Goal: Transaction & Acquisition: Register for event/course

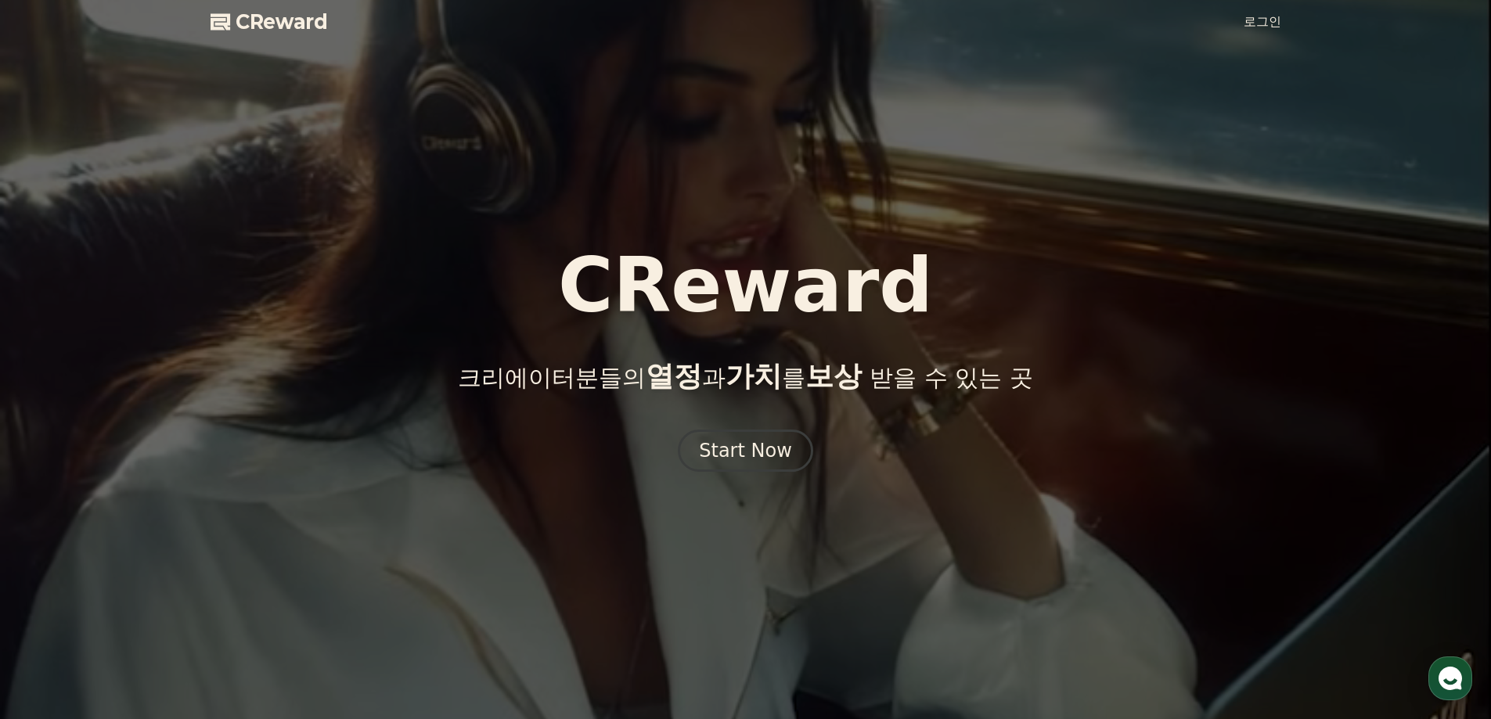
click at [734, 459] on div "Start Now" at bounding box center [745, 450] width 93 height 25
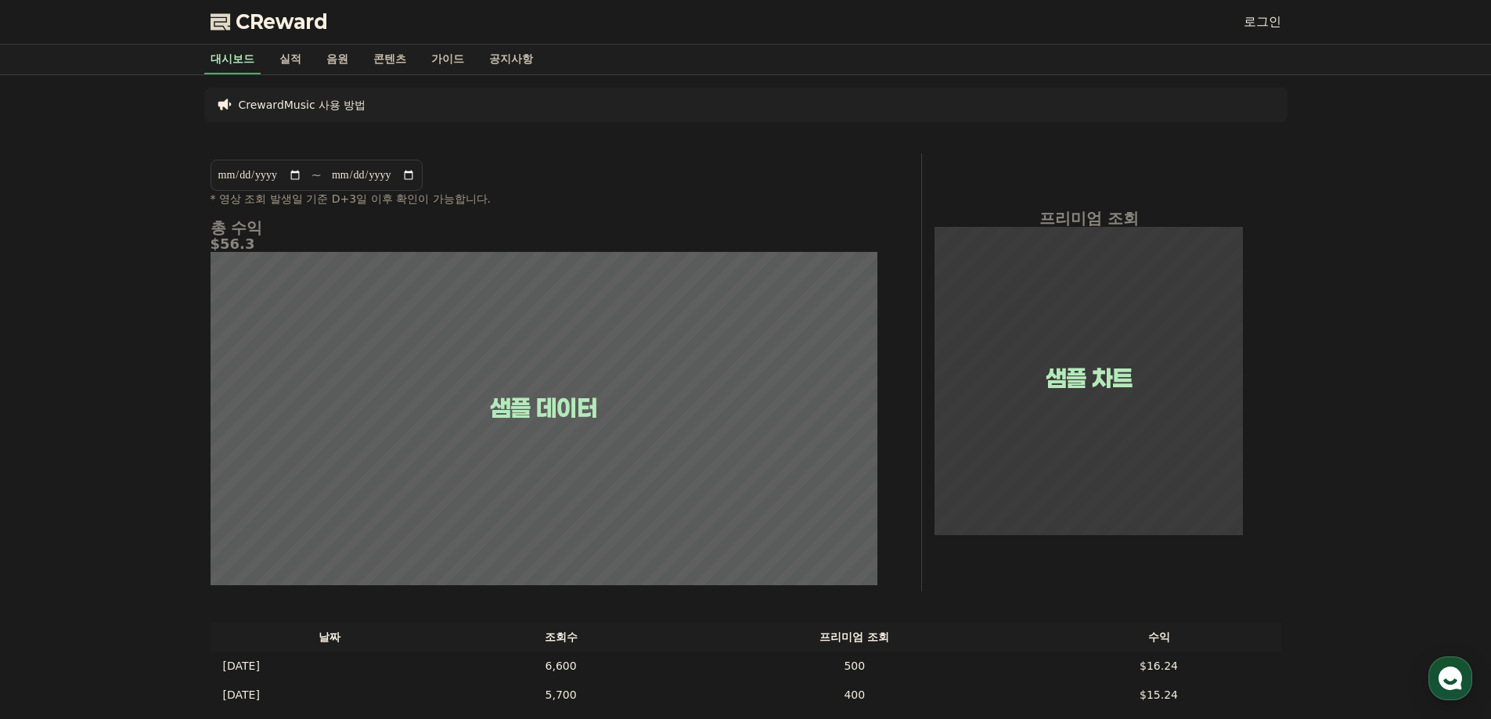
click at [1280, 16] on link "로그인" at bounding box center [1262, 22] width 38 height 19
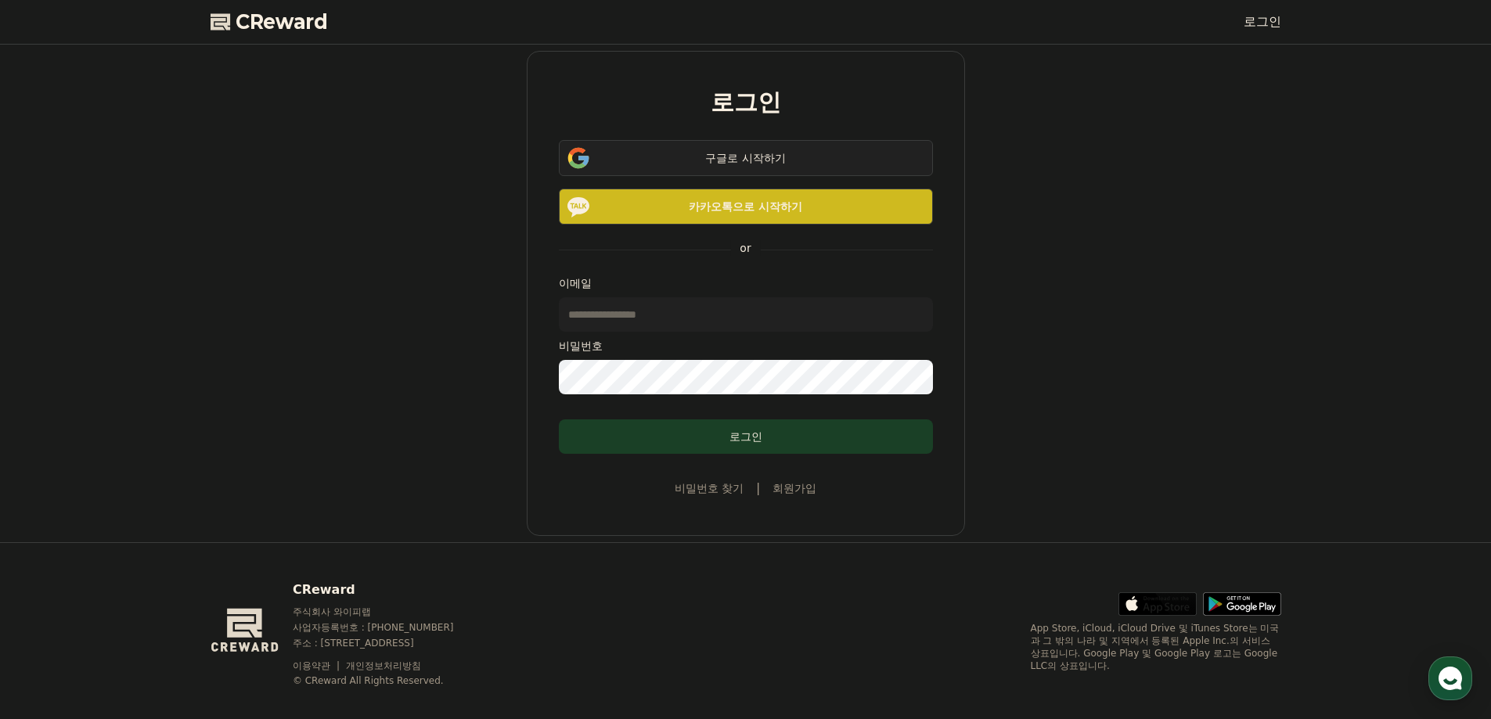
click at [689, 160] on div "구글로 시작하기" at bounding box center [745, 158] width 329 height 16
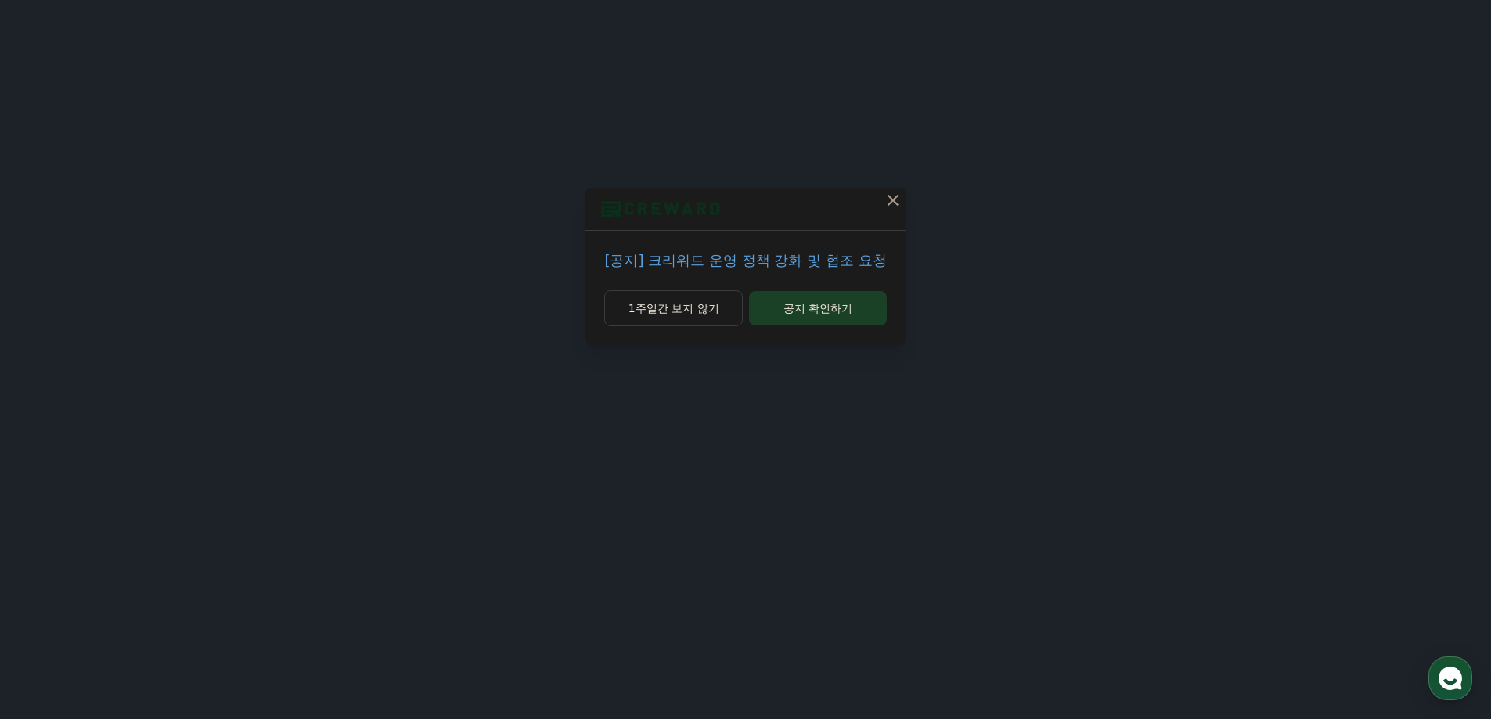
click at [894, 189] on button at bounding box center [892, 200] width 25 height 25
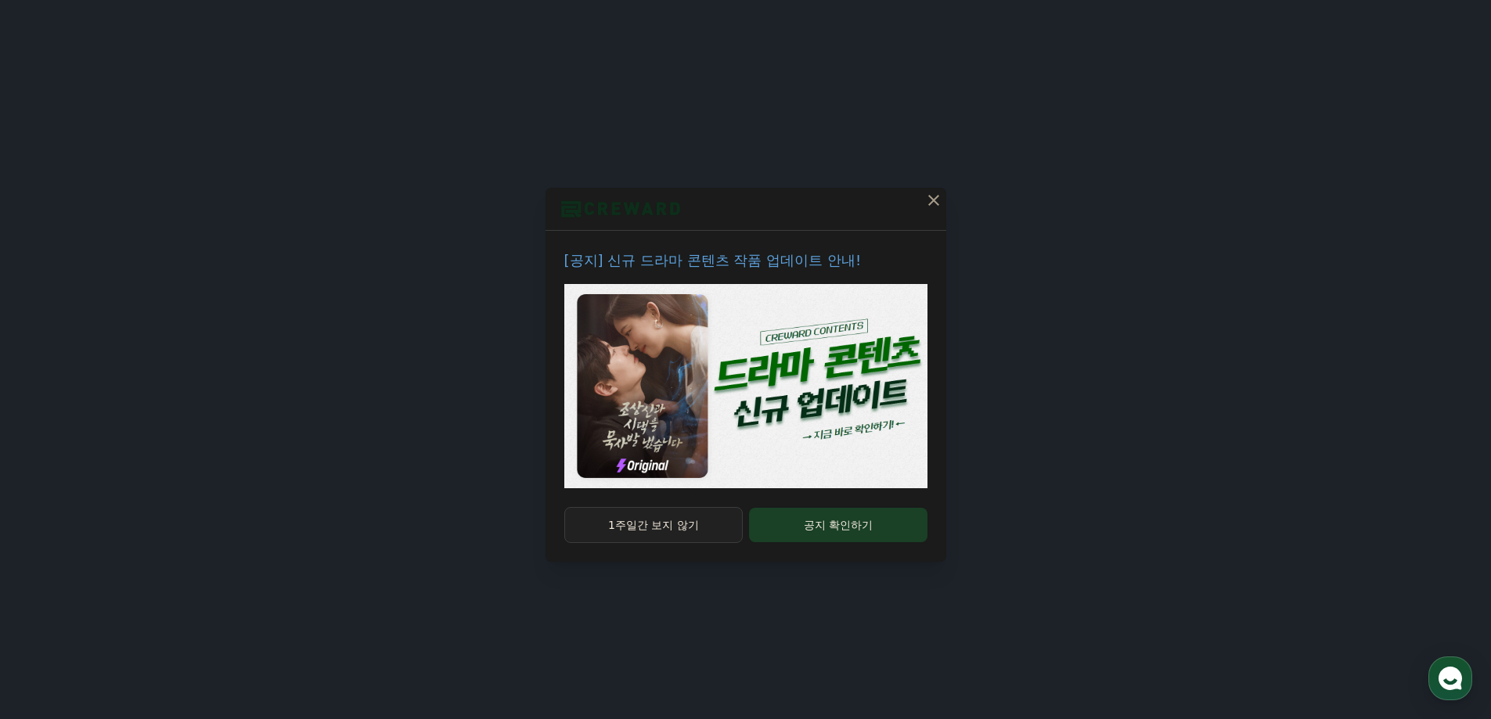
click at [674, 523] on button "1주일간 보지 않기" at bounding box center [653, 525] width 179 height 36
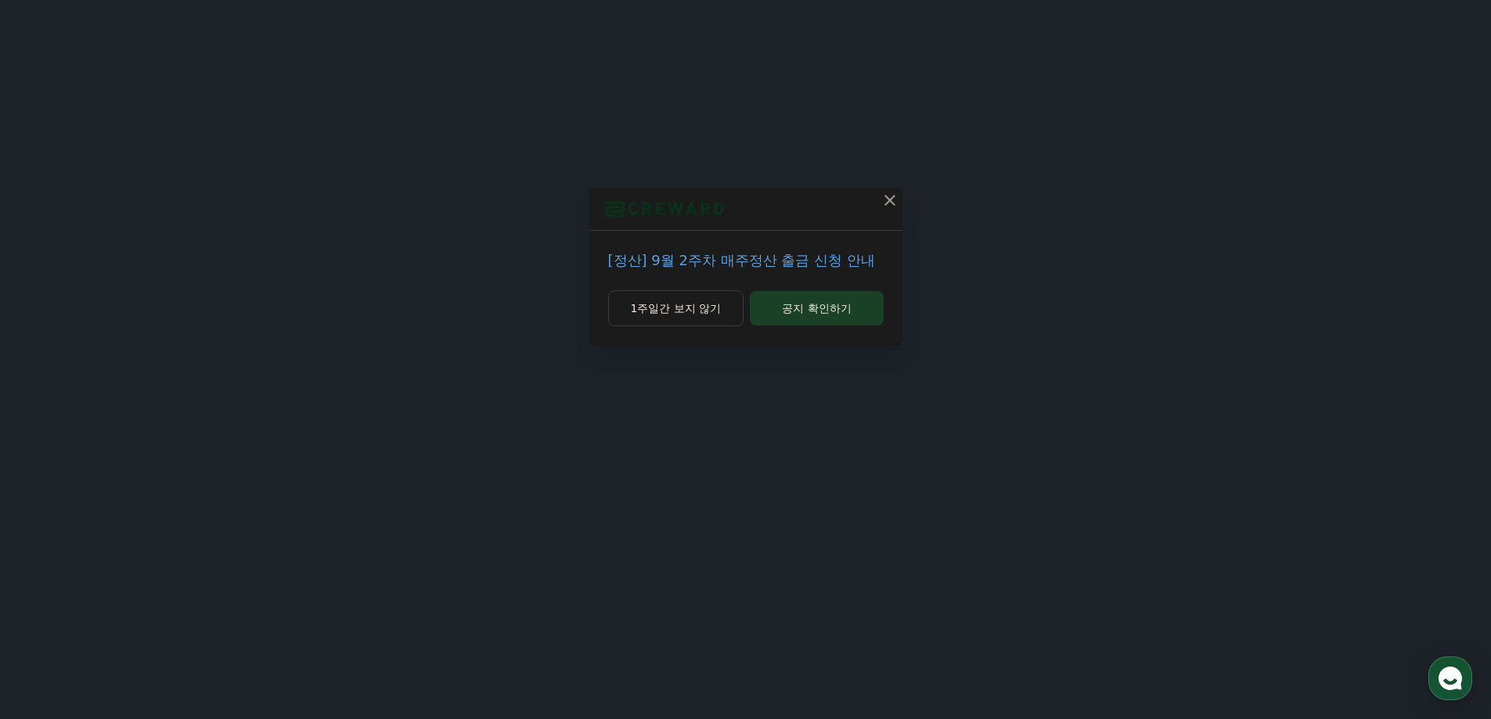
drag, startPoint x: 722, startPoint y: 307, endPoint x: 855, endPoint y: 214, distance: 161.7
click at [854, 214] on div "[정산] 9월 2주차 매주정산 출금 신청 안내 1주일간 보지 않기 공지 확인하기" at bounding box center [745, 266] width 313 height 157
click at [881, 203] on icon at bounding box center [889, 200] width 19 height 19
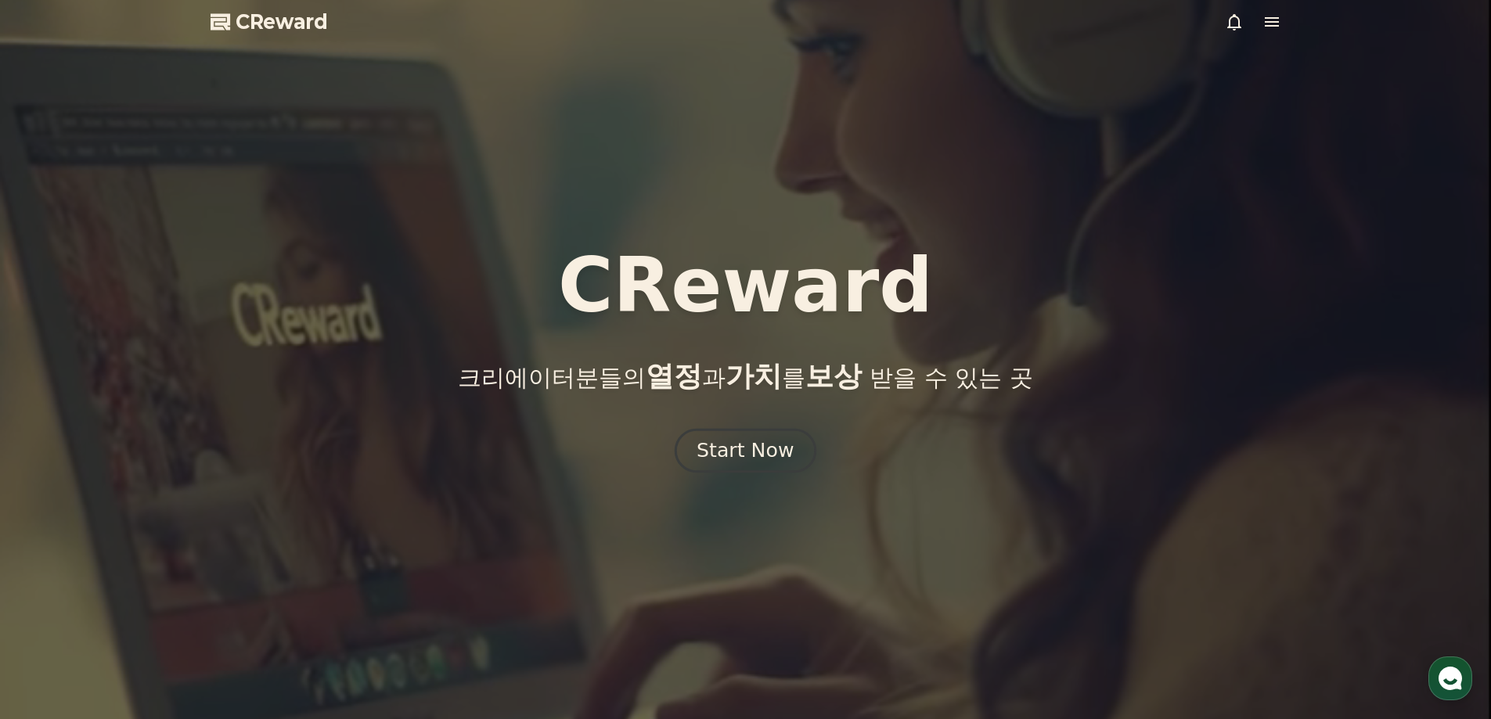
click at [729, 471] on button "Start Now" at bounding box center [746, 450] width 142 height 45
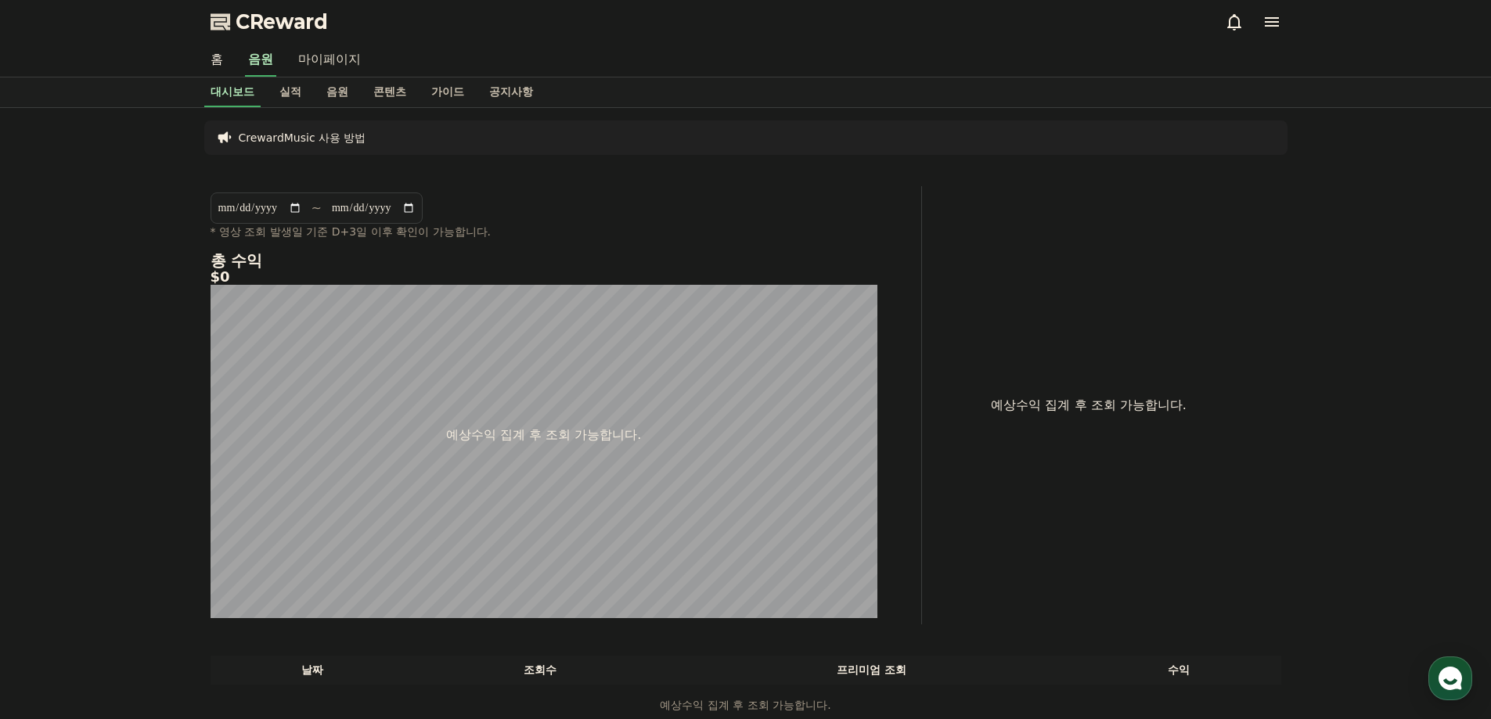
click at [315, 62] on link "마이페이지" at bounding box center [330, 60] width 88 height 33
select select "**********"
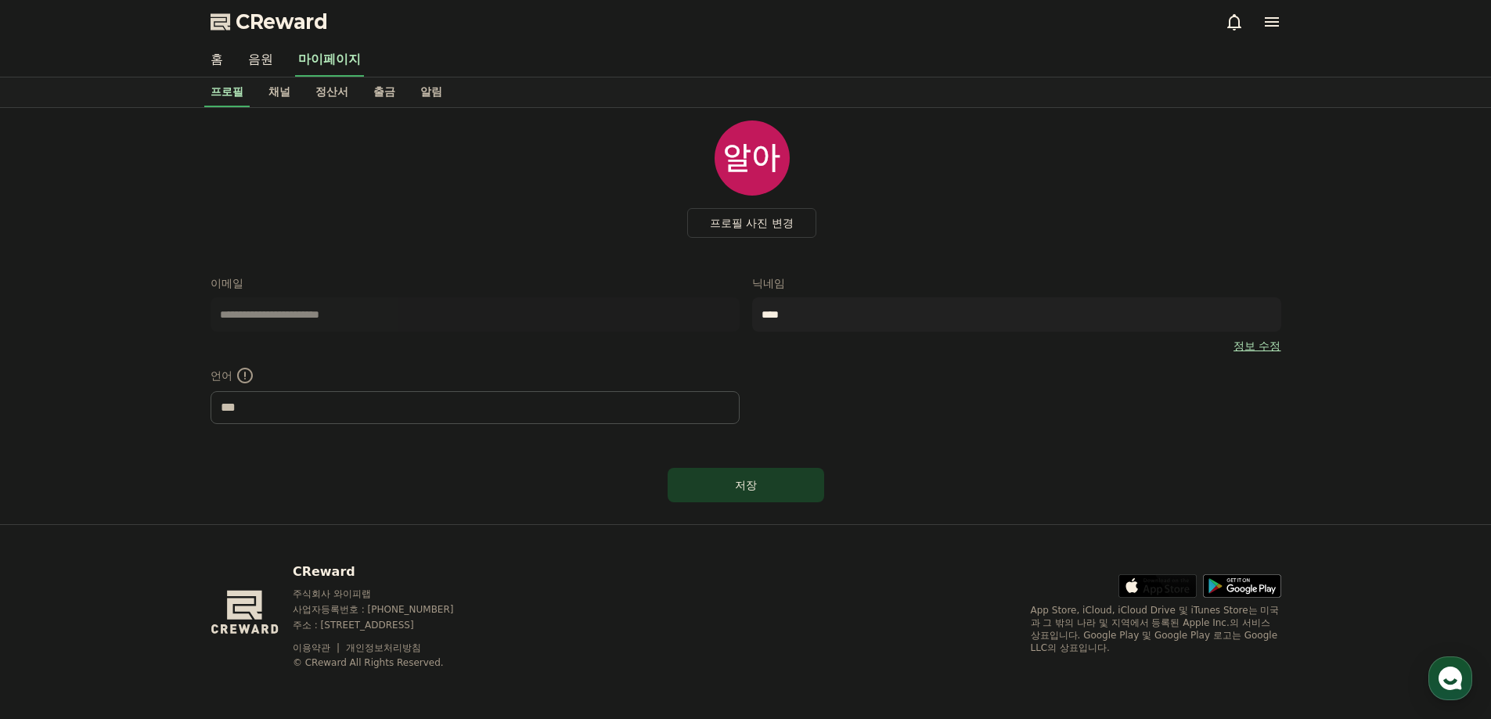
click at [915, 315] on input "****" at bounding box center [1016, 314] width 529 height 34
type input "*"
type input "*****"
click at [1267, 349] on link "정보 수정" at bounding box center [1256, 346] width 47 height 16
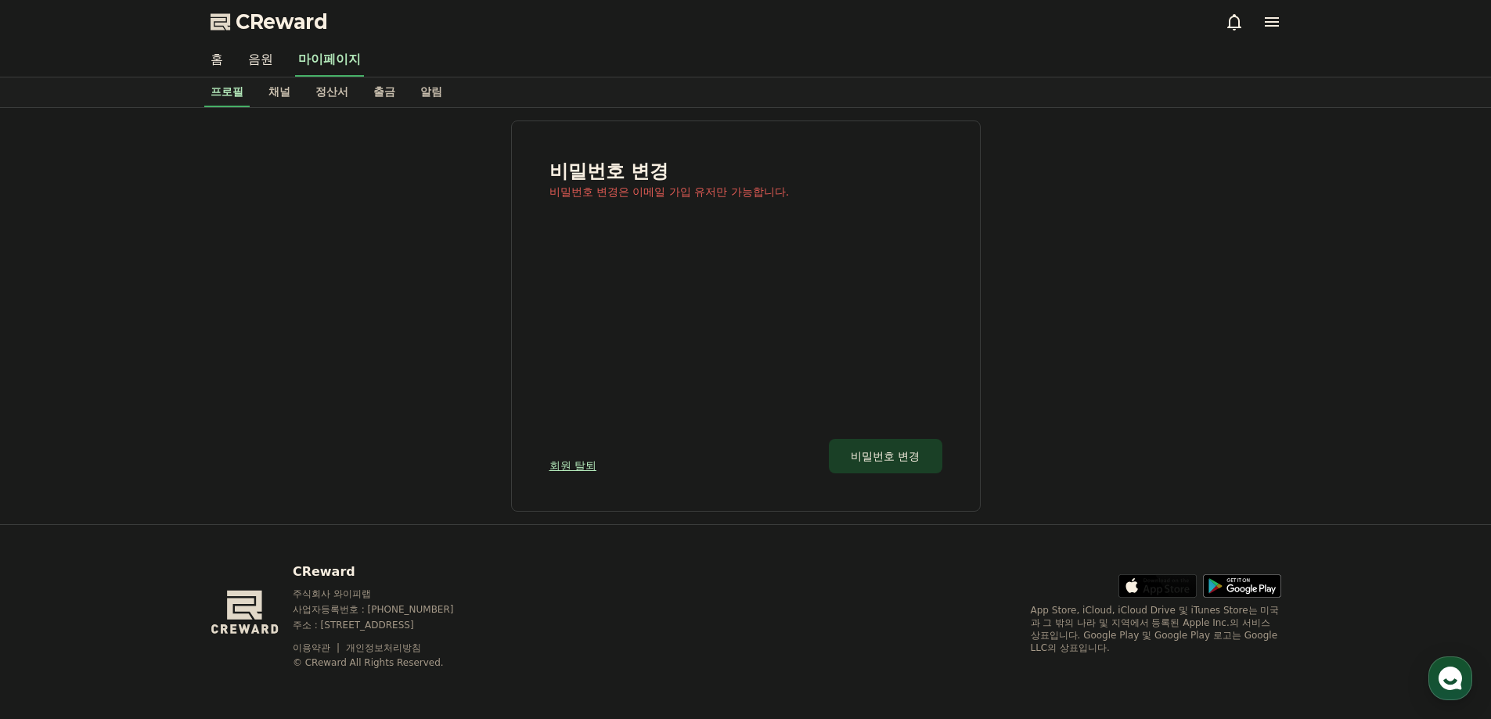
click at [1035, 393] on div "비밀번호 변경 비밀번호 변경은 이메일 가입 유저만 가능합니다. 현재 비밀번호 새 비밀번호 새 비밀번호 확인 회원 탈퇴 비밀번호 변경" at bounding box center [746, 316] width 1071 height 391
click at [433, 396] on div "비밀번호 변경 비밀번호 변경은 이메일 가입 유저만 가능합니다. 현재 비밀번호 새 비밀번호 새 비밀번호 확인 회원 탈퇴 비밀번호 변경" at bounding box center [746, 316] width 1071 height 391
click at [876, 470] on button "비밀번호 변경" at bounding box center [885, 456] width 113 height 34
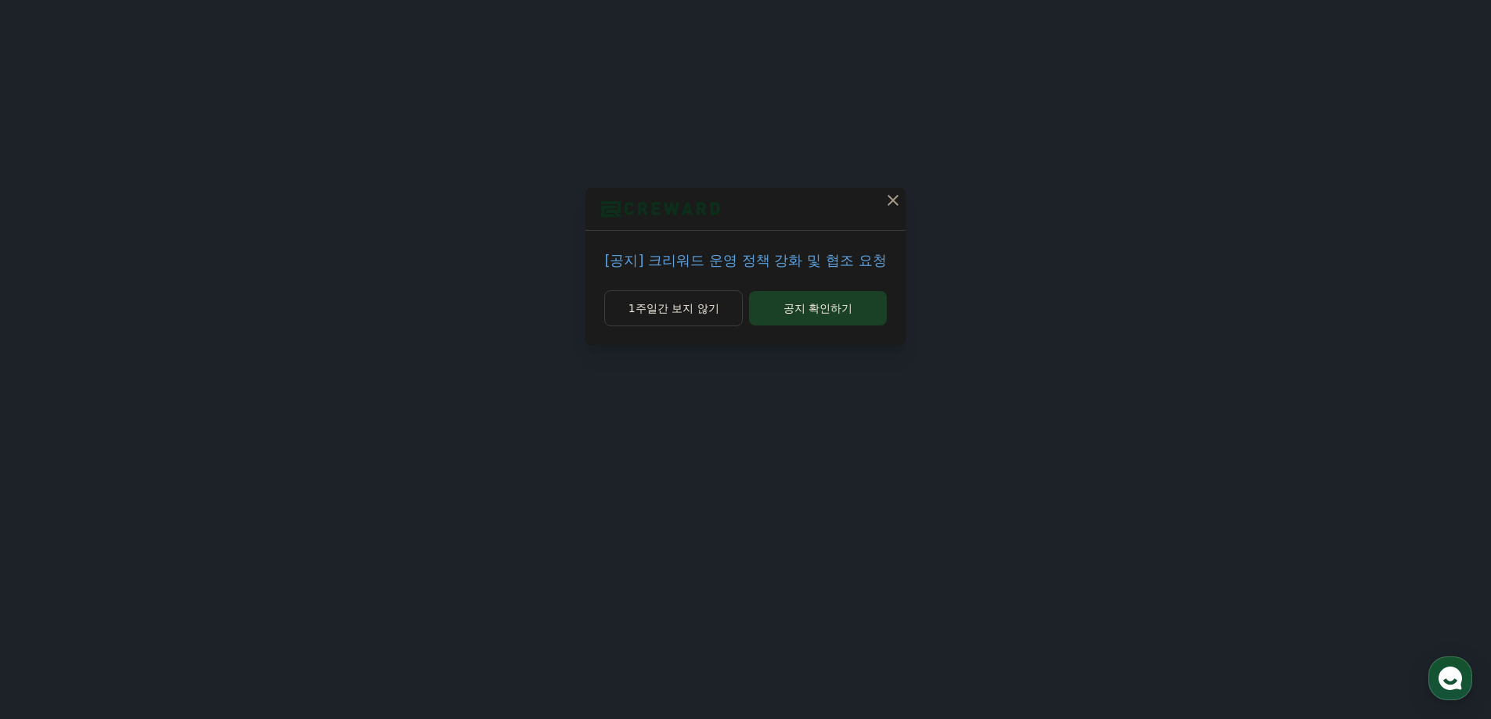
click at [890, 203] on icon at bounding box center [892, 200] width 11 height 11
click at [890, 203] on icon at bounding box center [889, 200] width 19 height 19
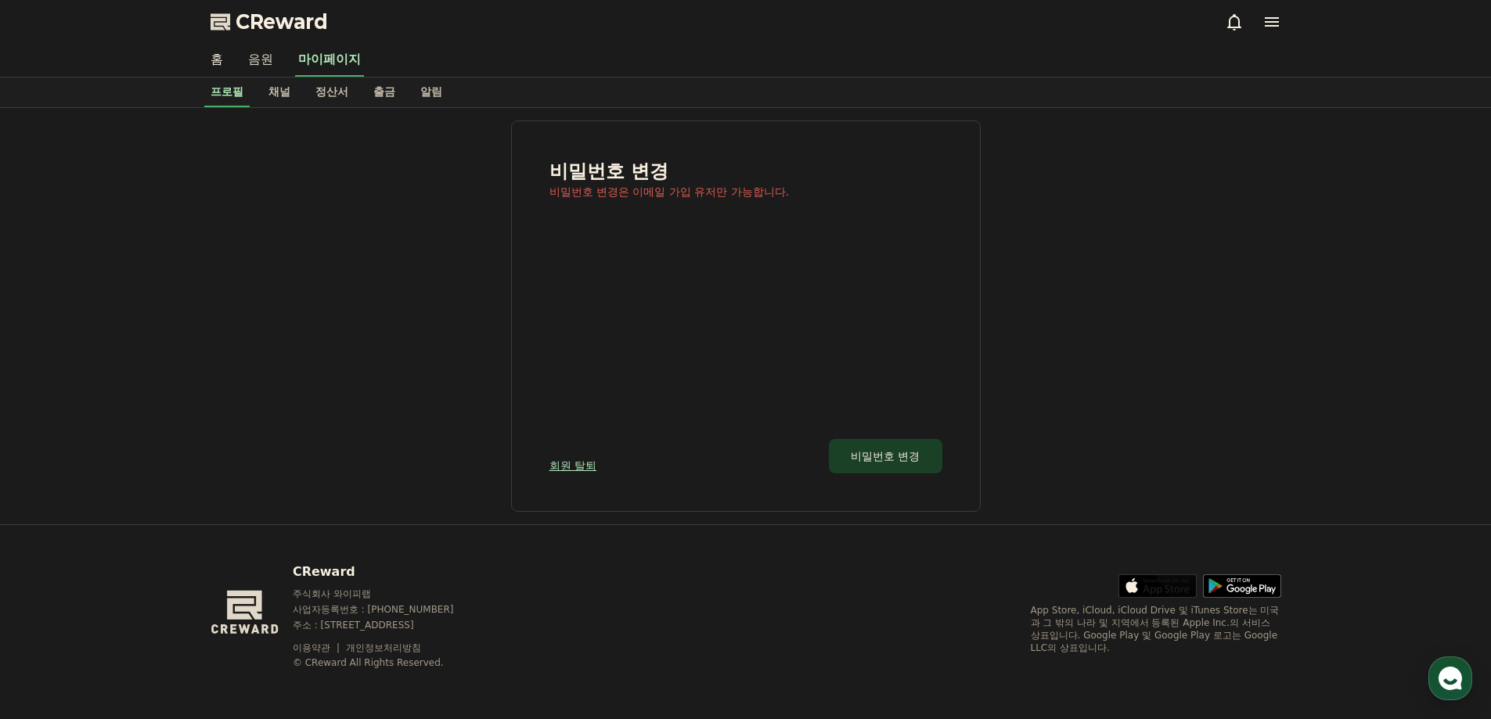
click at [265, 69] on link "음원" at bounding box center [261, 60] width 50 height 33
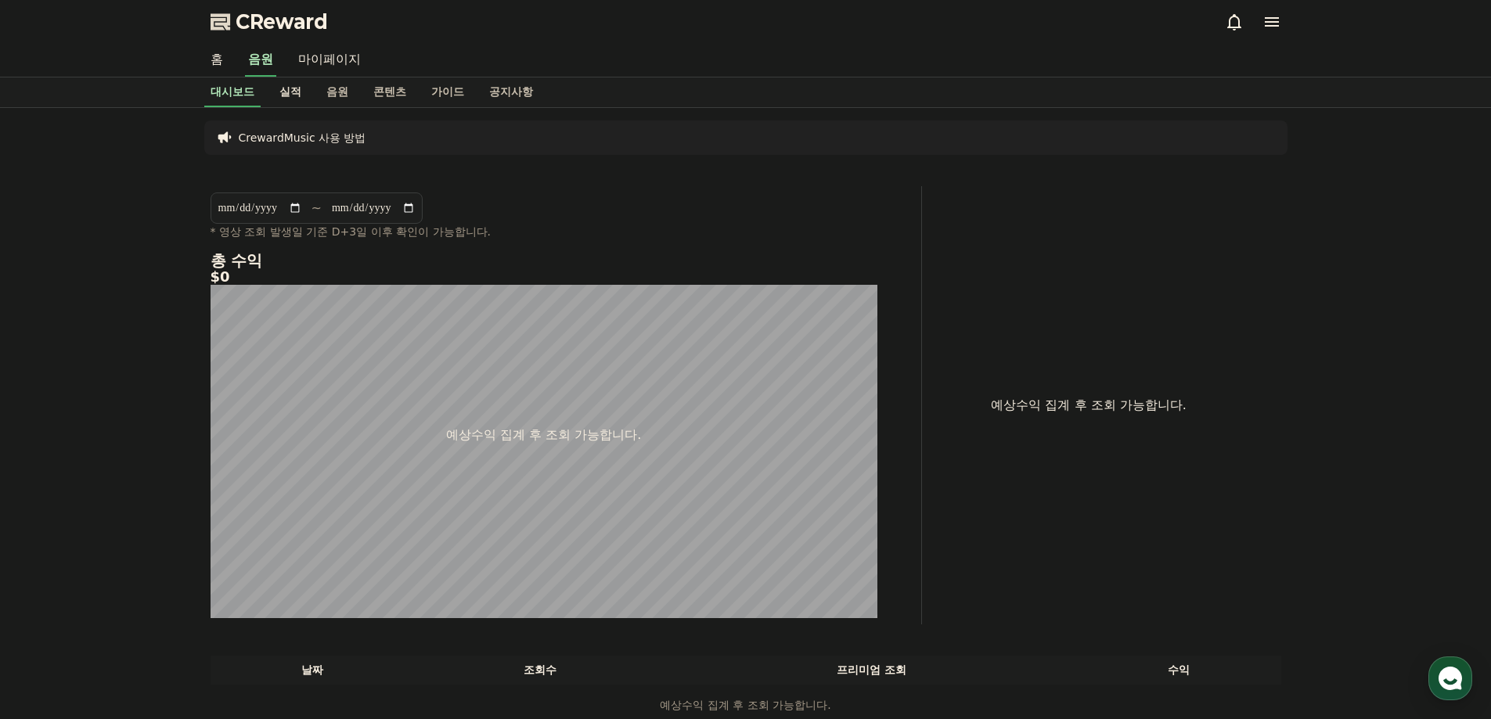
click at [304, 88] on link "실적" at bounding box center [290, 92] width 47 height 30
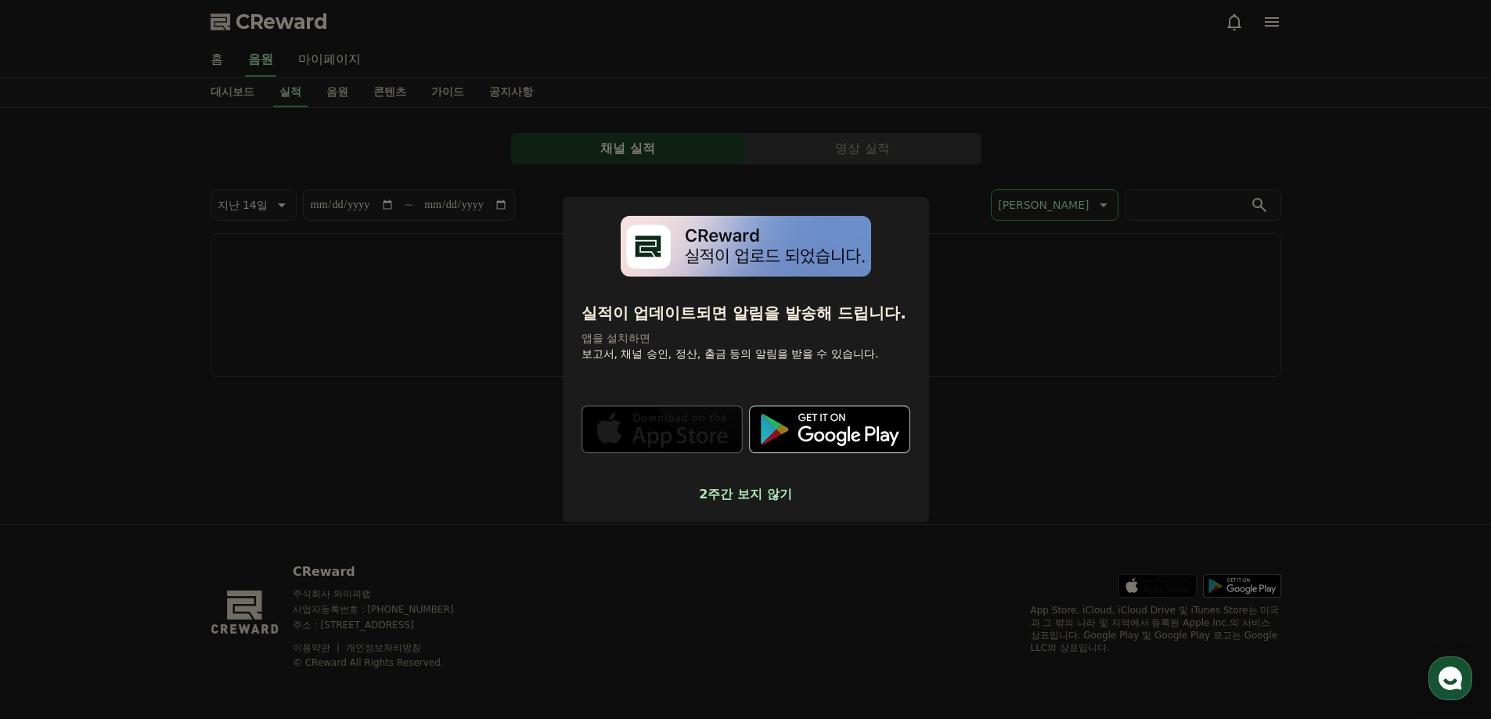
click at [760, 498] on button "2주간 보지 않기" at bounding box center [745, 494] width 329 height 19
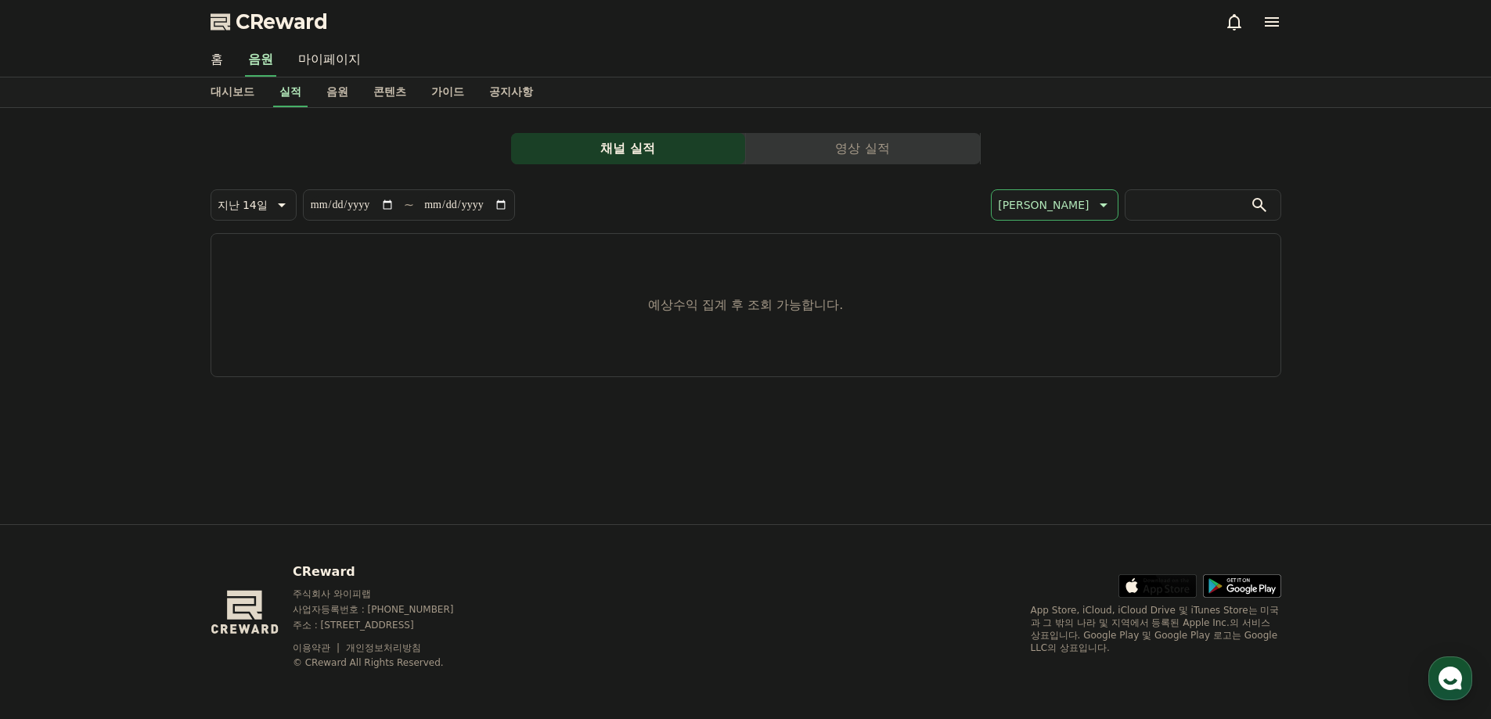
click at [1272, 26] on icon at bounding box center [1272, 21] width 14 height 9
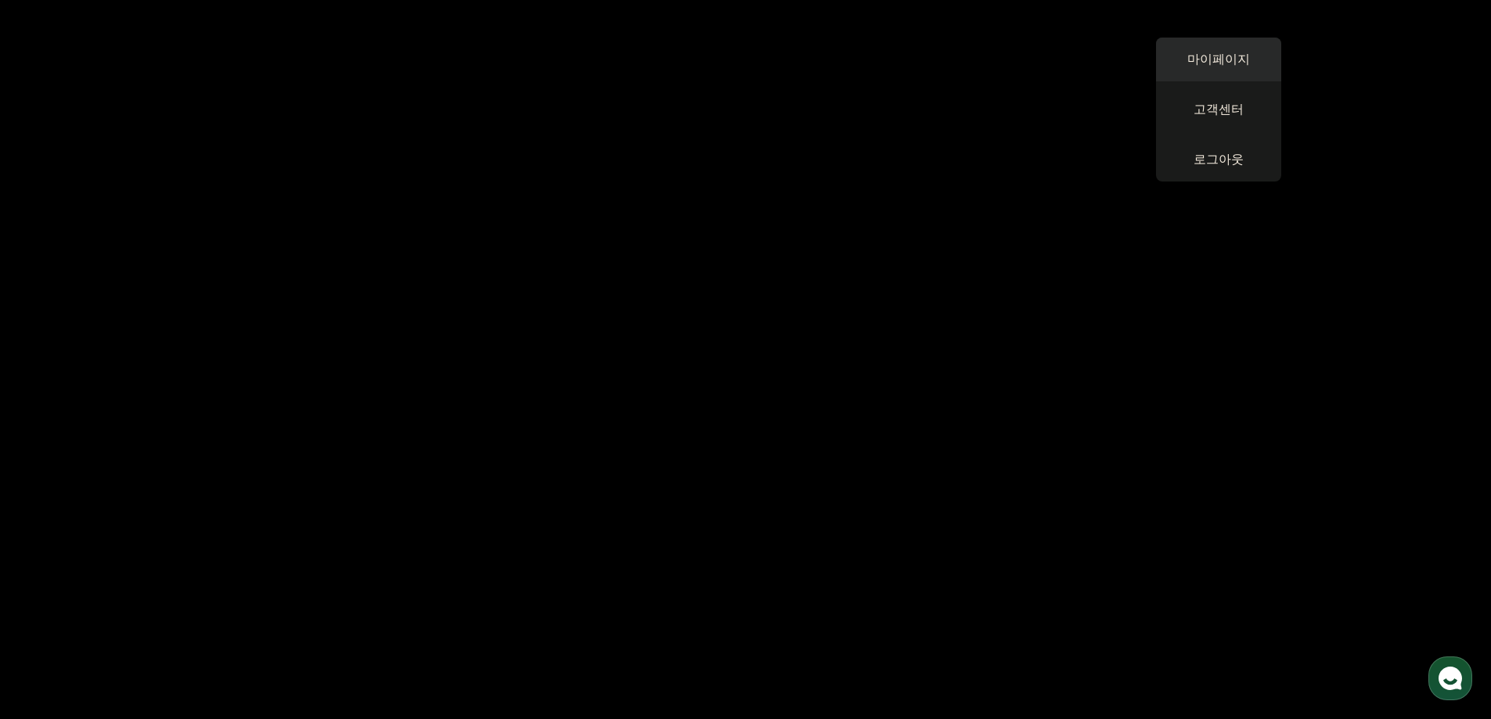
click at [1220, 64] on link "마이페이지" at bounding box center [1218, 60] width 125 height 44
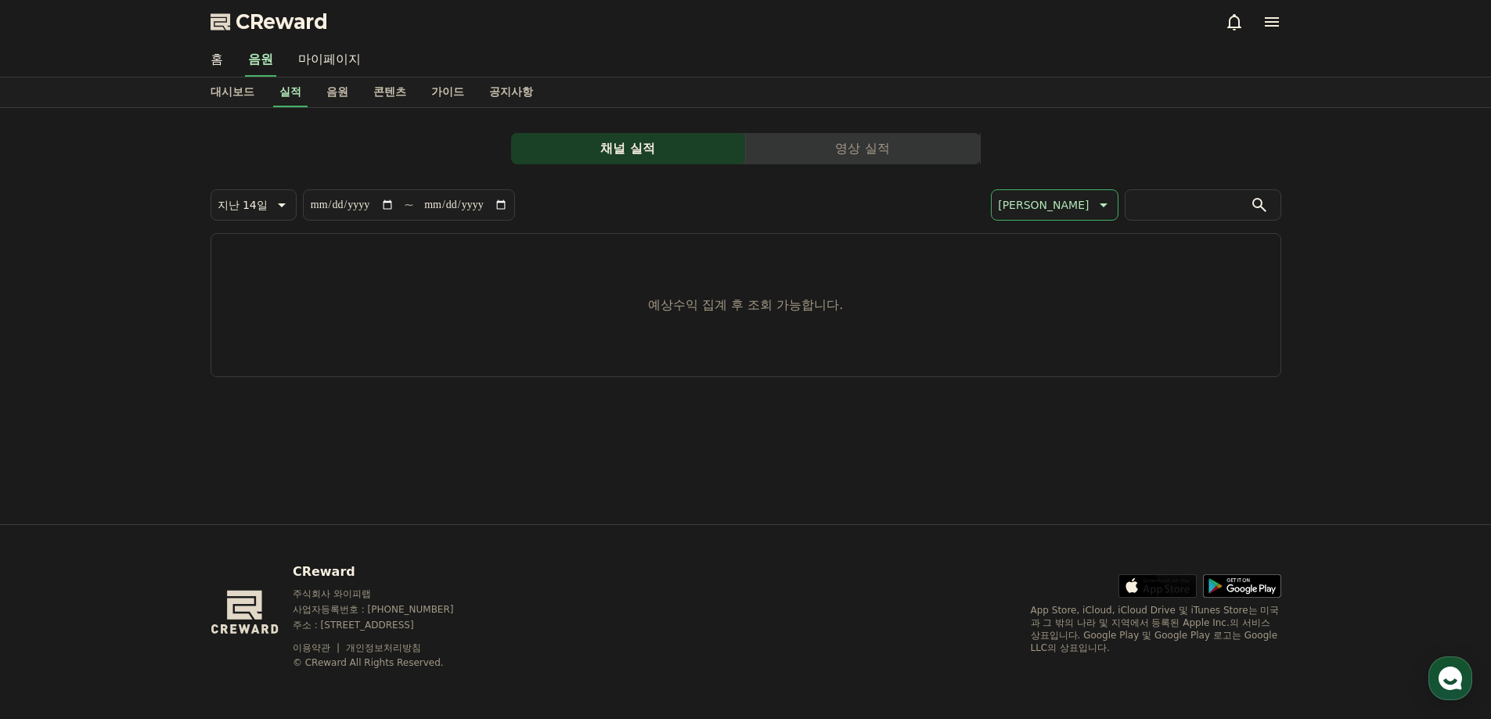
select select "**********"
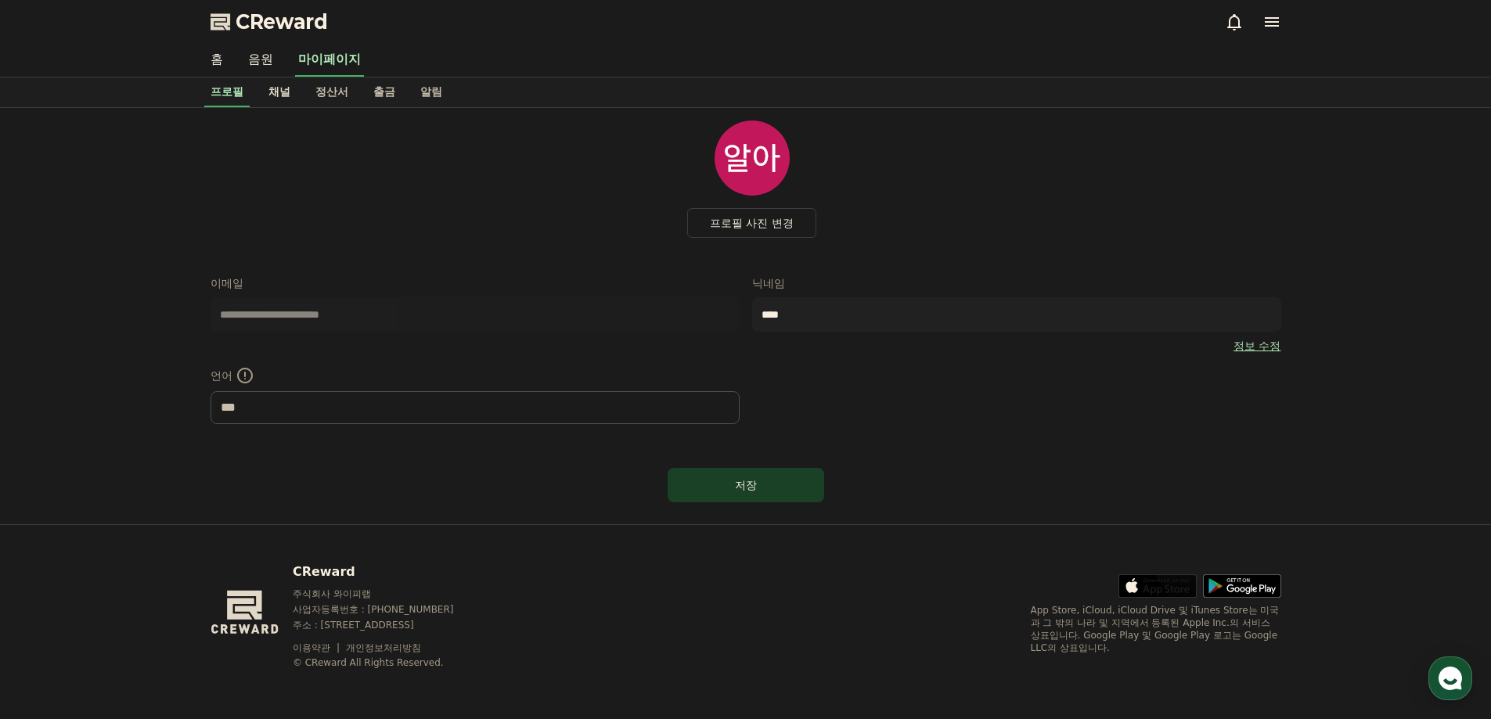
click at [293, 97] on link "채널" at bounding box center [279, 92] width 47 height 30
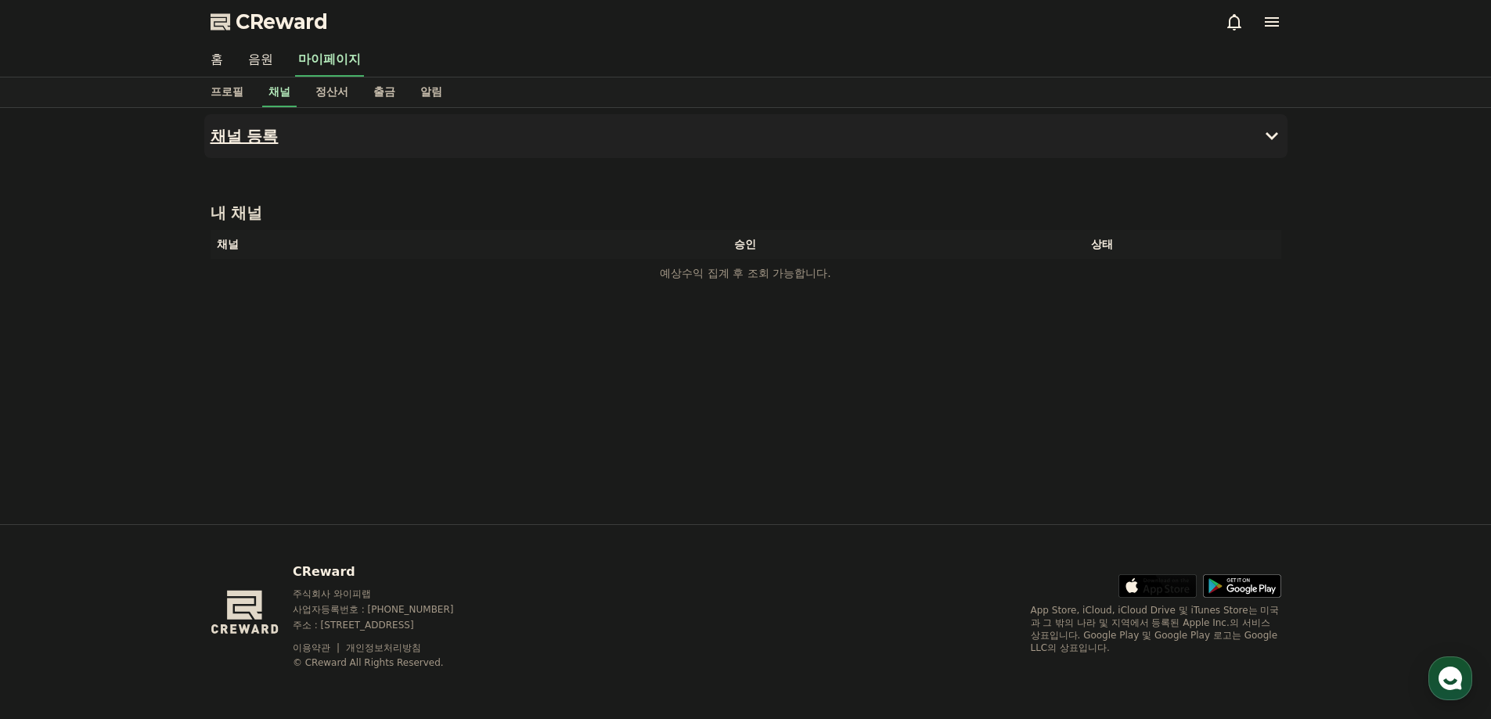
click at [297, 130] on button "채널 등록" at bounding box center [745, 136] width 1083 height 44
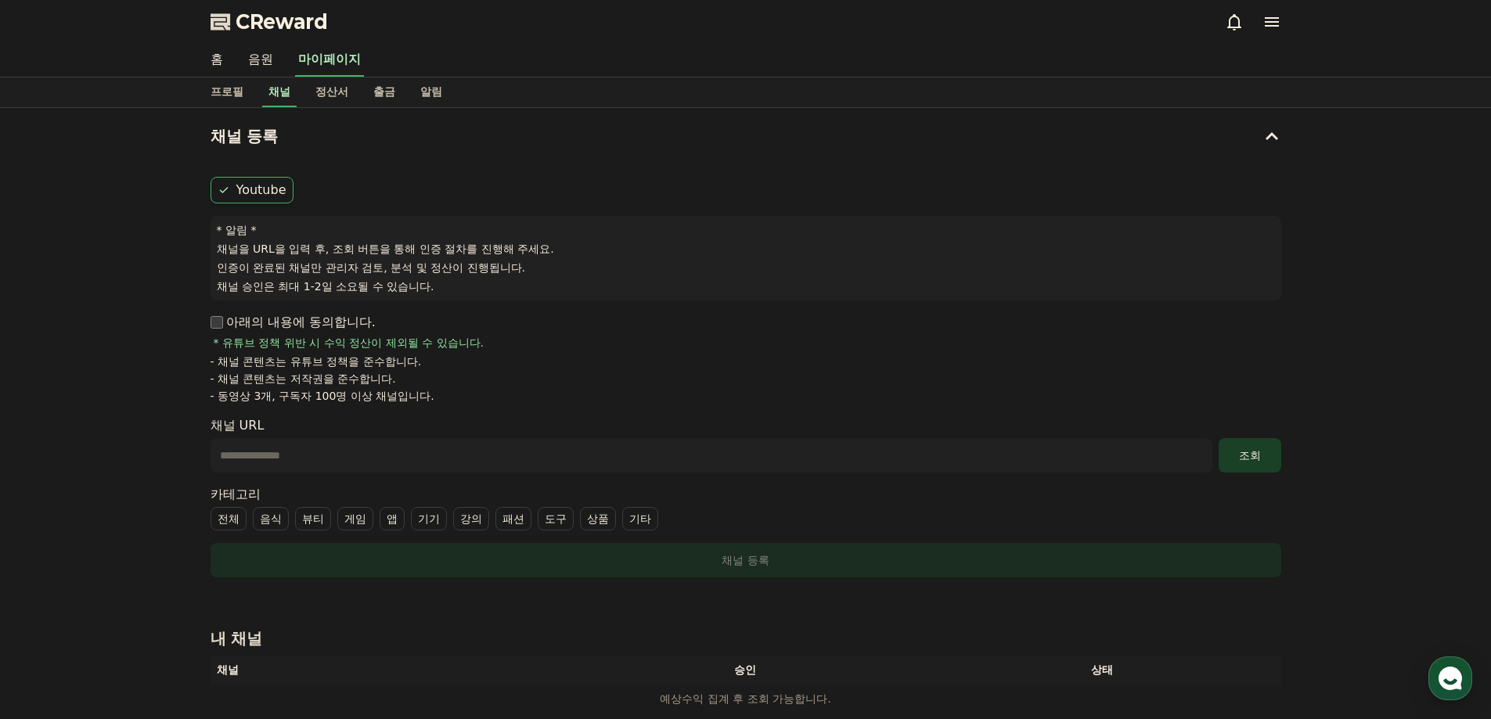
drag, startPoint x: 241, startPoint y: 276, endPoint x: 466, endPoint y: 283, distance: 225.5
click at [462, 274] on div "* 알림 * 채널을 URL을 입력 후, 조회 버튼을 통해 인증 절차를 진행해 주세요. 인증이 완료된 채널만 관리자 검토, 분석 및 정산이 진행…" at bounding box center [746, 258] width 1071 height 85
click at [466, 284] on p "채널 승인은 최대 1-2일 소요될 수 있습니다." at bounding box center [746, 287] width 1058 height 16
click at [244, 452] on input "text" at bounding box center [712, 455] width 1002 height 34
paste input "**********"
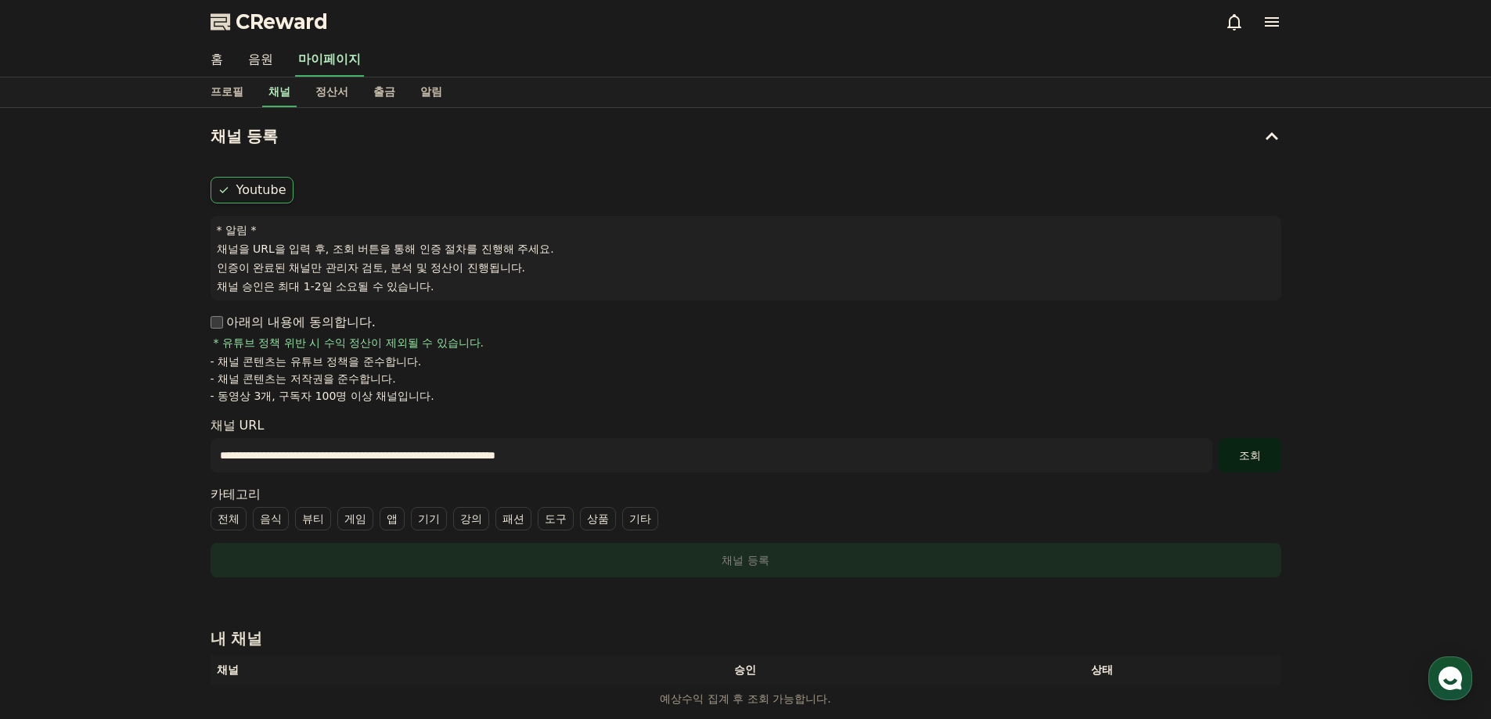
type input "**********"
click at [1228, 446] on button "조회" at bounding box center [1249, 455] width 63 height 34
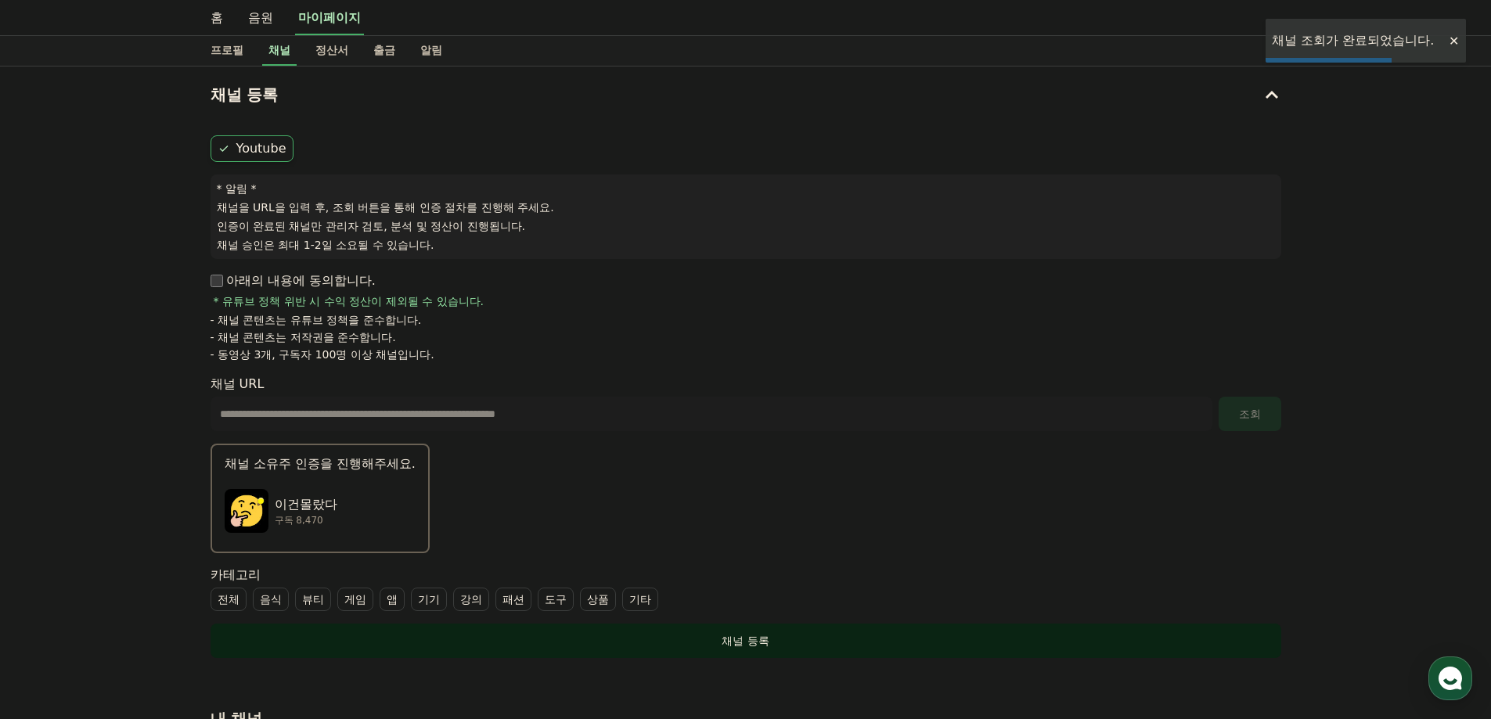
scroll to position [157, 0]
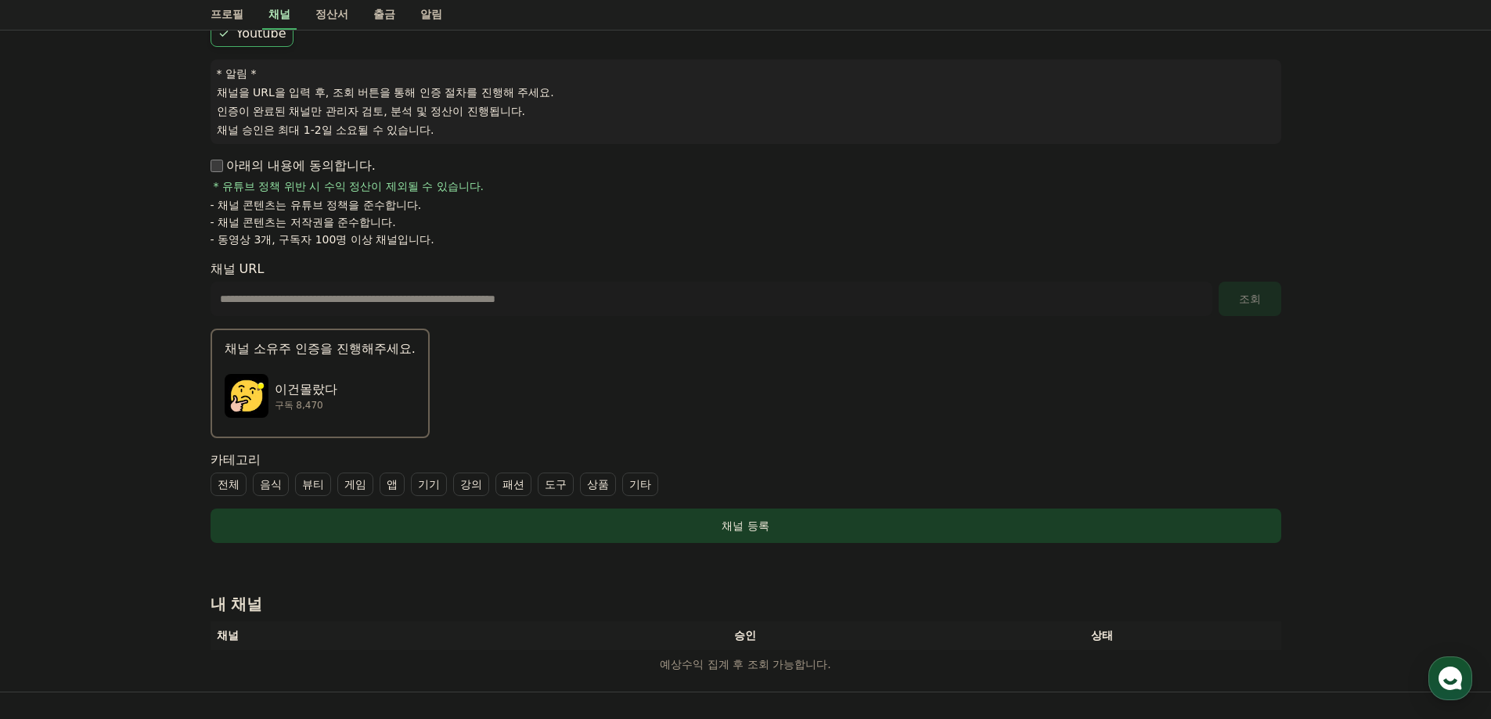
click at [654, 488] on label "기타" at bounding box center [640, 484] width 36 height 23
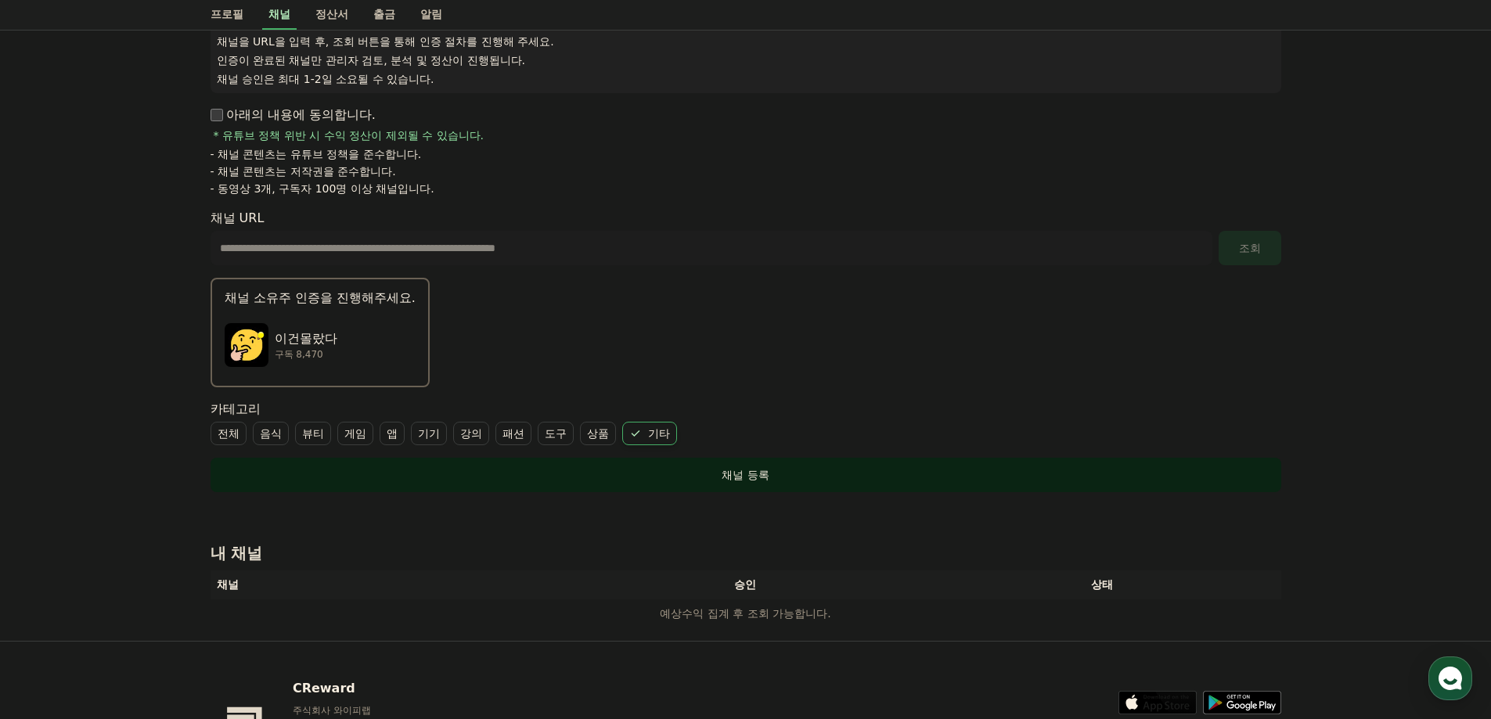
scroll to position [235, 0]
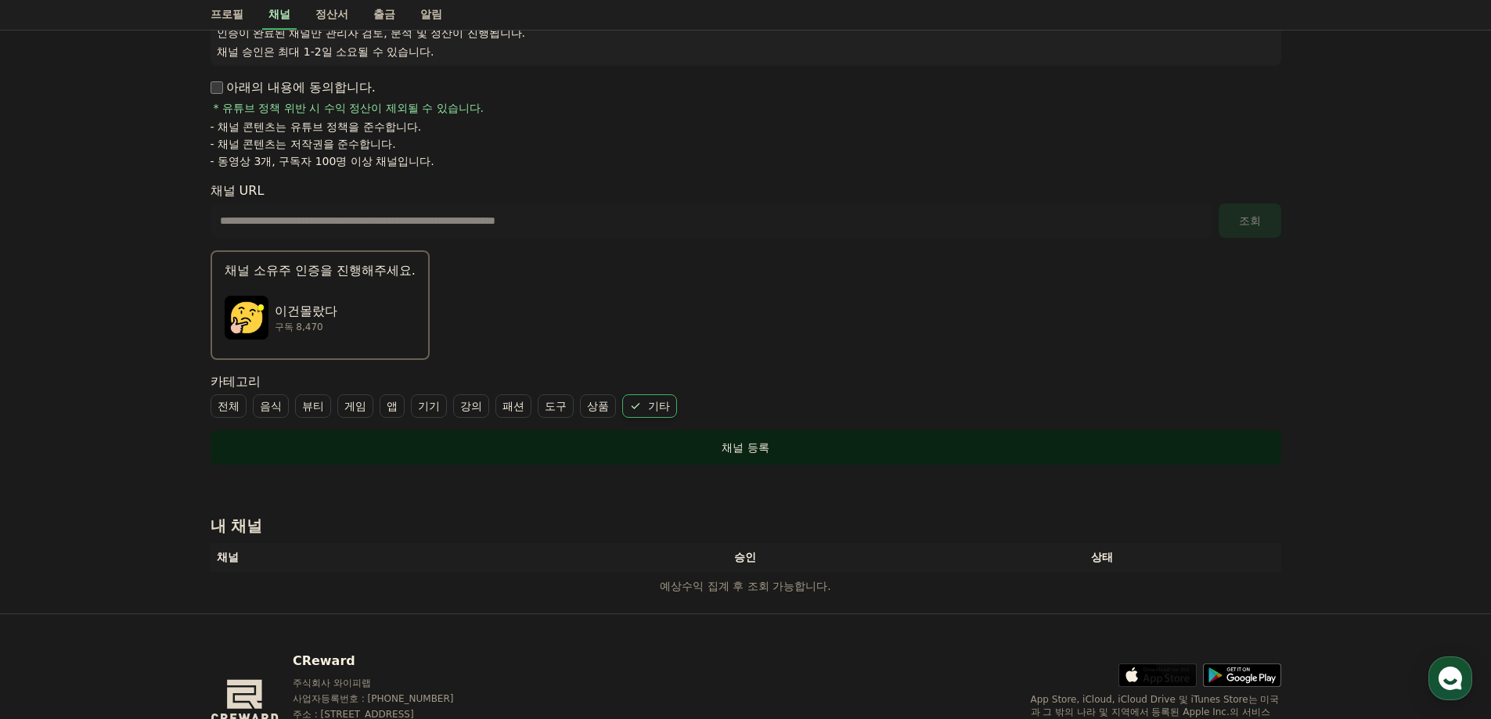
click at [608, 451] on div "채널 등록" at bounding box center [746, 448] width 1008 height 16
click at [582, 440] on div "채널 등록" at bounding box center [746, 448] width 1008 height 16
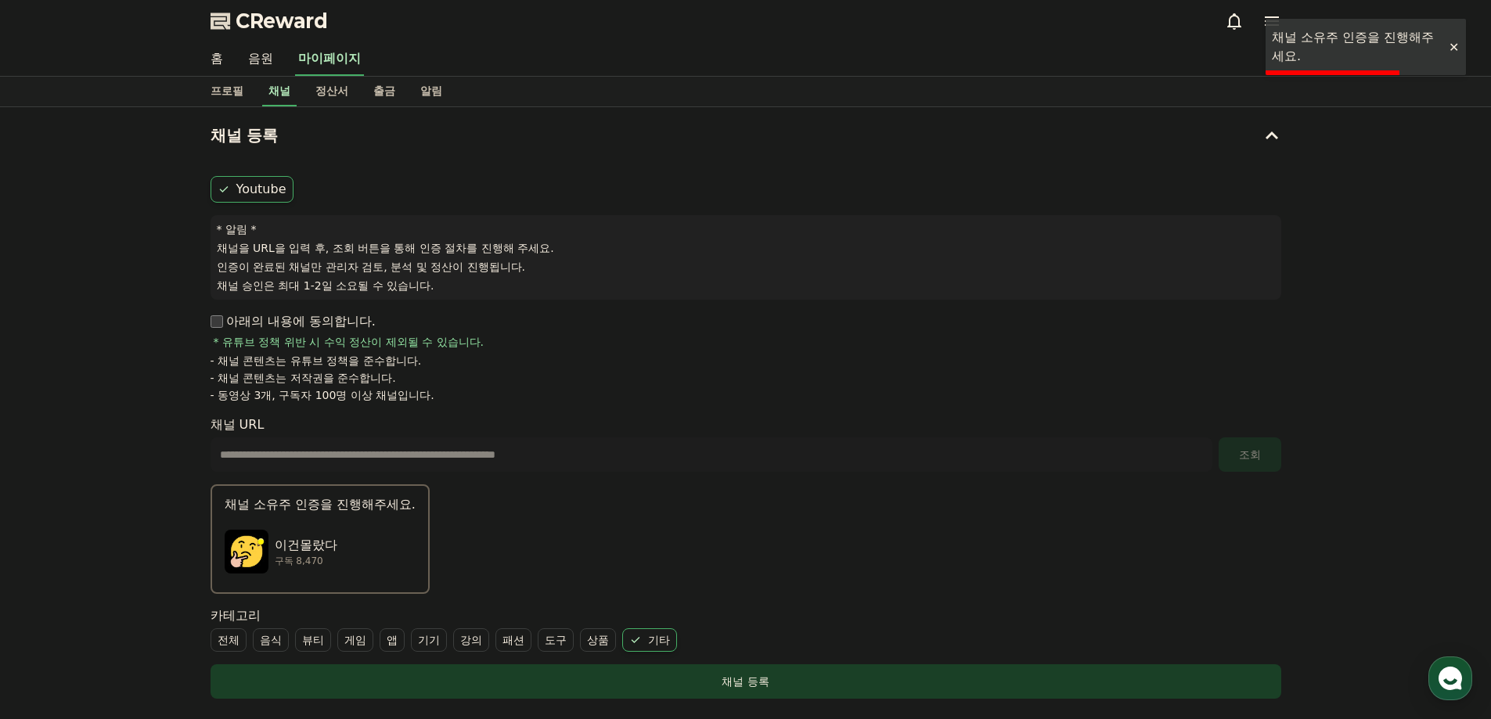
scroll to position [0, 0]
click at [544, 277] on div "* 알림 * 채널을 URL을 입력 후, 조회 버튼을 통해 인증 절차를 진행해 주세요. 인증이 완료된 채널만 관리자 검토, 분석 및 정산이 진행…" at bounding box center [746, 258] width 1071 height 85
drag, startPoint x: 419, startPoint y: 259, endPoint x: 538, endPoint y: 241, distance: 119.5
click at [457, 251] on div "* 알림 * 채널을 URL을 입력 후, 조회 버튼을 통해 인증 절차를 진행해 주세요. 인증이 완료된 채널만 관리자 검토, 분석 및 정산이 진행…" at bounding box center [746, 258] width 1071 height 85
click at [1051, 437] on div "**********" at bounding box center [746, 444] width 1071 height 56
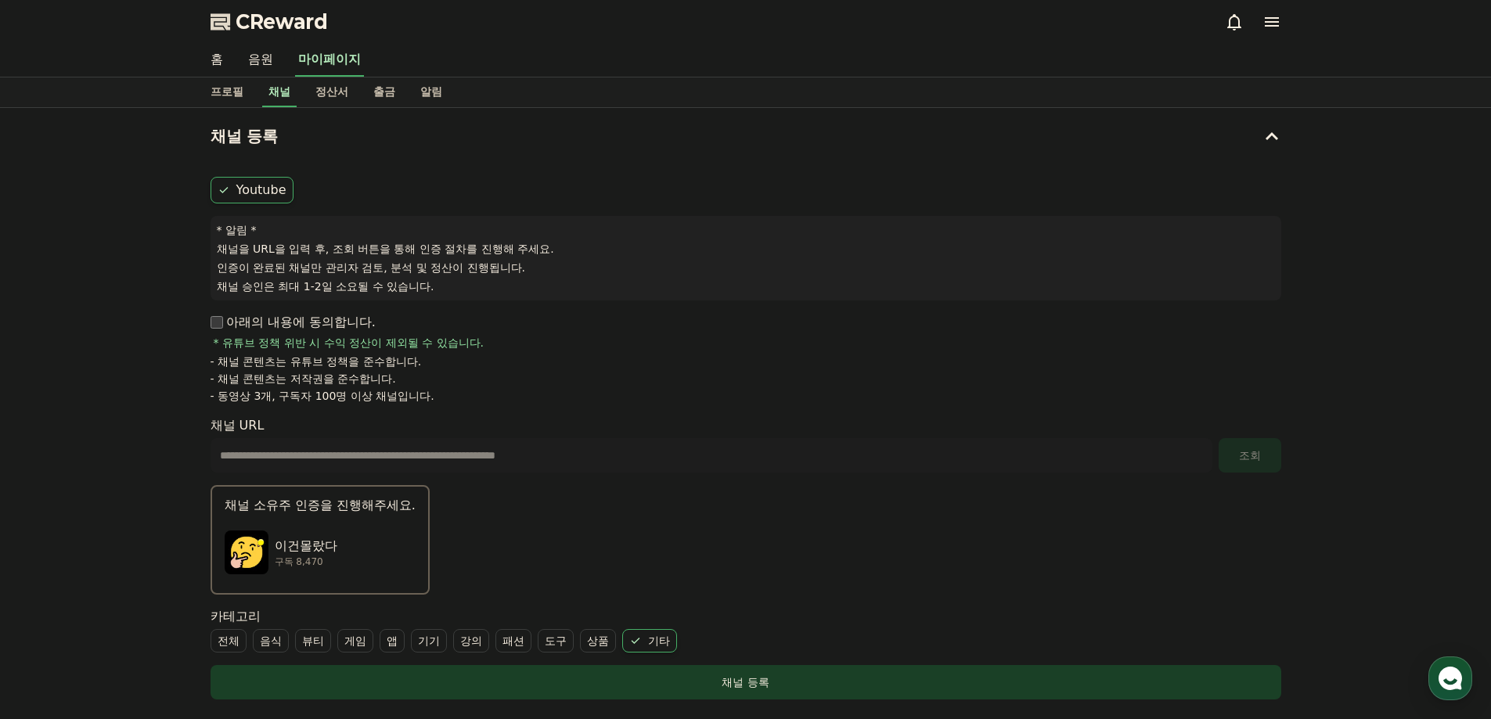
click at [354, 538] on div "이건몰랐다 구독 8,470" at bounding box center [320, 552] width 191 height 63
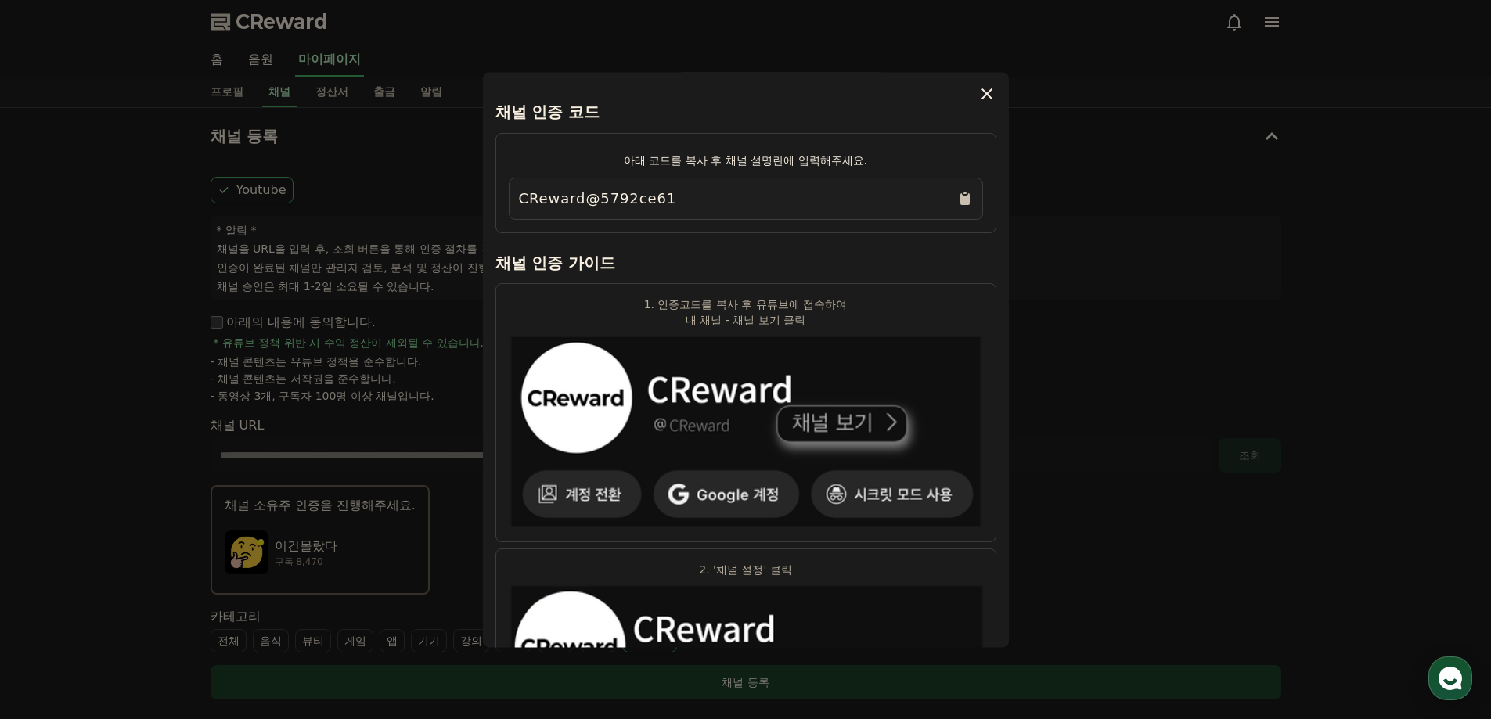
click at [957, 197] on icon "Copy to clipboard" at bounding box center [965, 199] width 16 height 16
click at [985, 86] on icon "modal" at bounding box center [986, 94] width 19 height 19
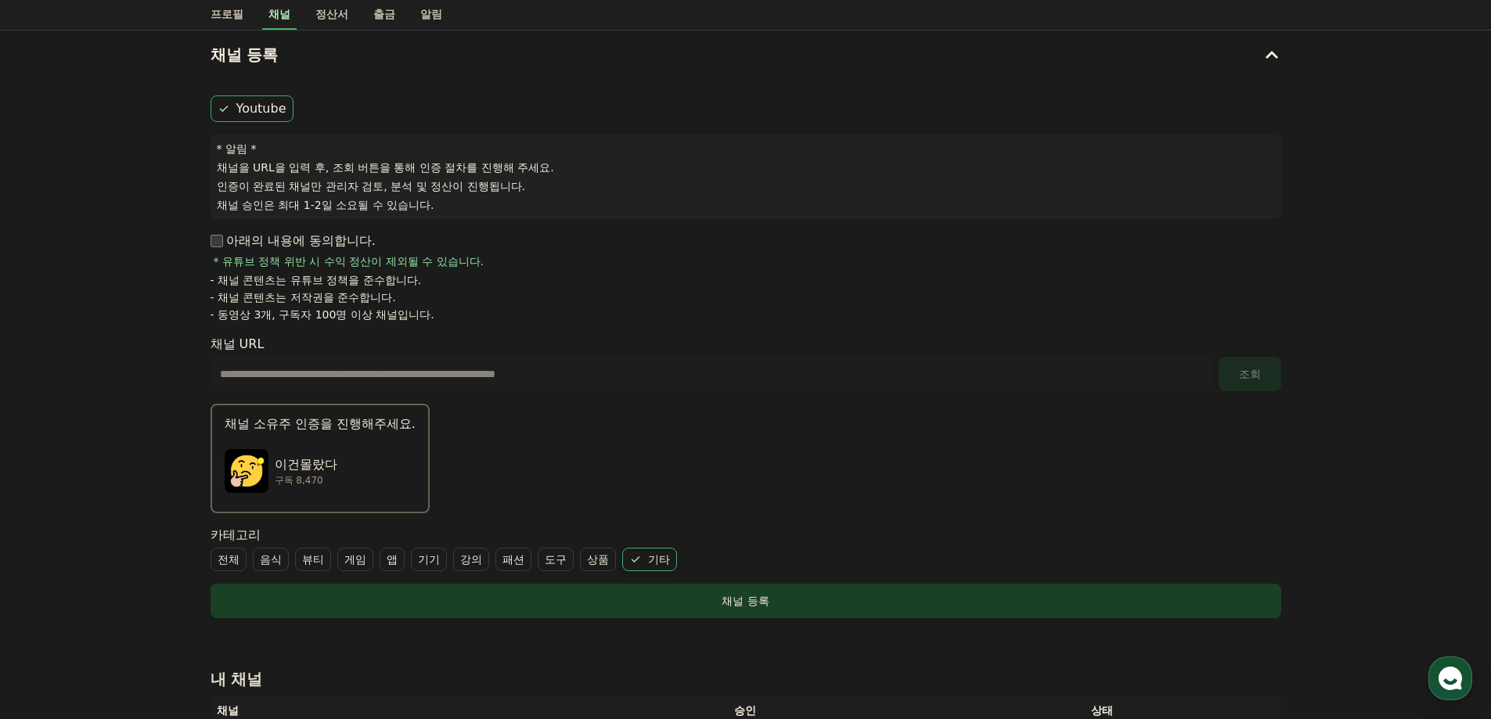
scroll to position [157, 0]
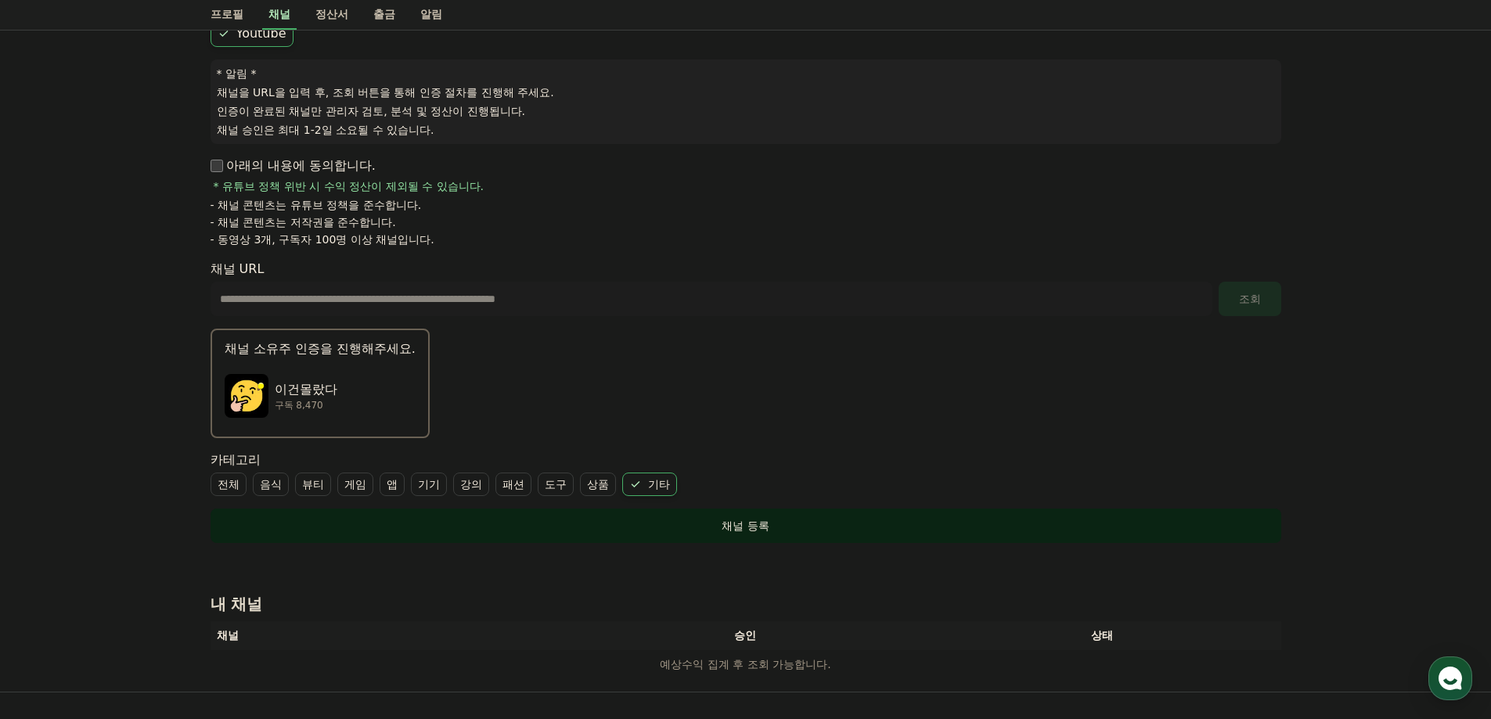
click at [740, 524] on div "채널 등록" at bounding box center [746, 526] width 1008 height 16
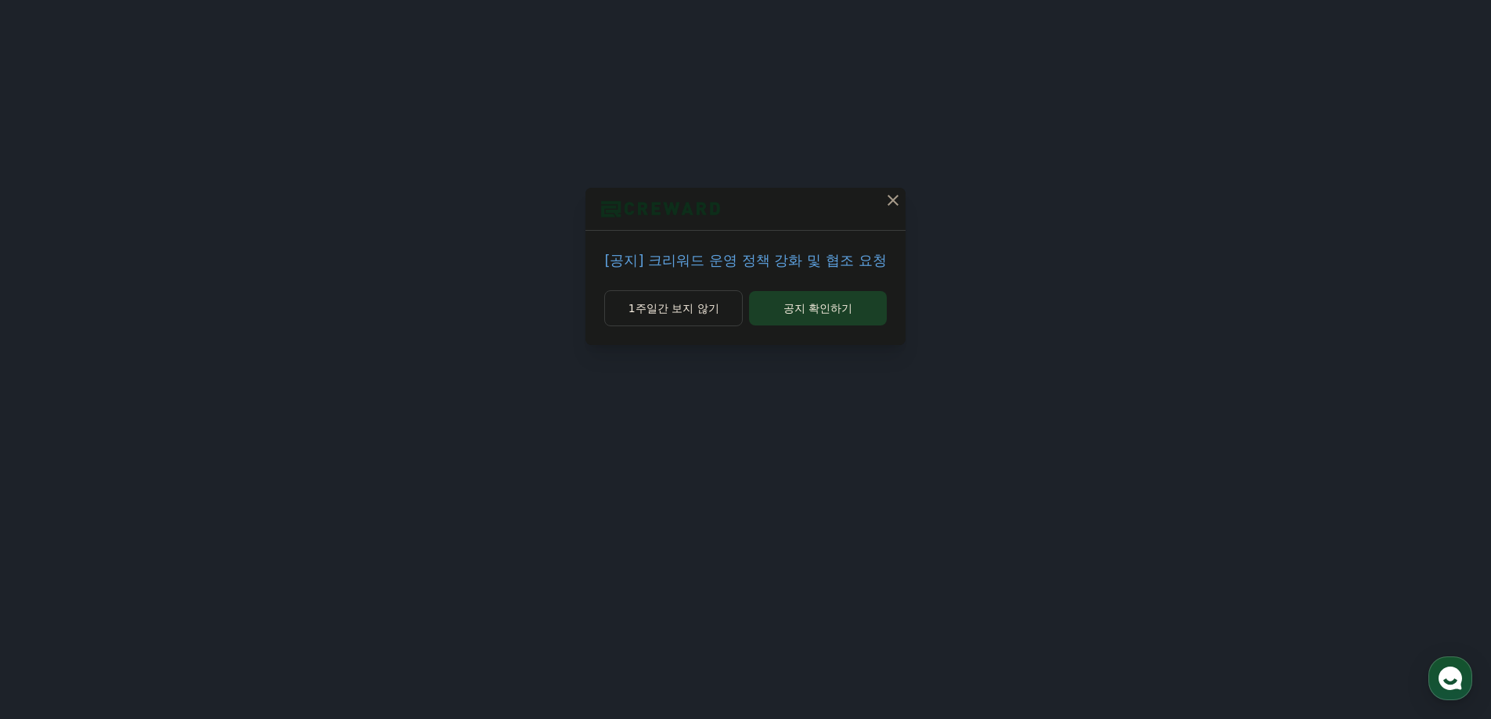
click at [886, 207] on icon at bounding box center [893, 200] width 19 height 19
click at [891, 204] on icon at bounding box center [889, 200] width 19 height 19
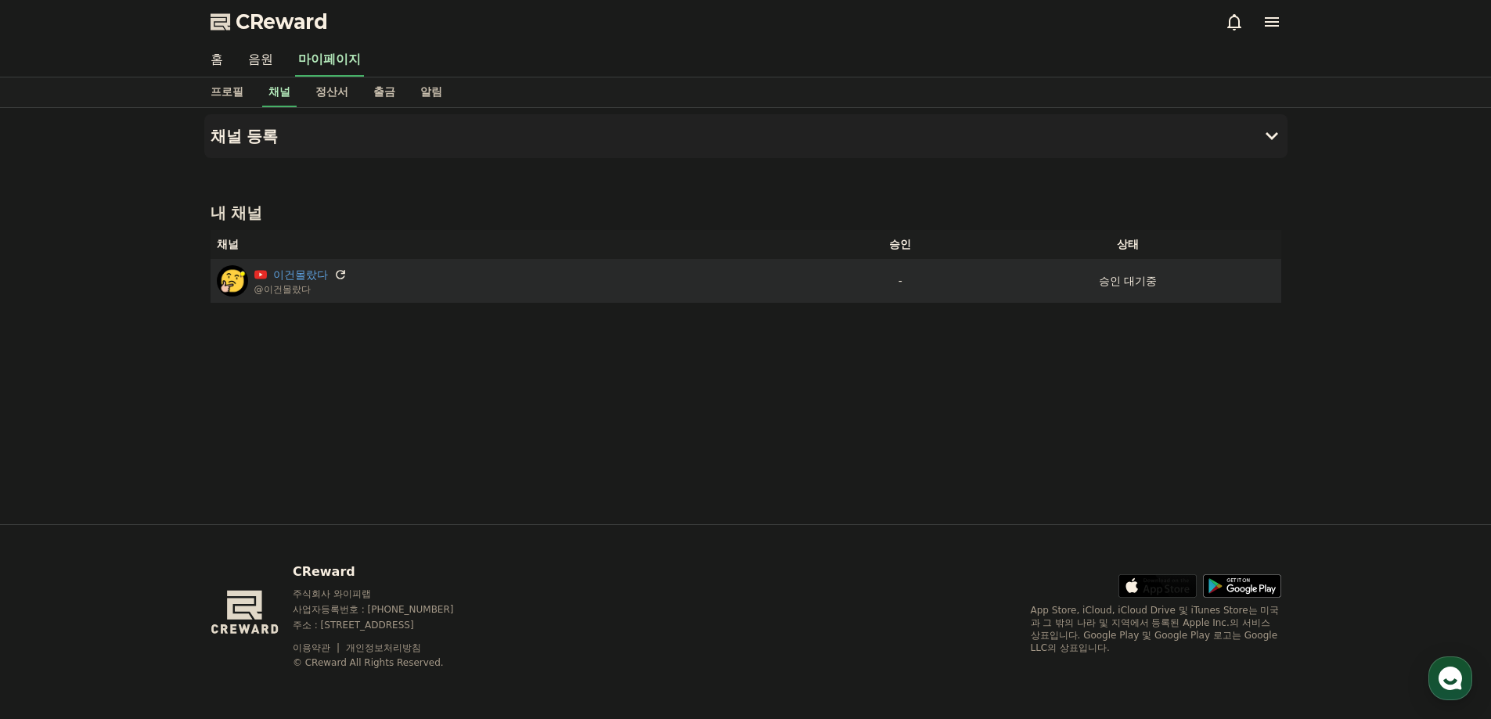
click at [340, 275] on icon at bounding box center [340, 275] width 14 height 14
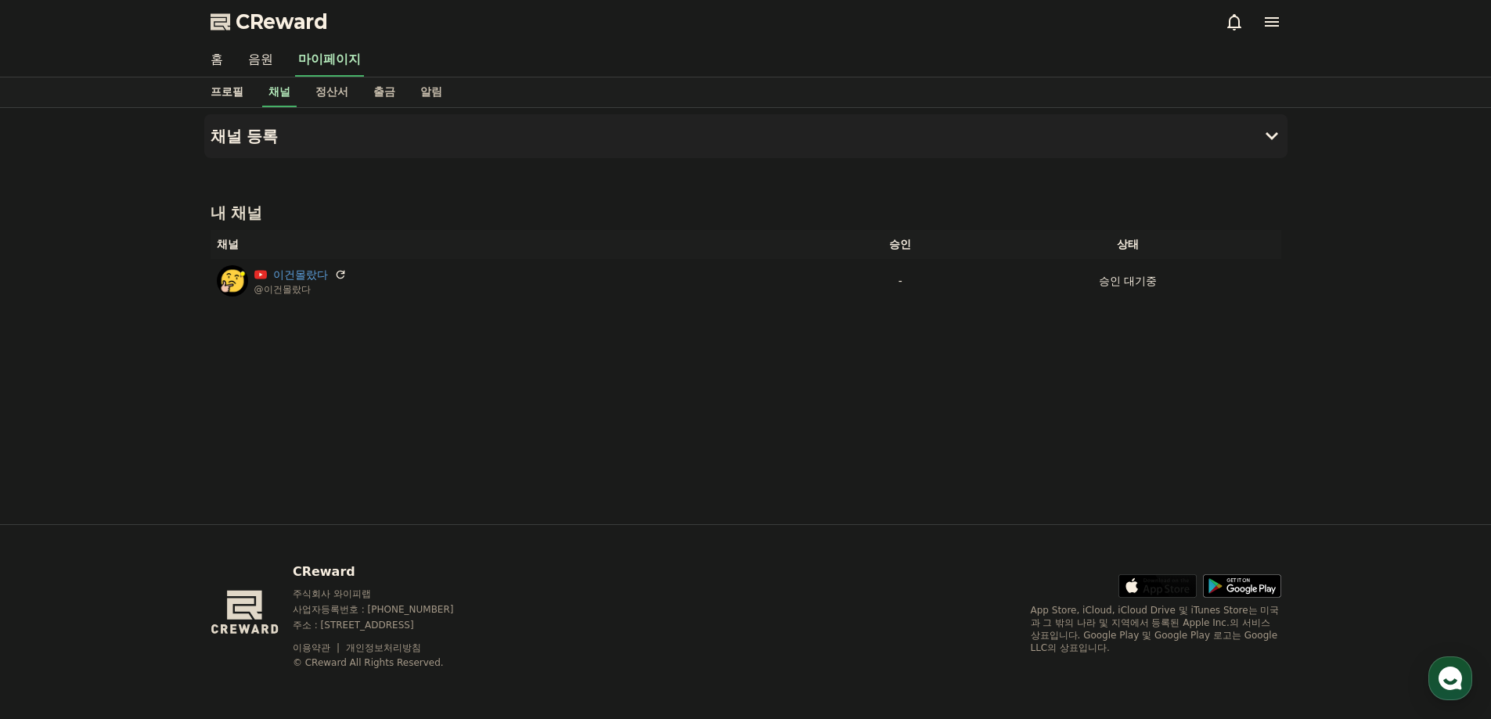
click at [210, 96] on link "프로필" at bounding box center [227, 92] width 58 height 30
select select "**********"
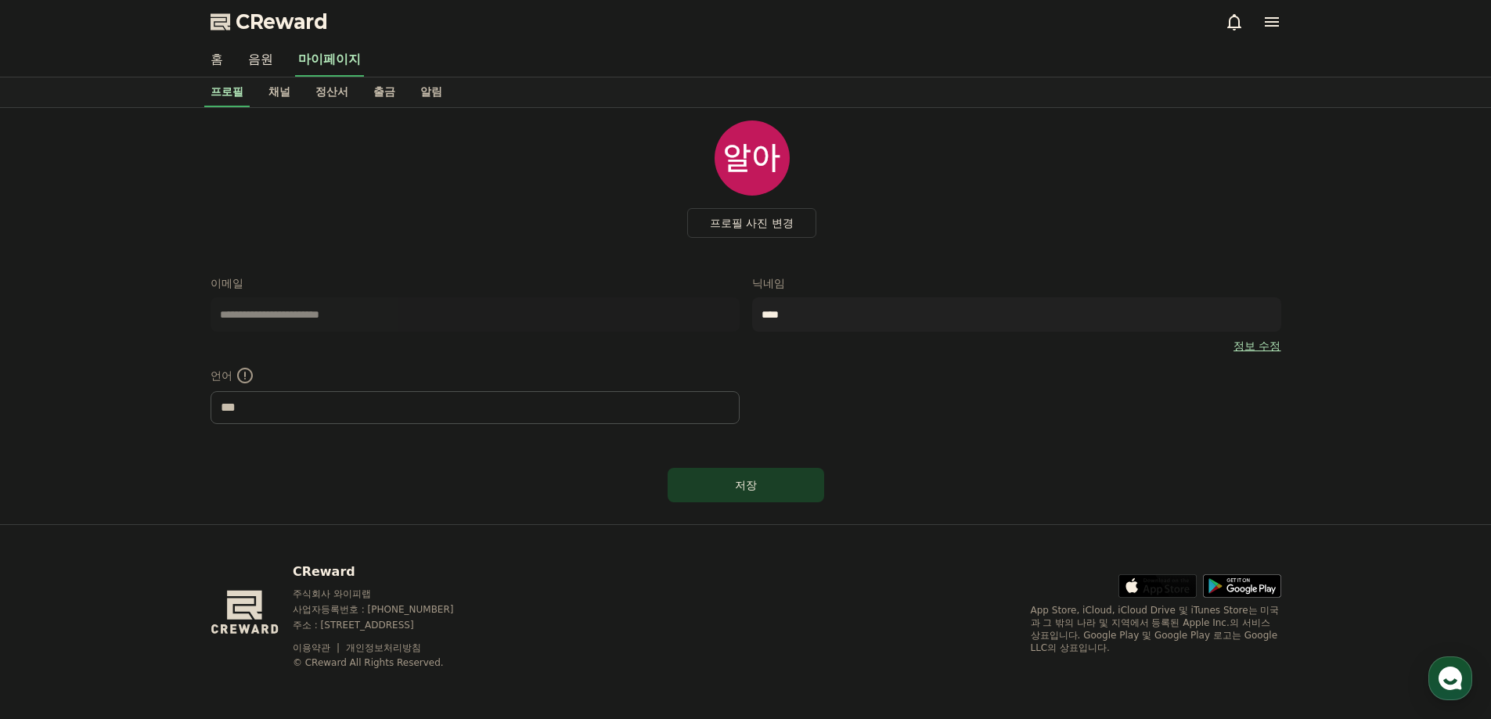
click at [227, 69] on link "홈" at bounding box center [217, 60] width 38 height 33
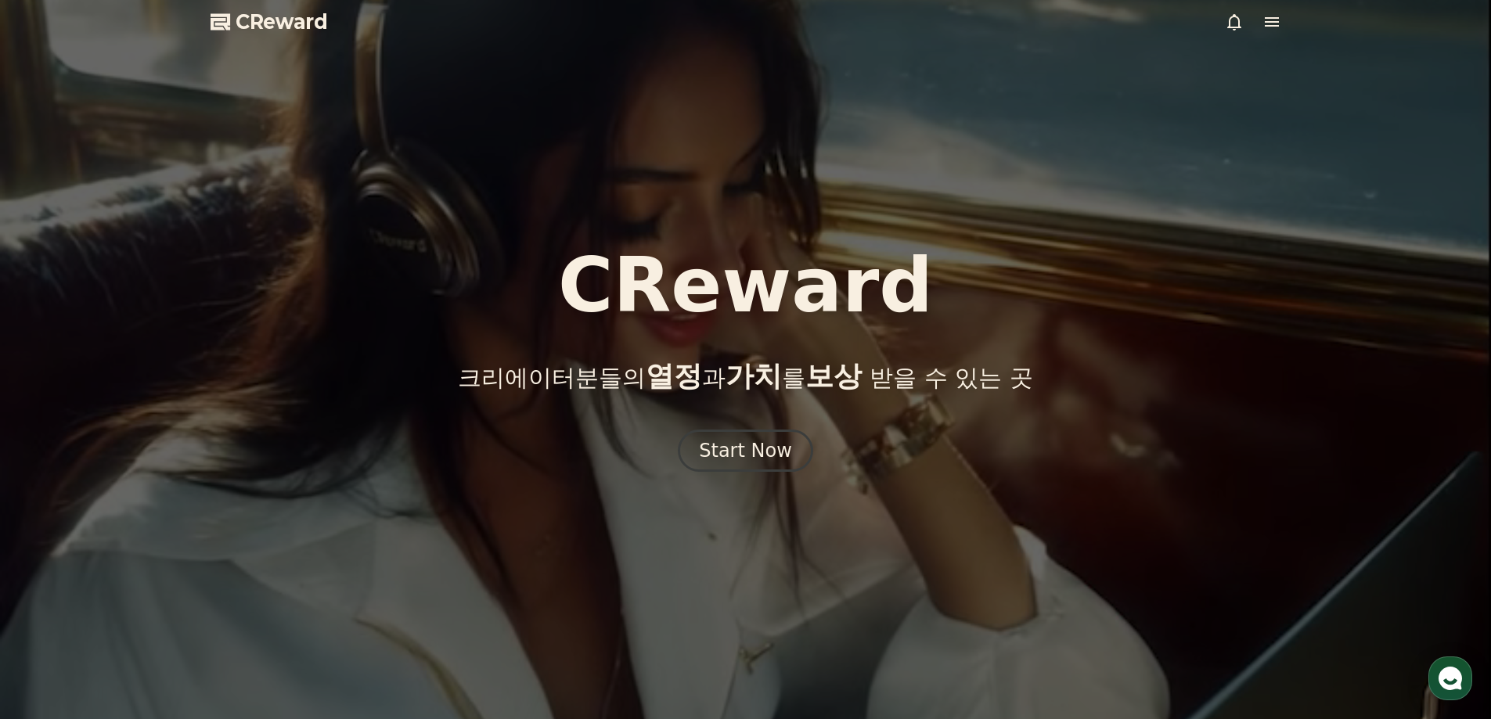
click at [272, 31] on span "CReward" at bounding box center [282, 21] width 92 height 25
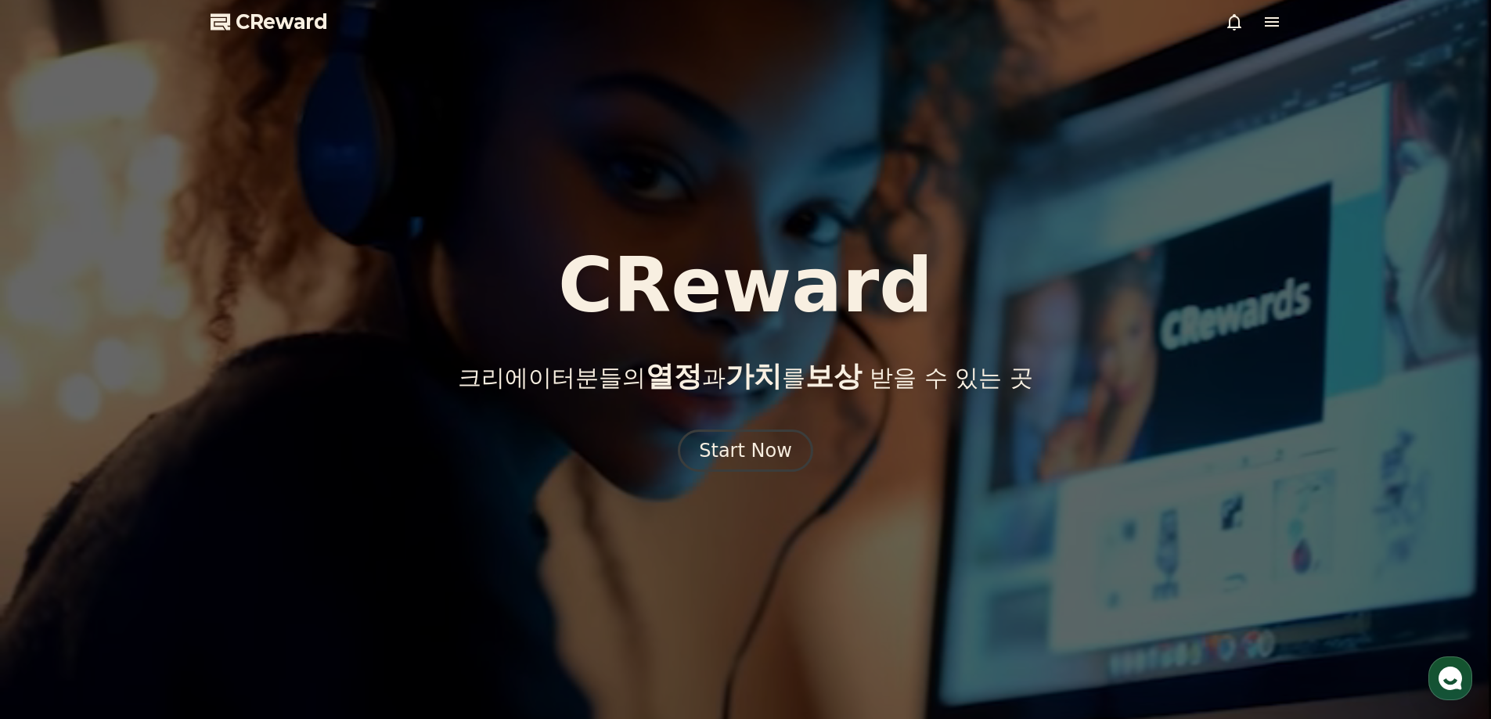
click at [694, 408] on div "CReward 크리에이터분들의 열정 과 가치 를 보상 받을 수 있는 곳 Start Now" at bounding box center [745, 360] width 1491 height 224
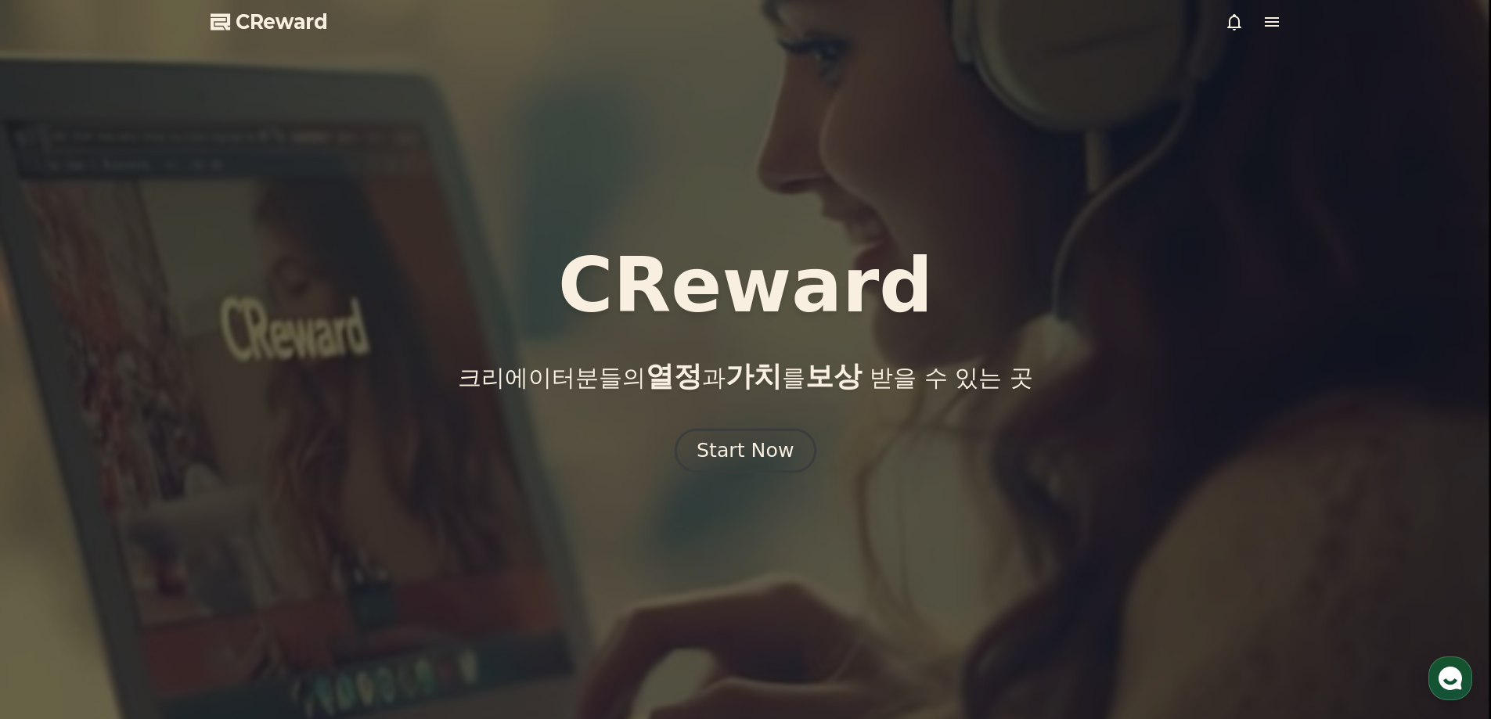
click at [715, 444] on div "Start Now" at bounding box center [744, 450] width 97 height 27
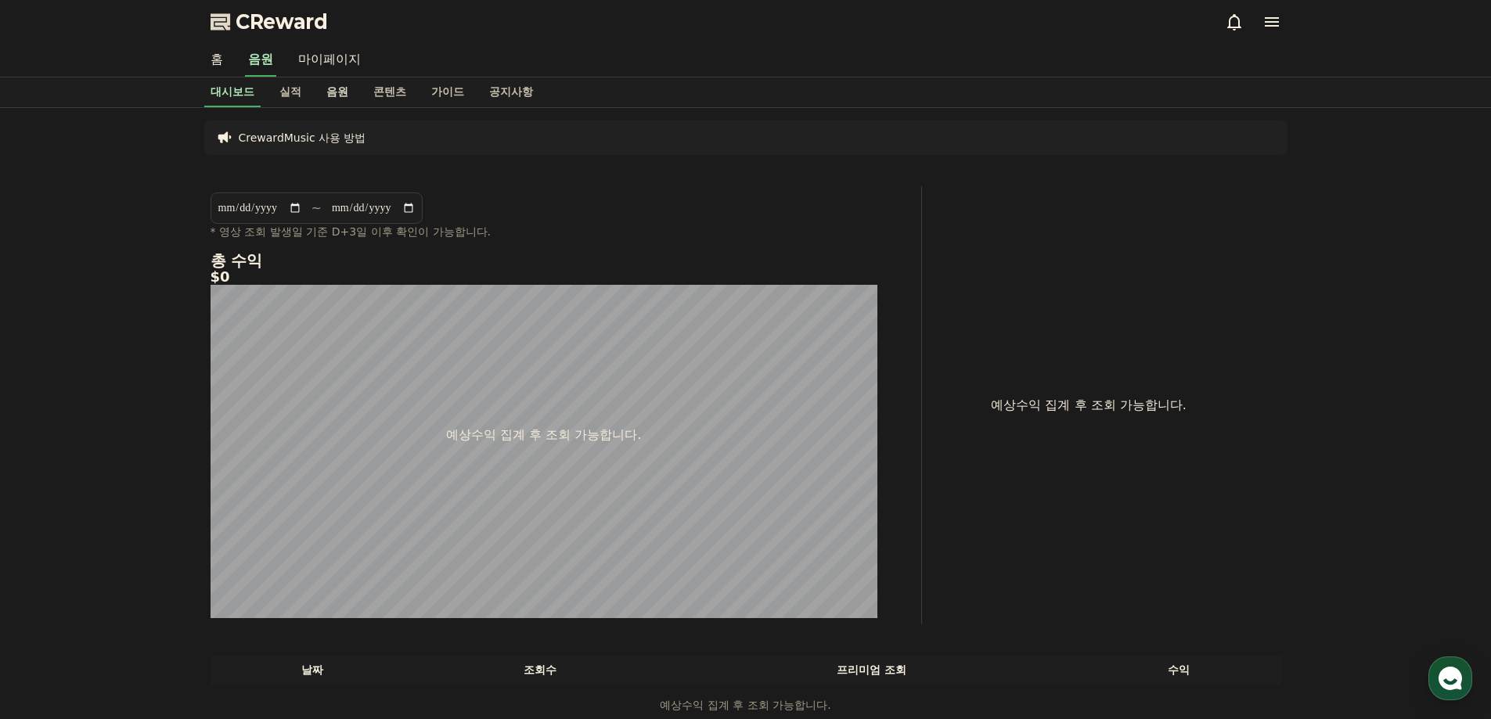
click at [351, 93] on link "음원" at bounding box center [337, 92] width 47 height 30
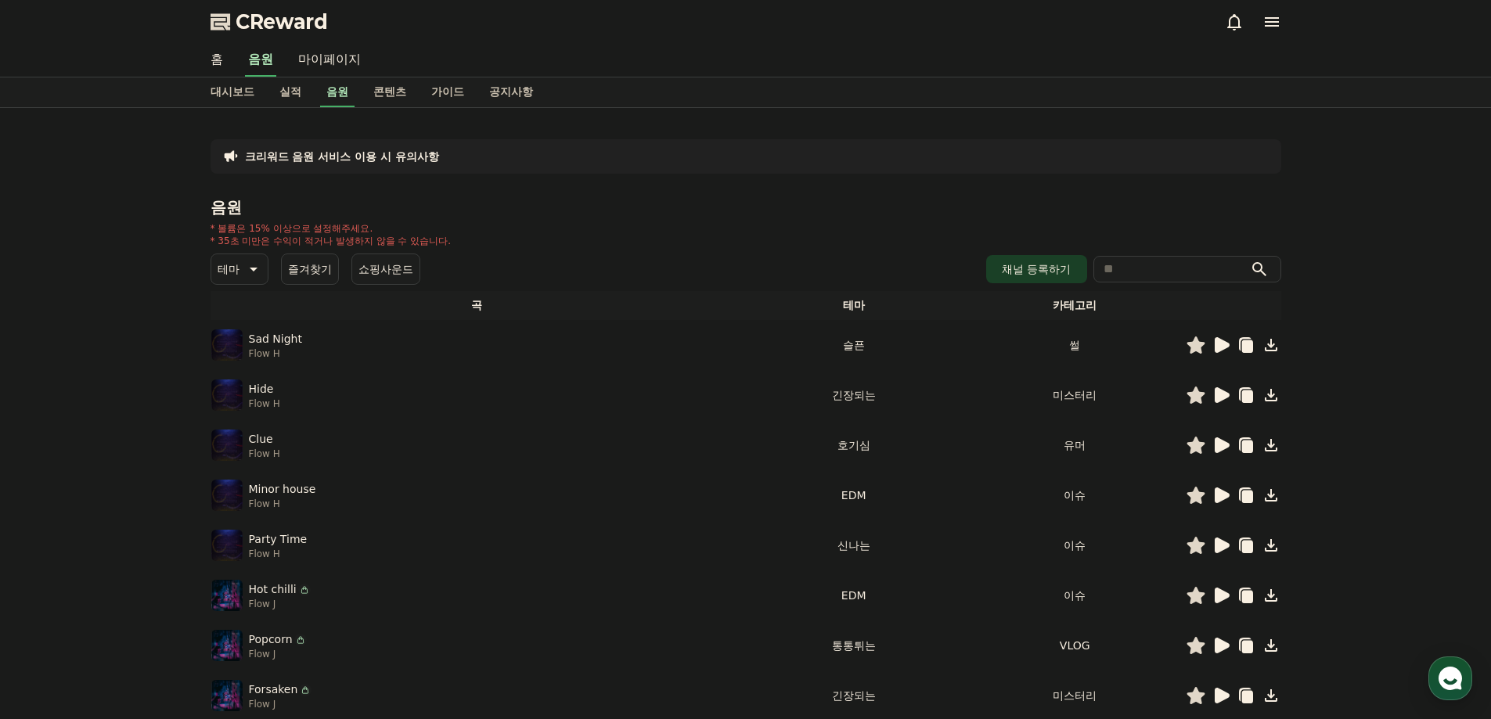
click at [232, 349] on img at bounding box center [226, 344] width 31 height 31
click at [1219, 344] on icon at bounding box center [1222, 345] width 15 height 16
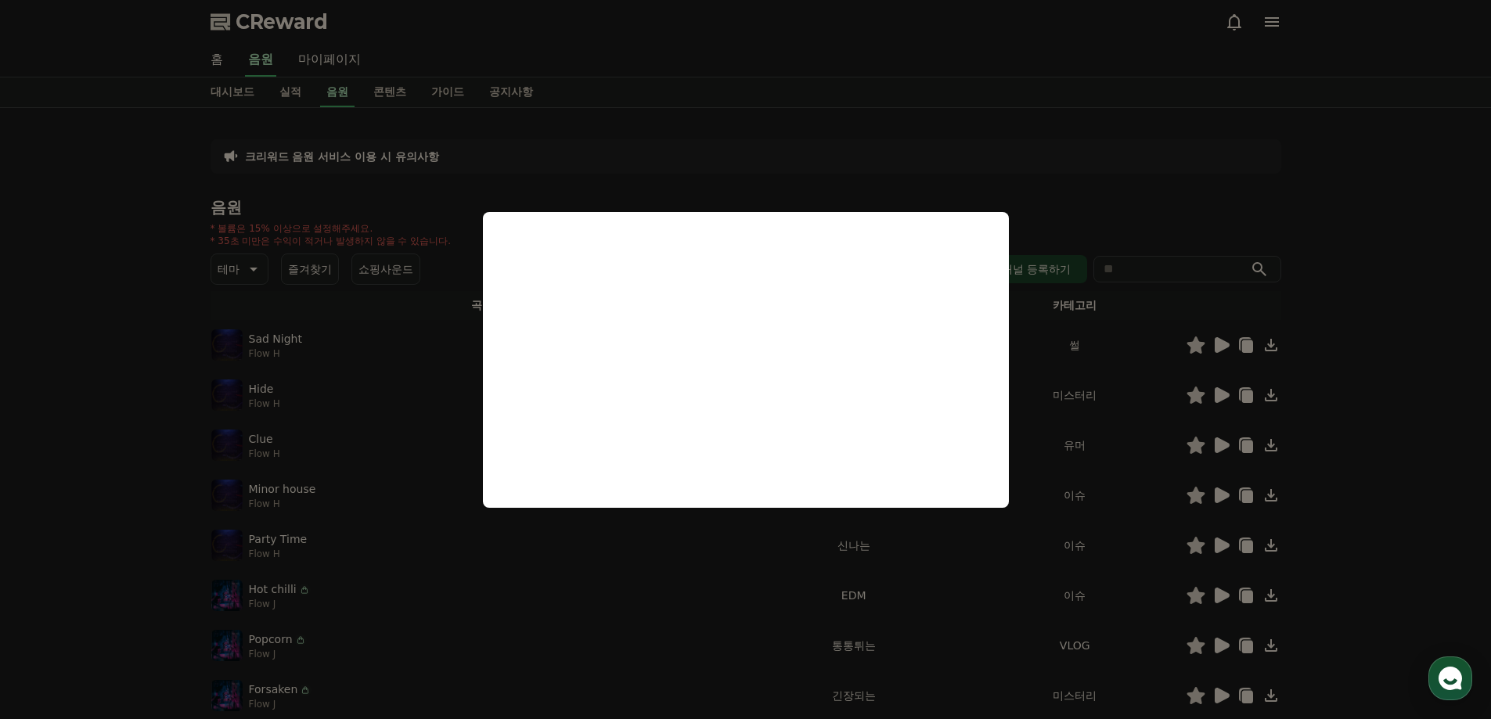
click at [434, 183] on button "close modal" at bounding box center [745, 359] width 1491 height 719
click at [301, 217] on div "음원 * 볼륨은 15% 이상으로 설정해주세요. * 35초 미만은 수익이 적거나 발생하지 않을 수 있습니다. 테마 즐겨찾기 쇼핑사운드 채널 등록…" at bounding box center [746, 525] width 1071 height 653
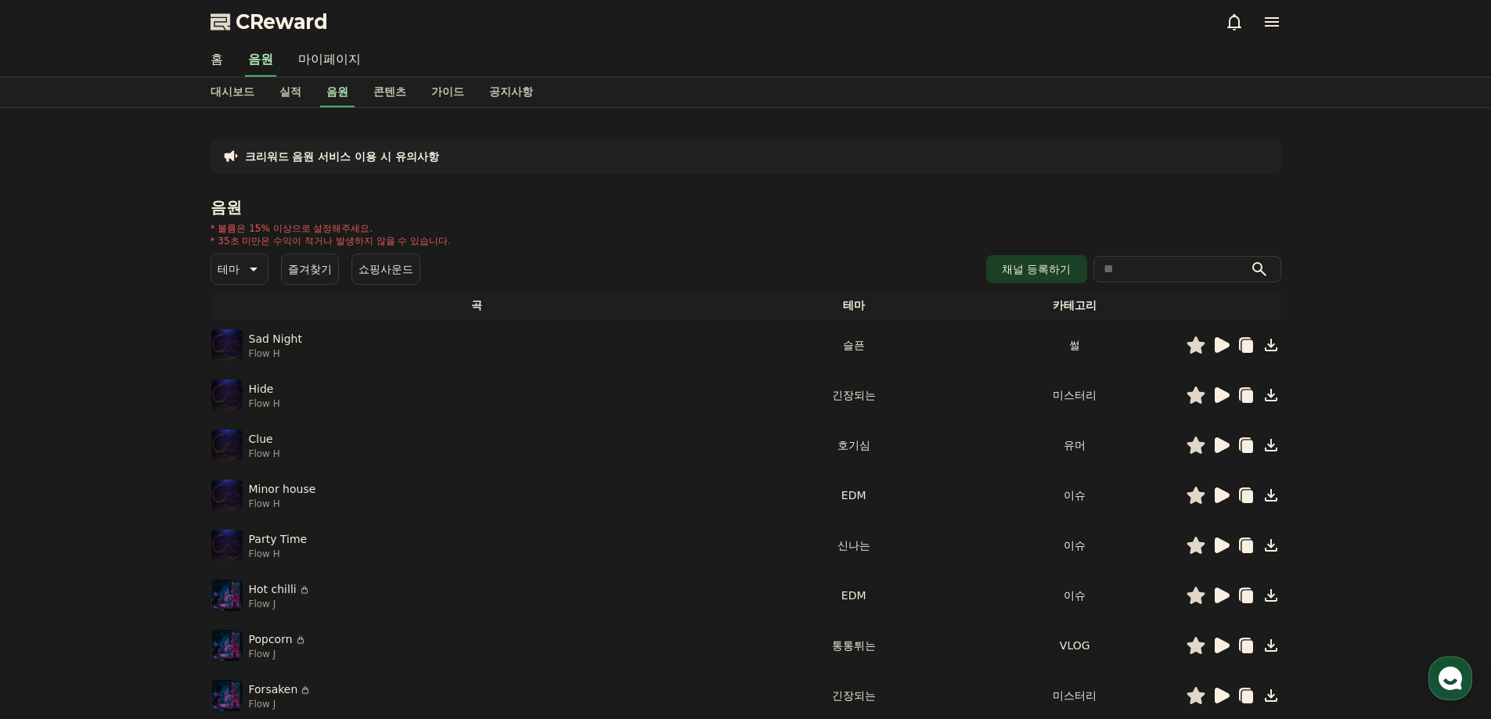
click at [260, 274] on icon at bounding box center [252, 269] width 19 height 19
click at [235, 427] on button "어두운" at bounding box center [235, 421] width 45 height 34
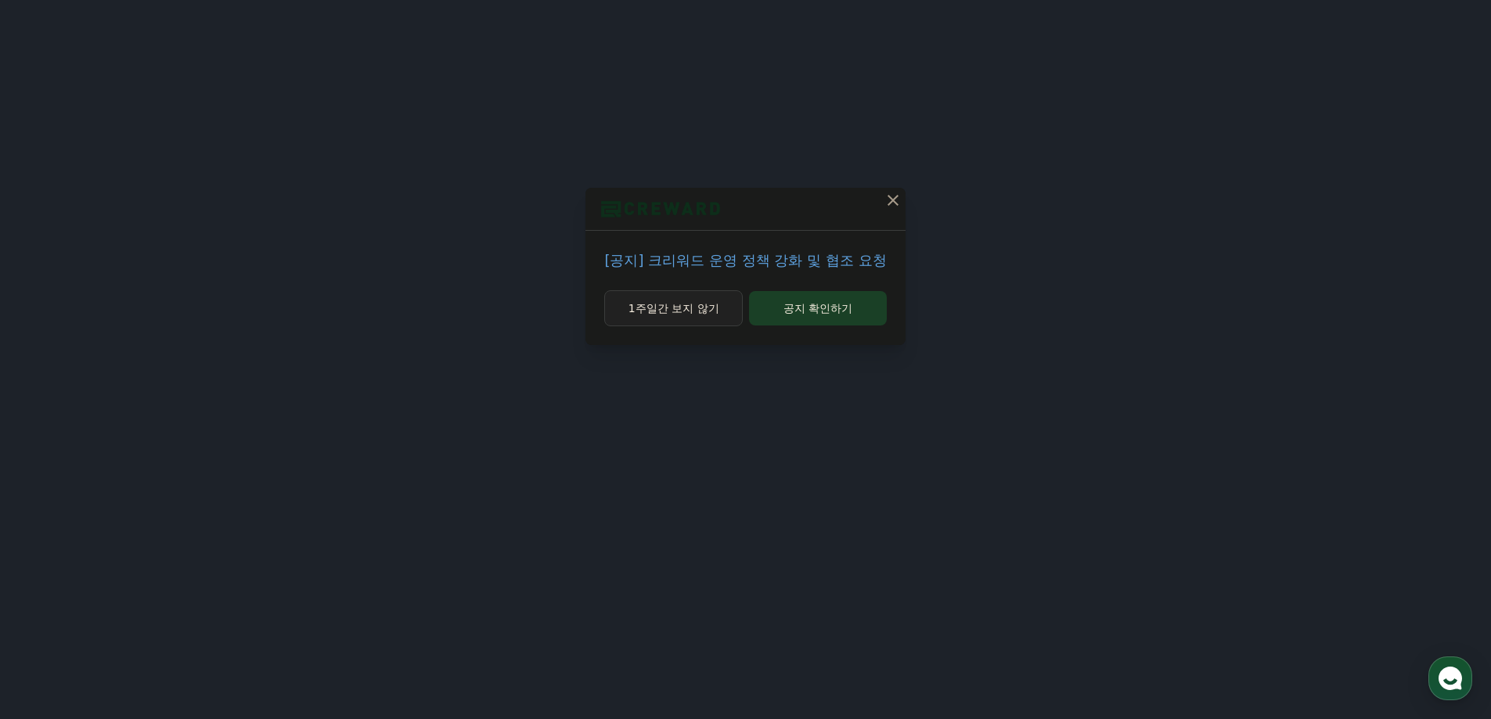
click at [707, 314] on button "1주일간 보지 않기" at bounding box center [673, 308] width 139 height 36
click at [709, 314] on button "1주일간 보지 않기" at bounding box center [676, 308] width 136 height 36
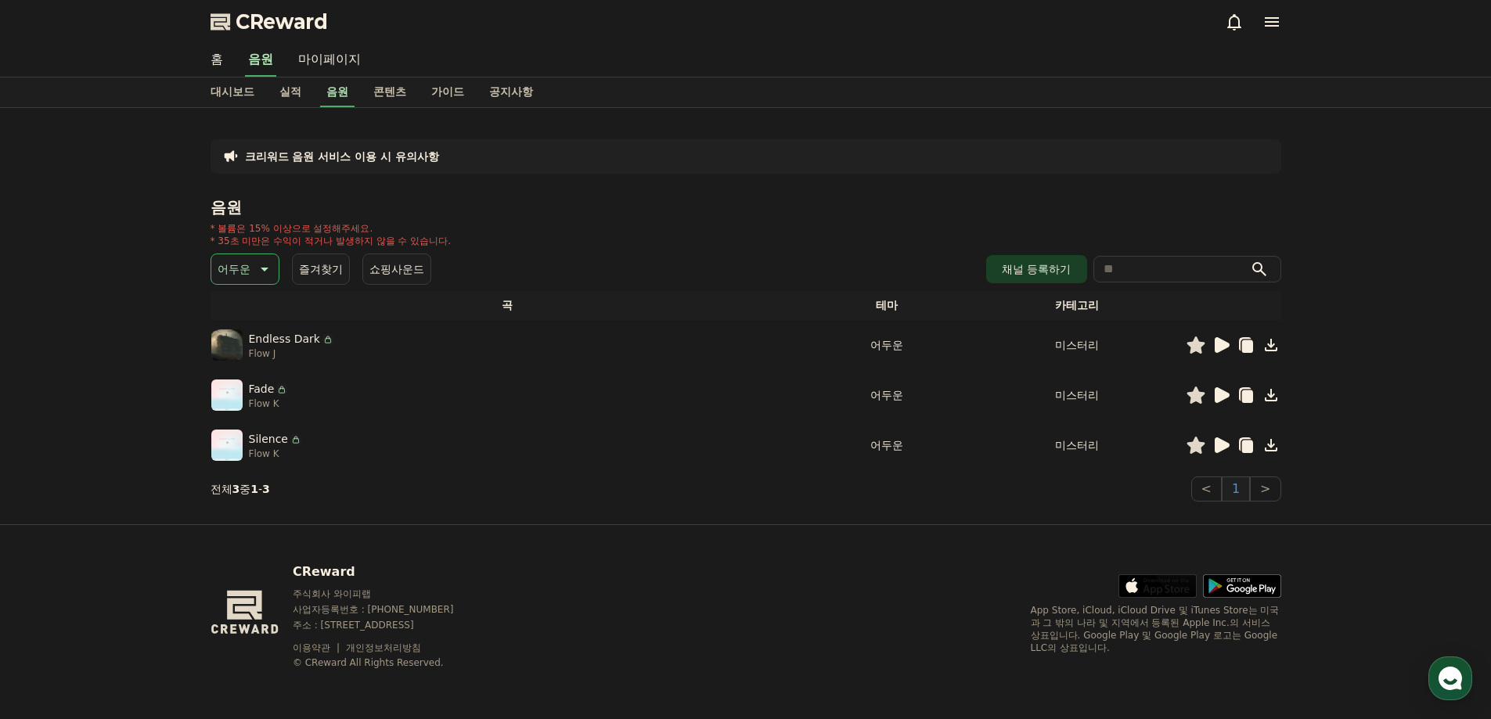
click at [1215, 347] on icon at bounding box center [1222, 345] width 15 height 16
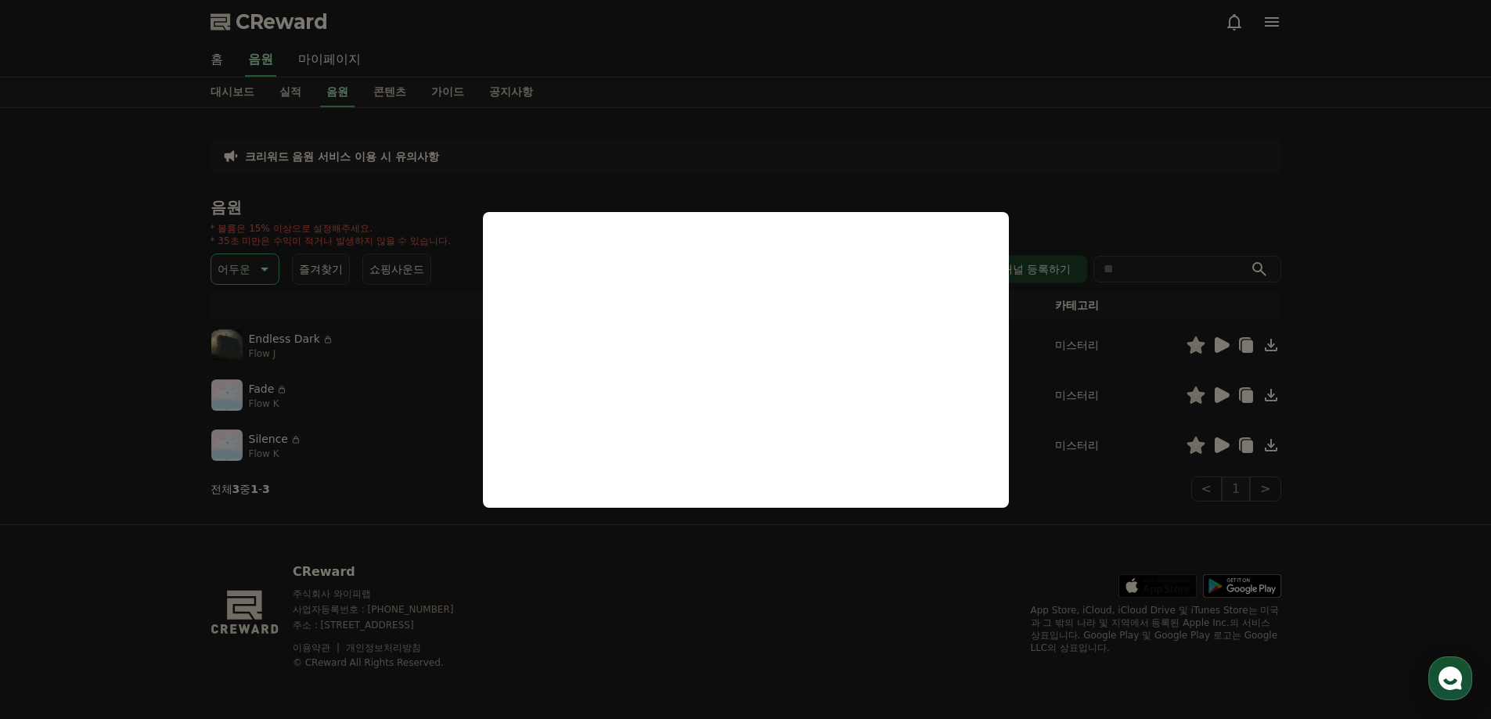
click at [1322, 378] on button "close modal" at bounding box center [745, 359] width 1491 height 719
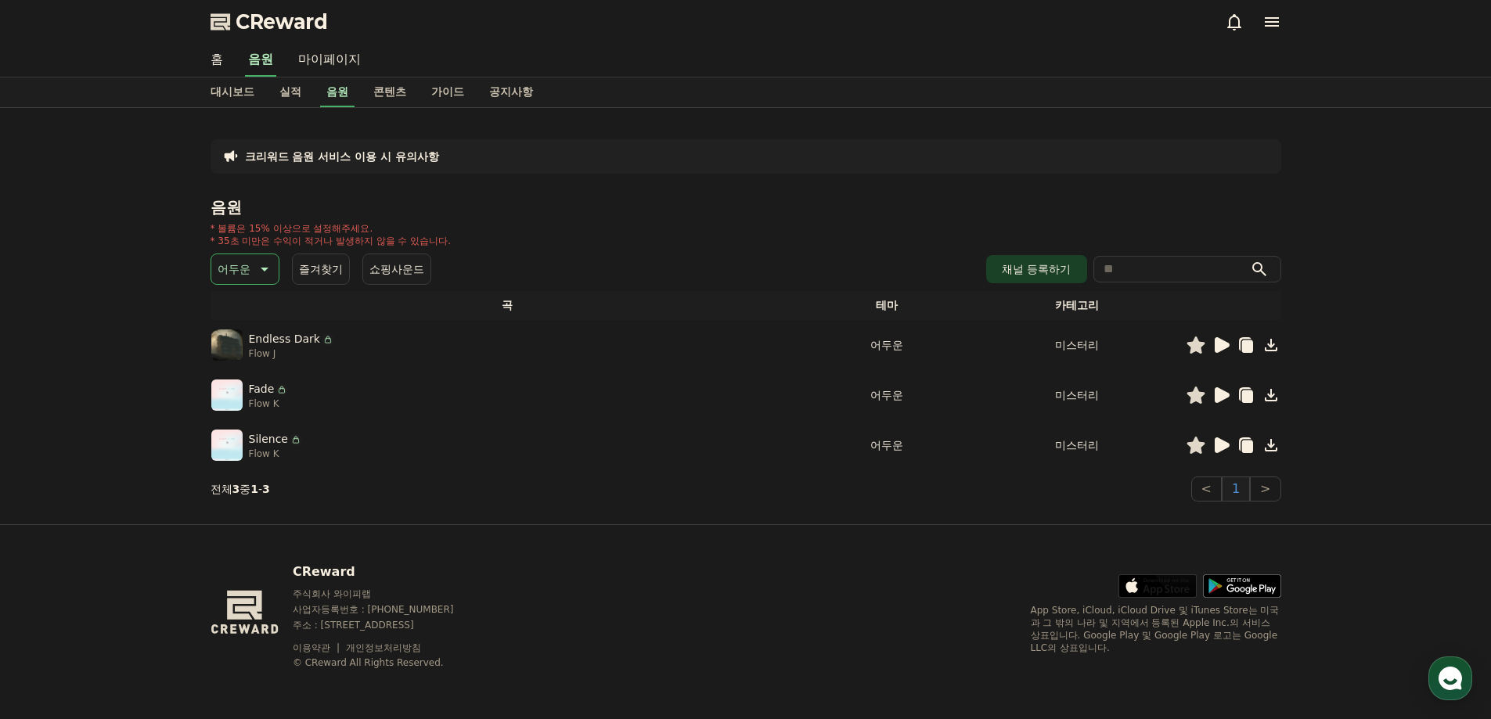
click at [1223, 398] on icon at bounding box center [1222, 395] width 15 height 16
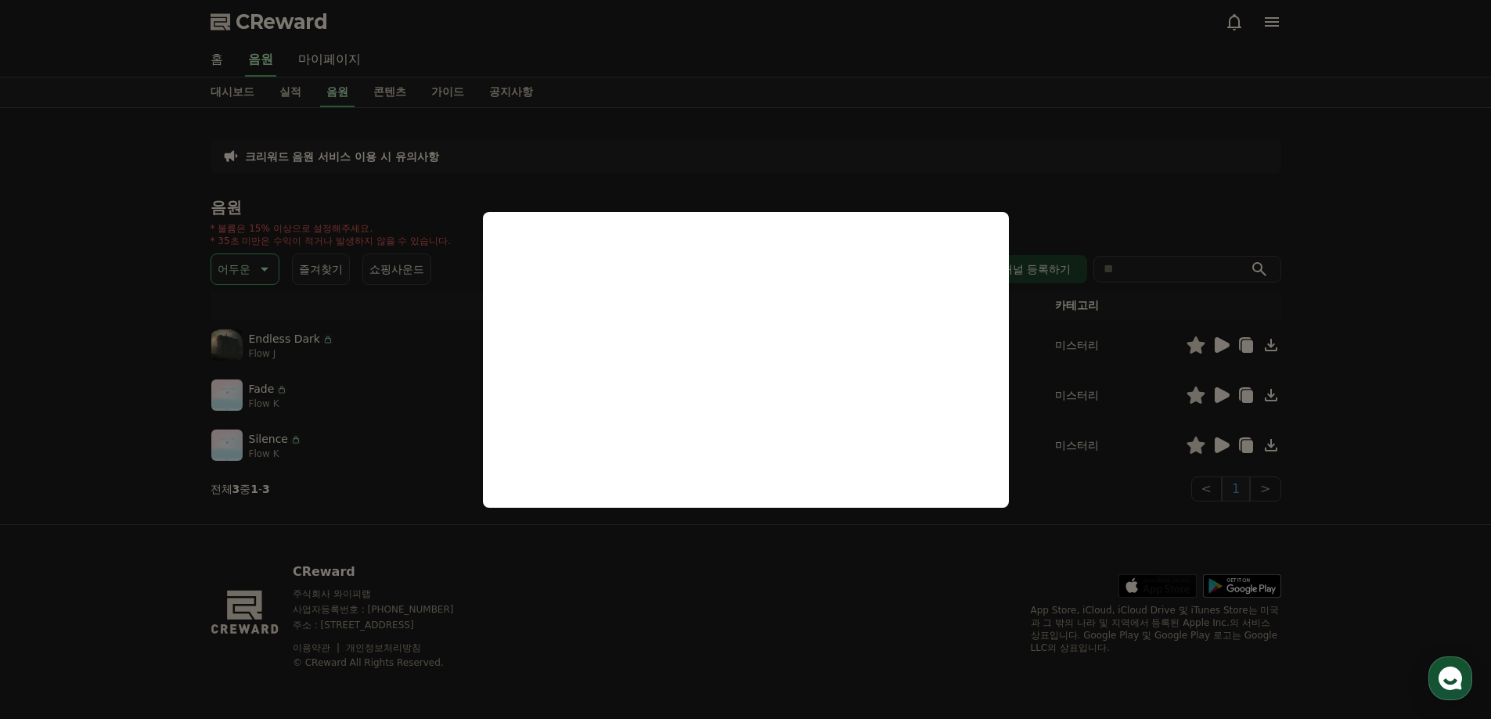
click at [1391, 435] on button "close modal" at bounding box center [745, 359] width 1491 height 719
click at [1391, 435] on div "크리워드 음원 서비스 이용 시 유의사항 음원 * 볼륨은 15% 이상으로 설정해주세요. * 35초 미만은 수익이 적거나 발생하지 않을 수 있습니…" at bounding box center [745, 316] width 1491 height 416
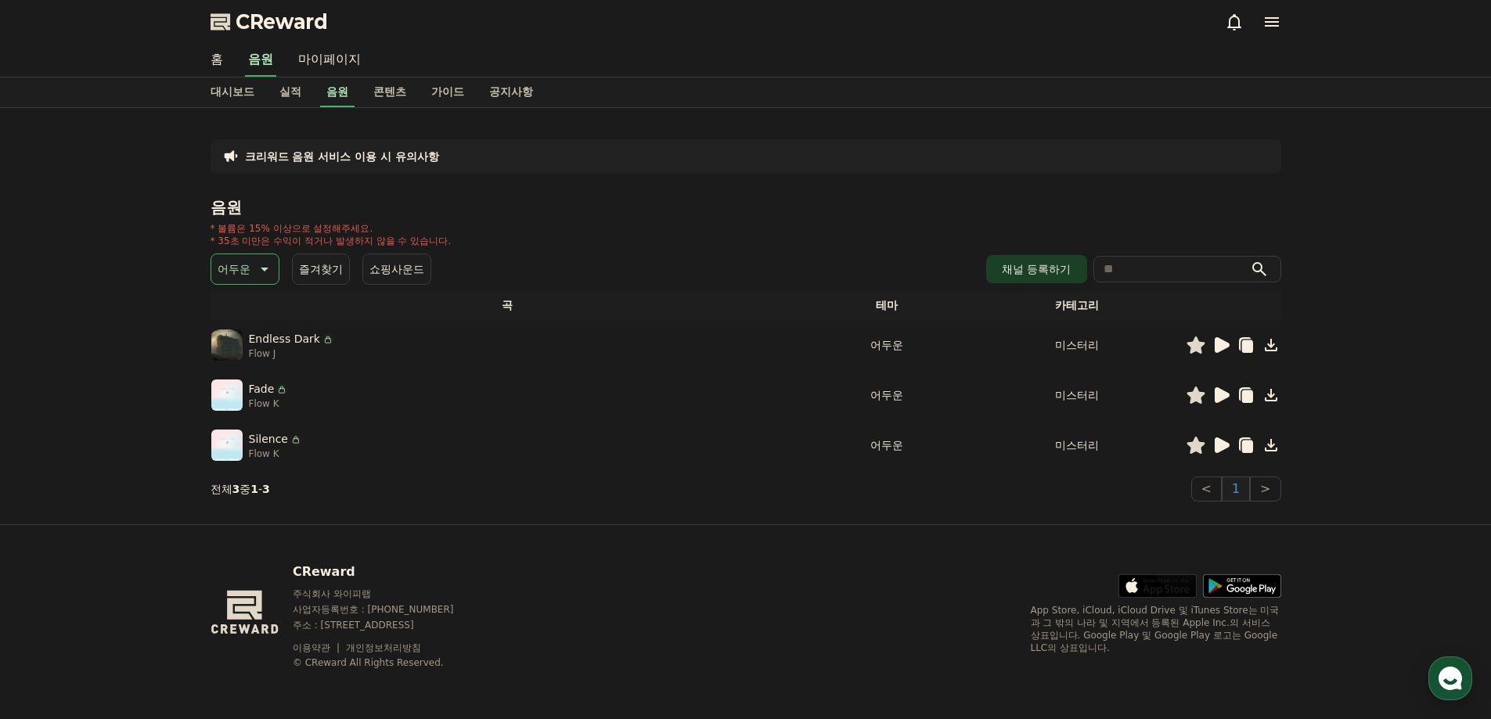
click at [1216, 451] on icon at bounding box center [1222, 445] width 15 height 16
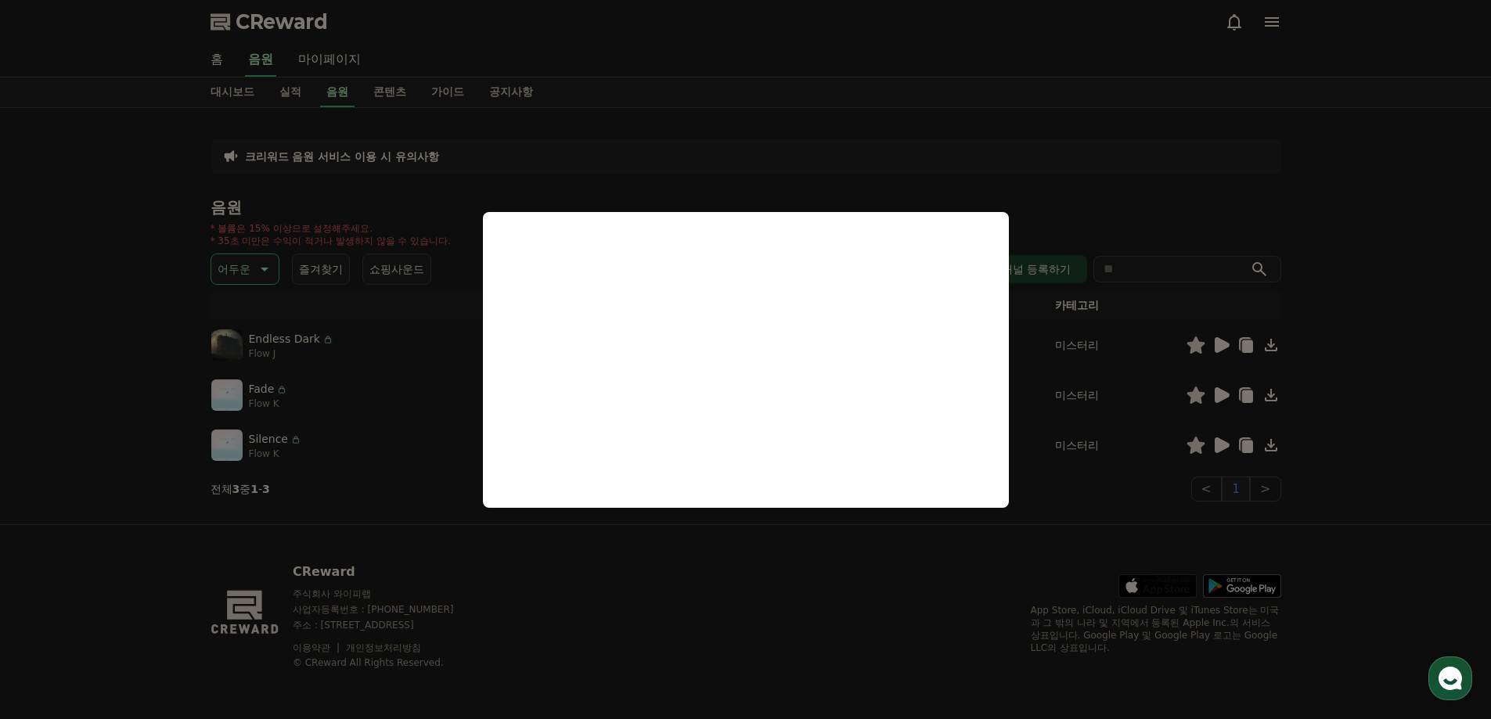
click at [1402, 431] on button "close modal" at bounding box center [745, 359] width 1491 height 719
click at [1402, 431] on div "크리워드 음원 서비스 이용 시 유의사항 음원 * 볼륨은 15% 이상으로 설정해주세요. * 35초 미만은 수익이 적거나 발생하지 않을 수 있습니…" at bounding box center [745, 316] width 1491 height 416
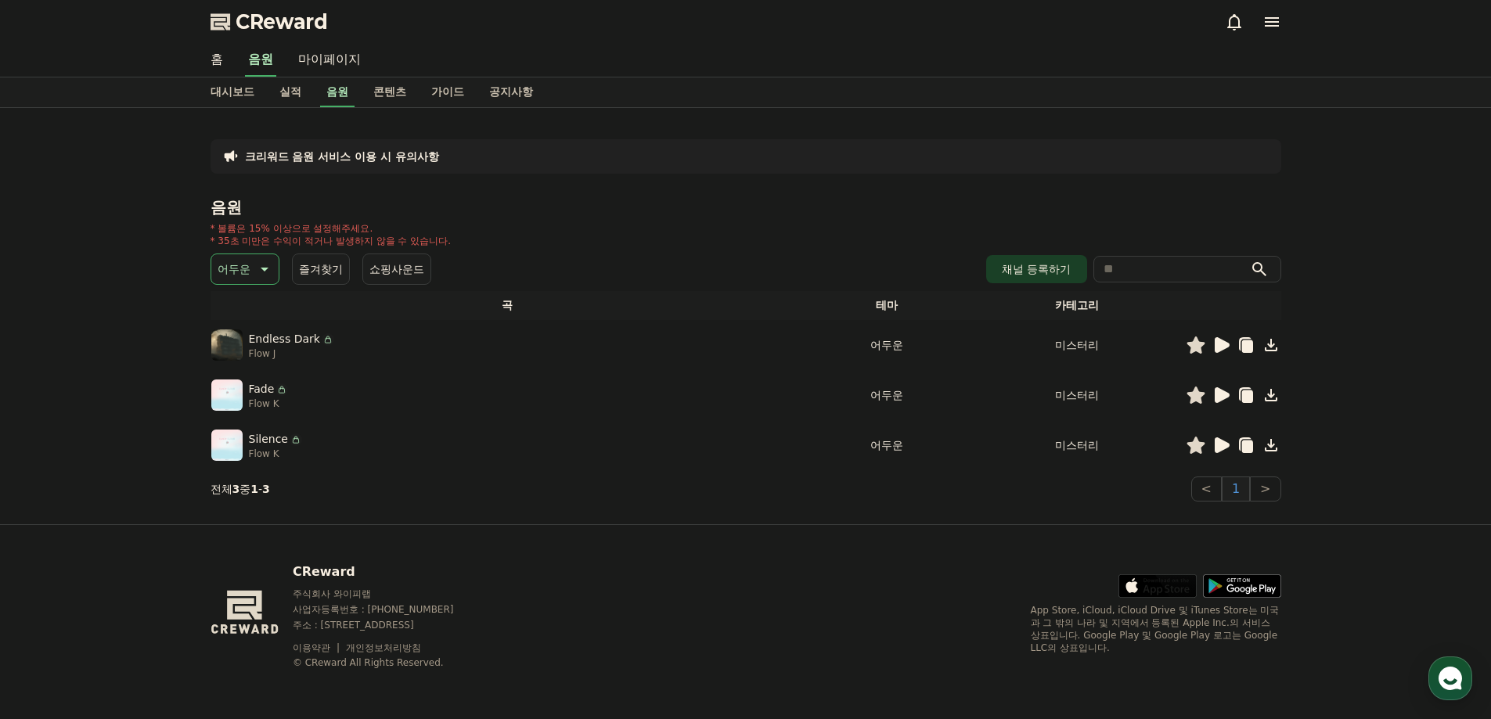
click at [257, 243] on p "* 35초 미만은 수익이 적거나 발생하지 않을 수 있습니다." at bounding box center [331, 241] width 241 height 13
click at [251, 268] on button "어두운" at bounding box center [245, 269] width 69 height 31
click at [242, 387] on button "호기심" at bounding box center [235, 392] width 45 height 34
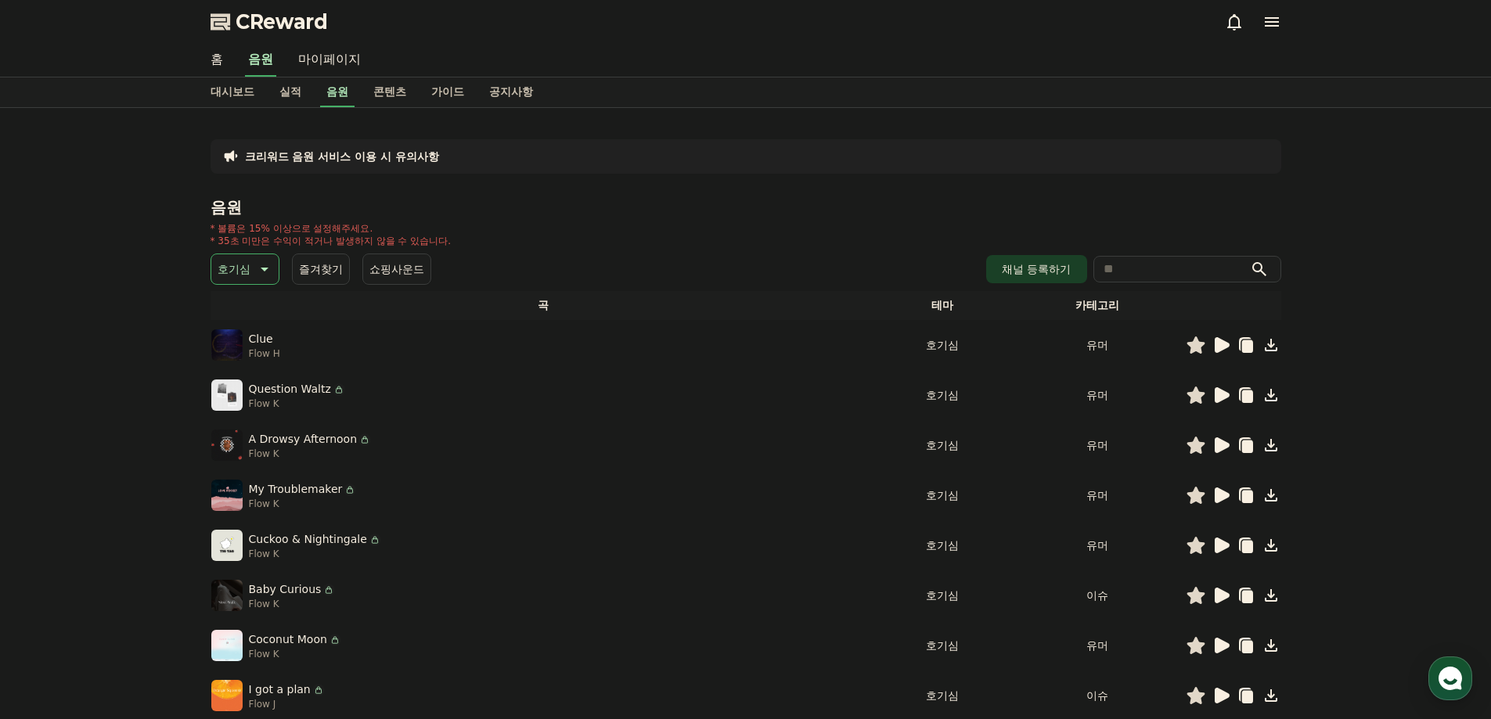
click at [1222, 351] on icon at bounding box center [1220, 345] width 19 height 19
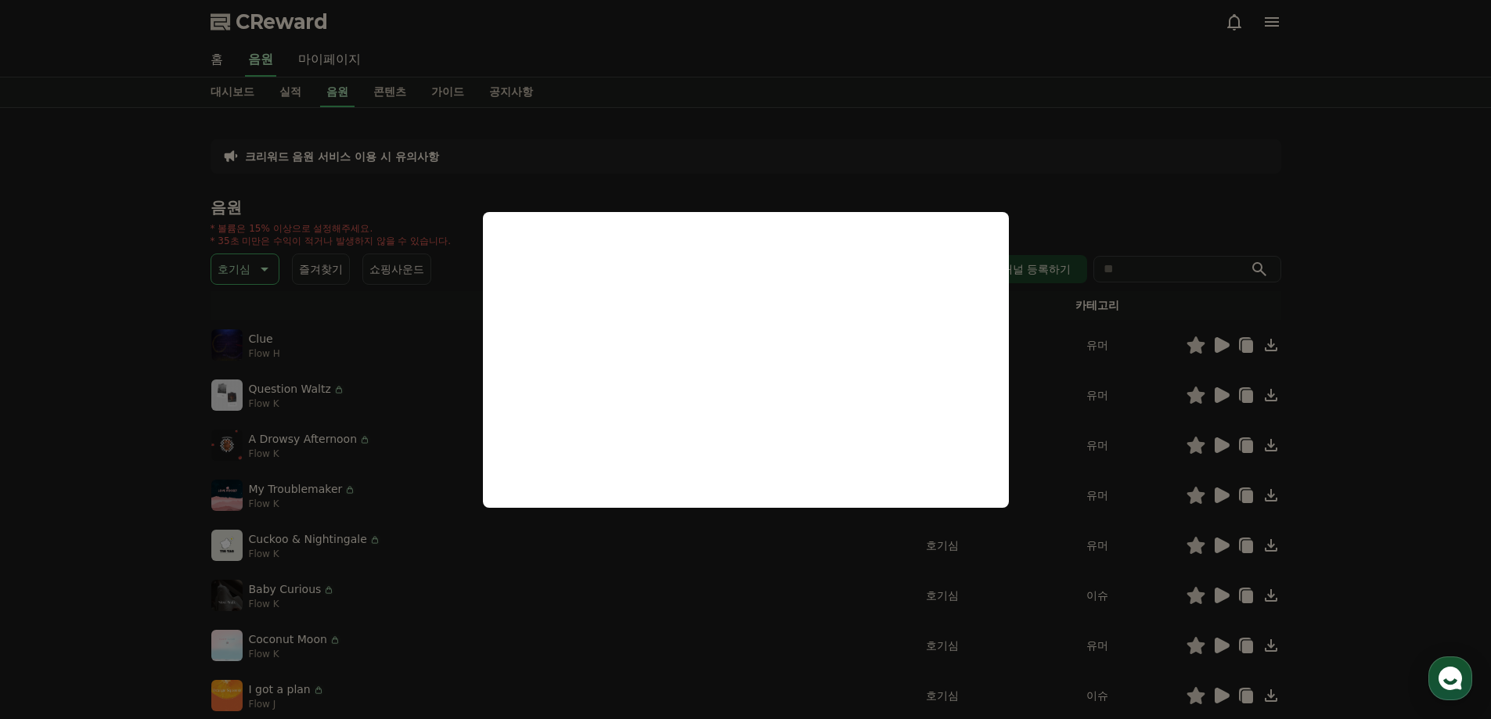
click at [1366, 174] on button "close modal" at bounding box center [745, 359] width 1491 height 719
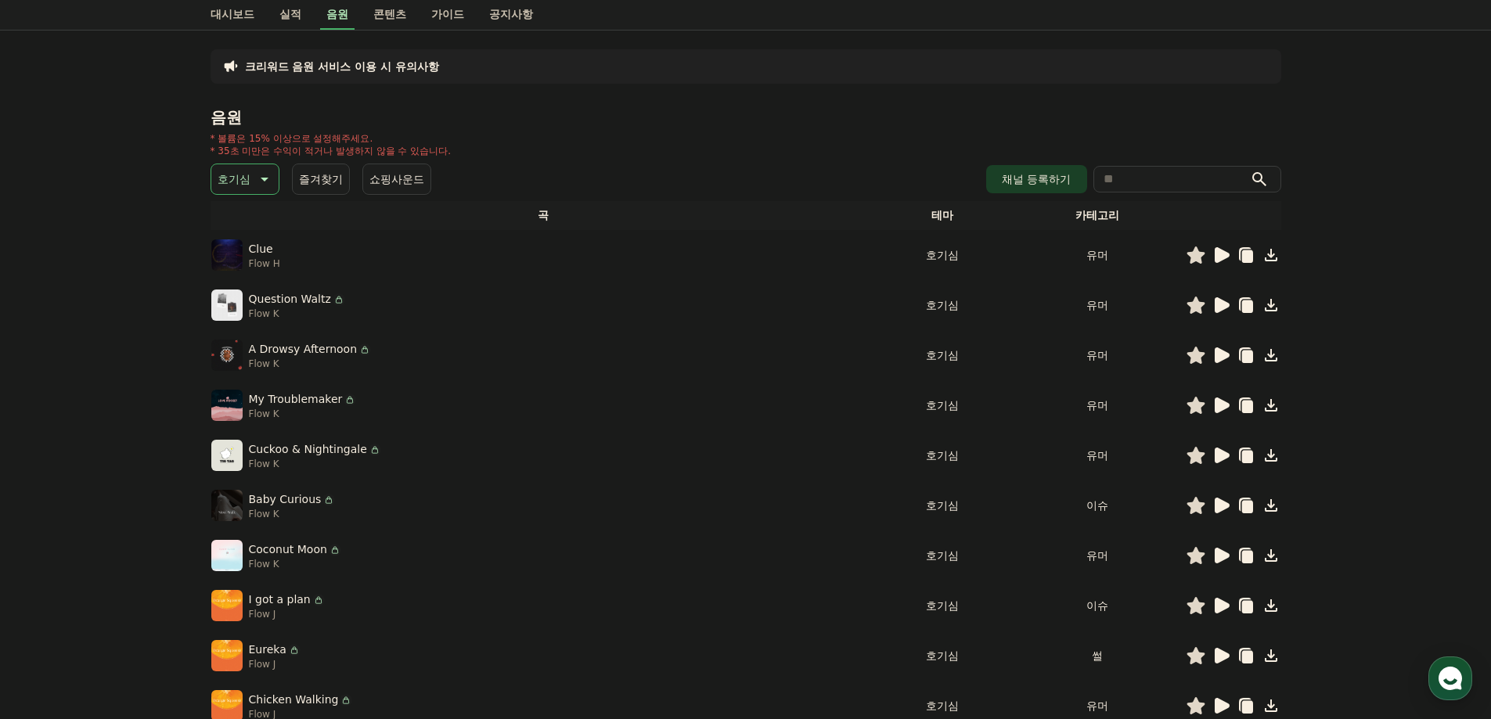
scroll to position [157, 0]
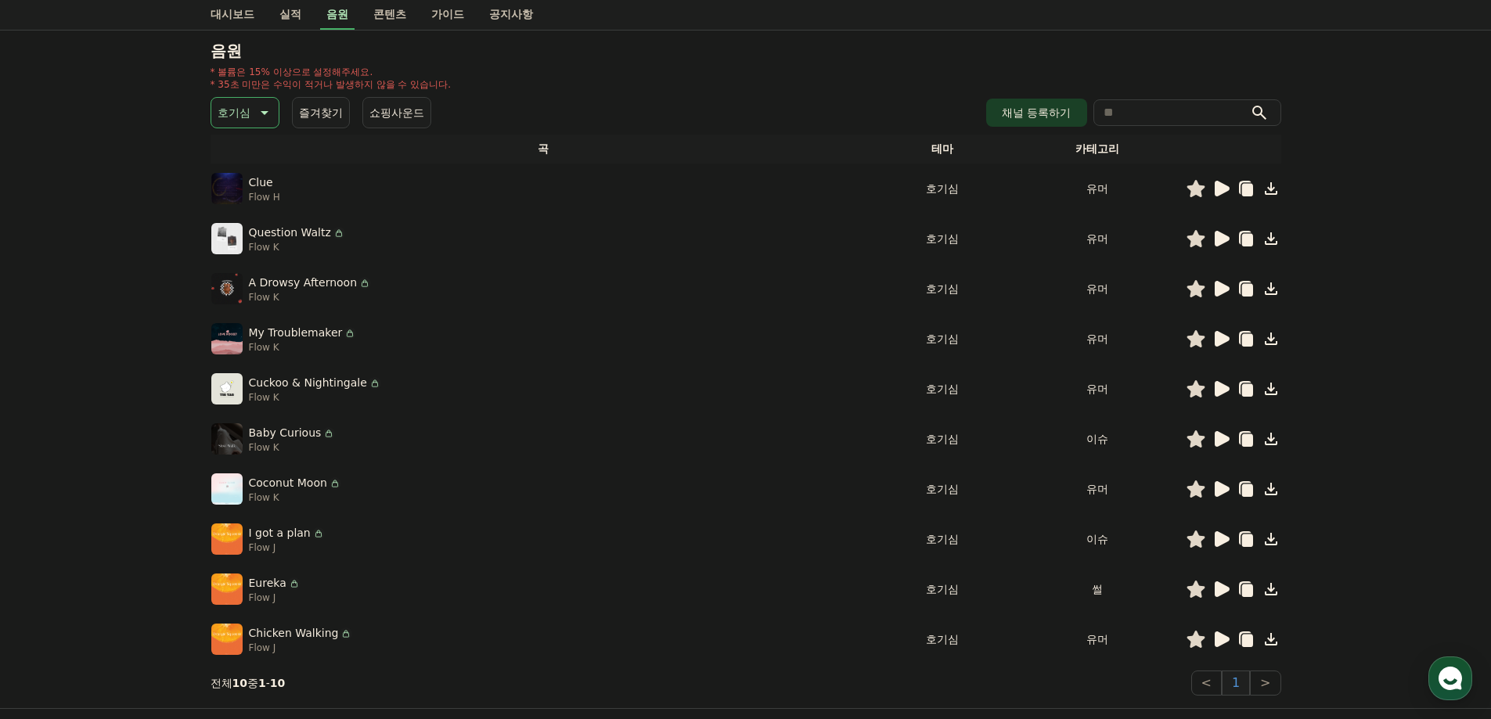
click at [1215, 237] on icon at bounding box center [1222, 239] width 15 height 16
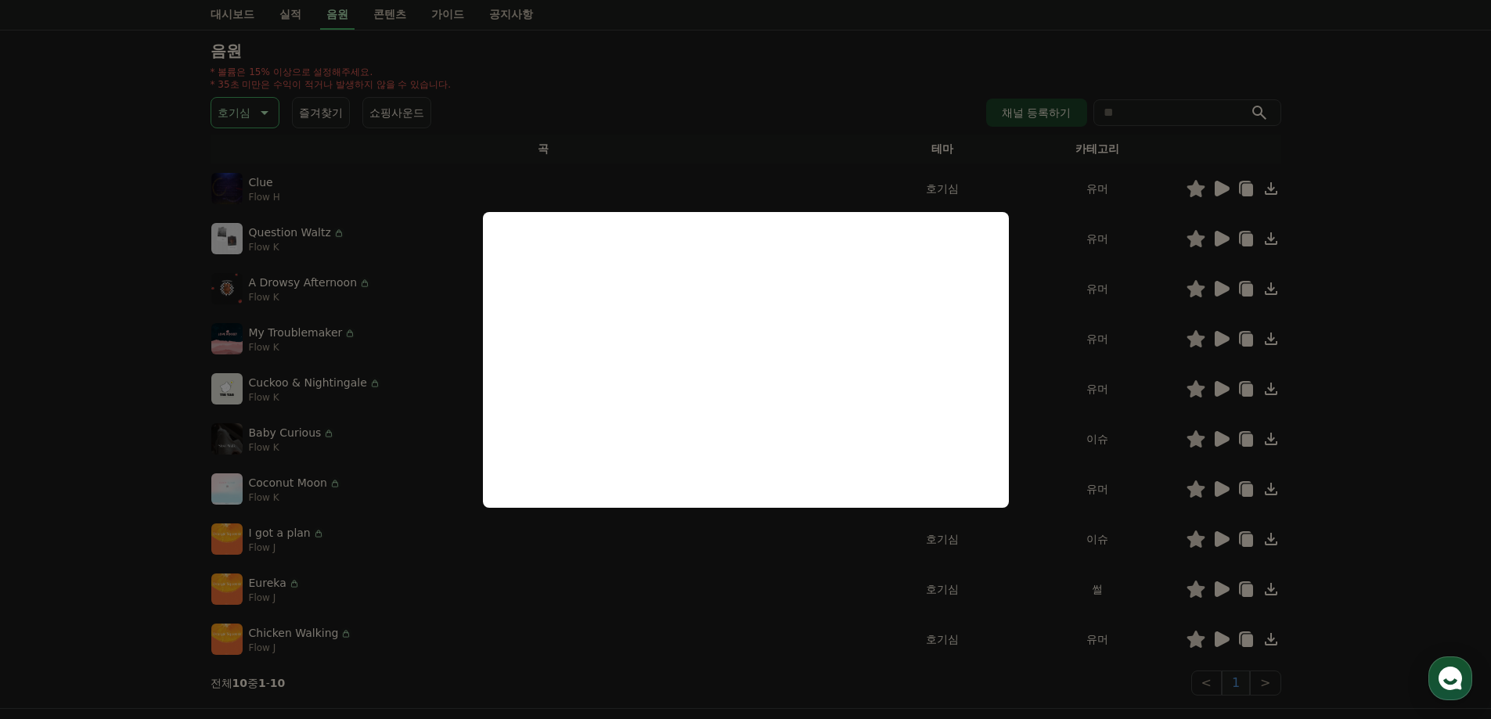
click at [1370, 317] on button "close modal" at bounding box center [745, 359] width 1491 height 719
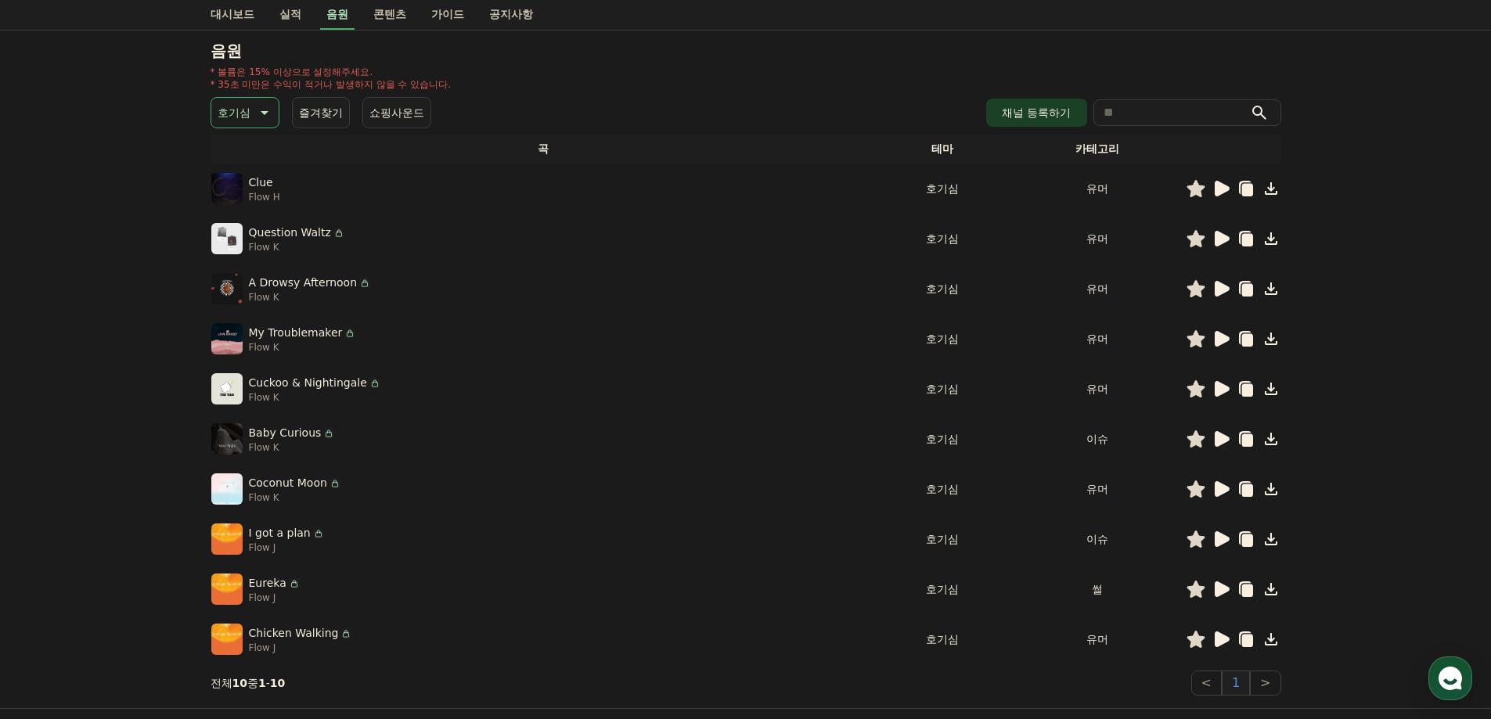
click at [1464, 331] on div "크리워드 음원 서비스 이용 시 유의사항 음원 * 볼륨은 15% 이상으로 설정해주세요. * 35초 미만은 수익이 적거나 발생하지 않을 수 있습니…" at bounding box center [745, 329] width 1491 height 757
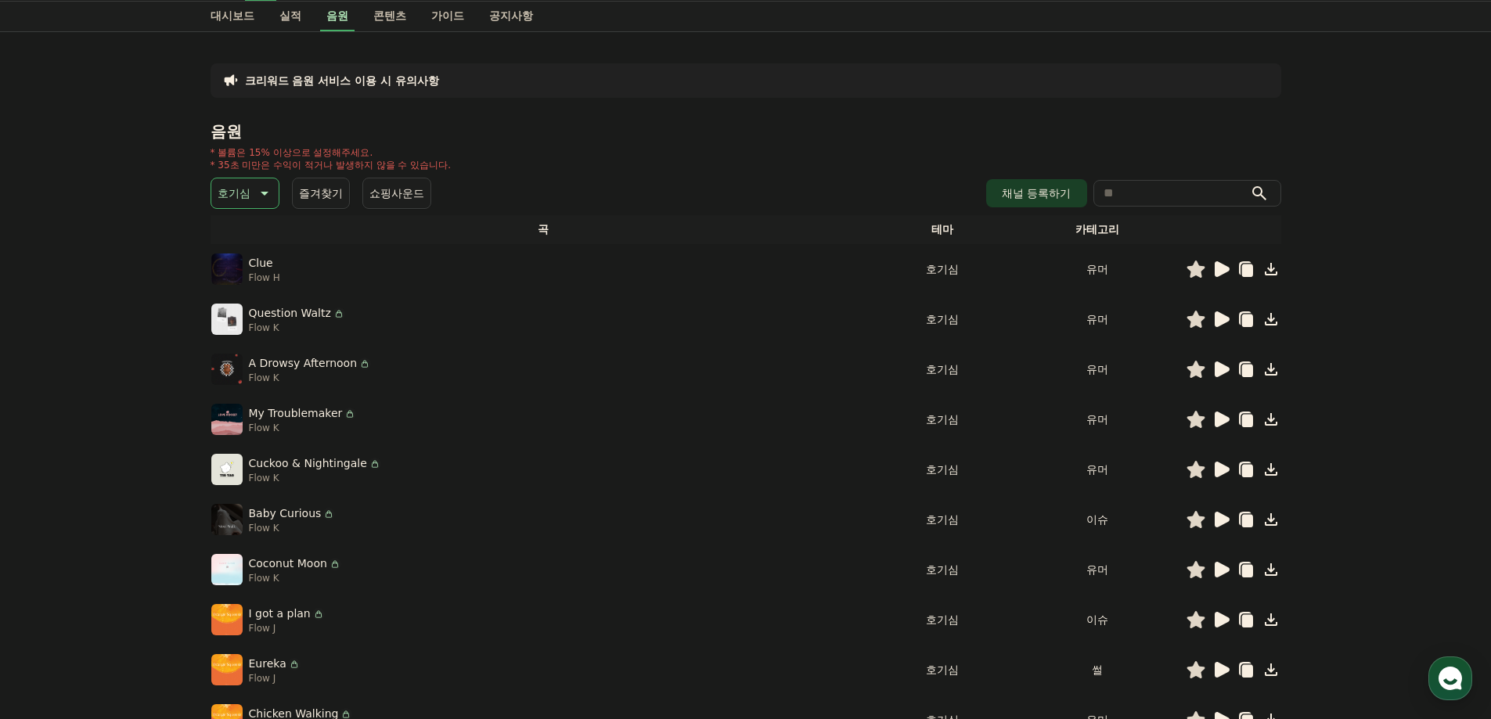
scroll to position [0, 0]
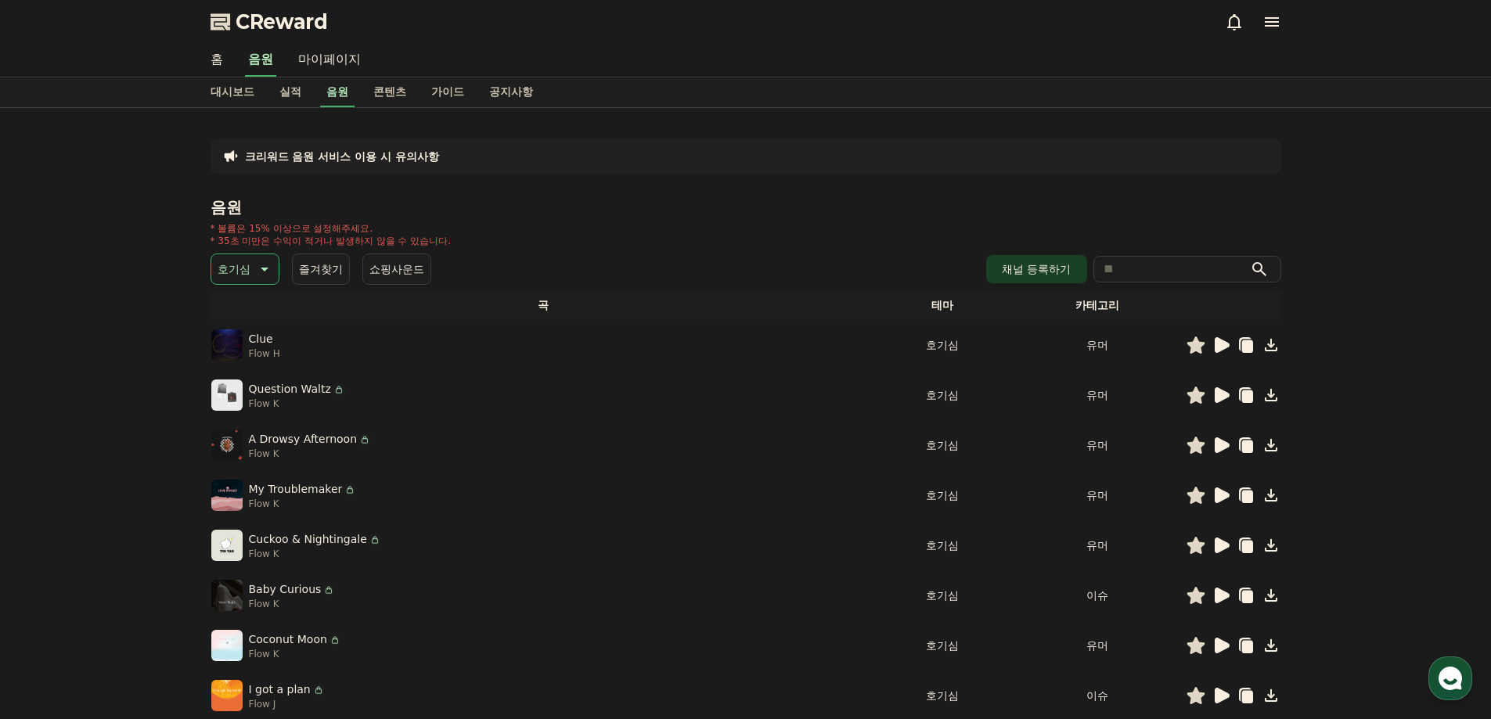
click at [223, 351] on img at bounding box center [226, 344] width 31 height 31
click at [1222, 342] on icon at bounding box center [1222, 345] width 15 height 16
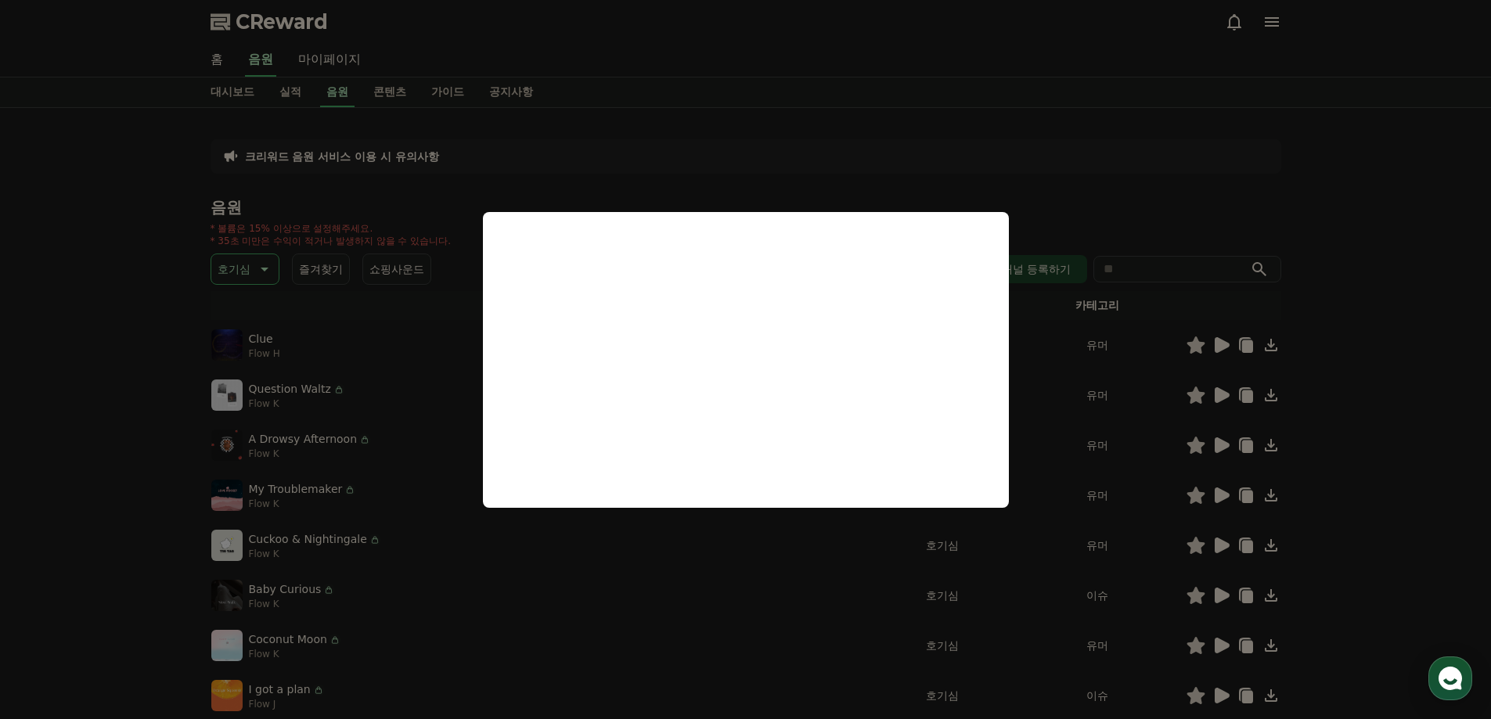
click at [1063, 189] on button "close modal" at bounding box center [745, 359] width 1491 height 719
click at [1063, 189] on div "크리워드 음원 서비스 이용 시 유의사항 음원 * 볼륨은 15% 이상으로 설정해주세요. * 35초 미만은 수익이 적거나 발생하지 않을 수 있습니…" at bounding box center [746, 487] width 1071 height 732
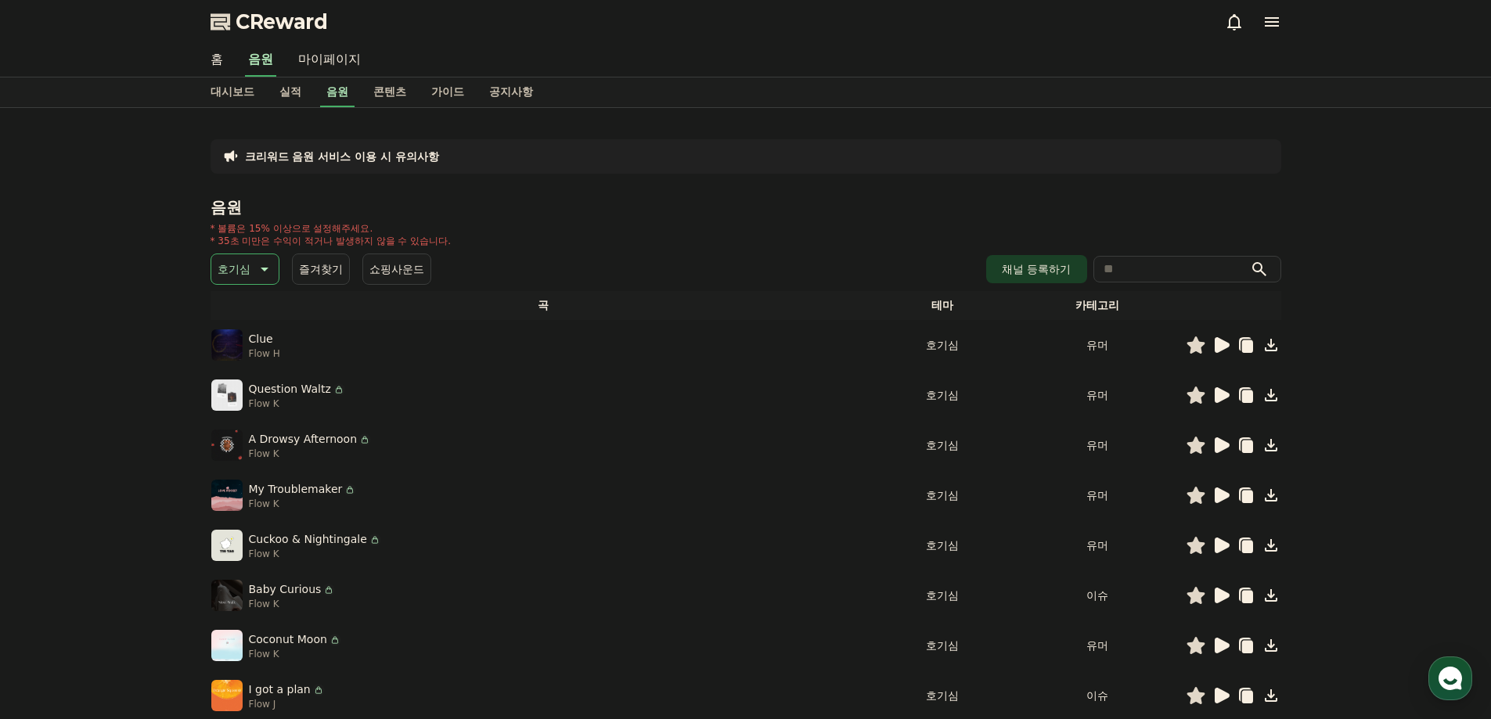
click at [1223, 587] on icon at bounding box center [1220, 595] width 19 height 19
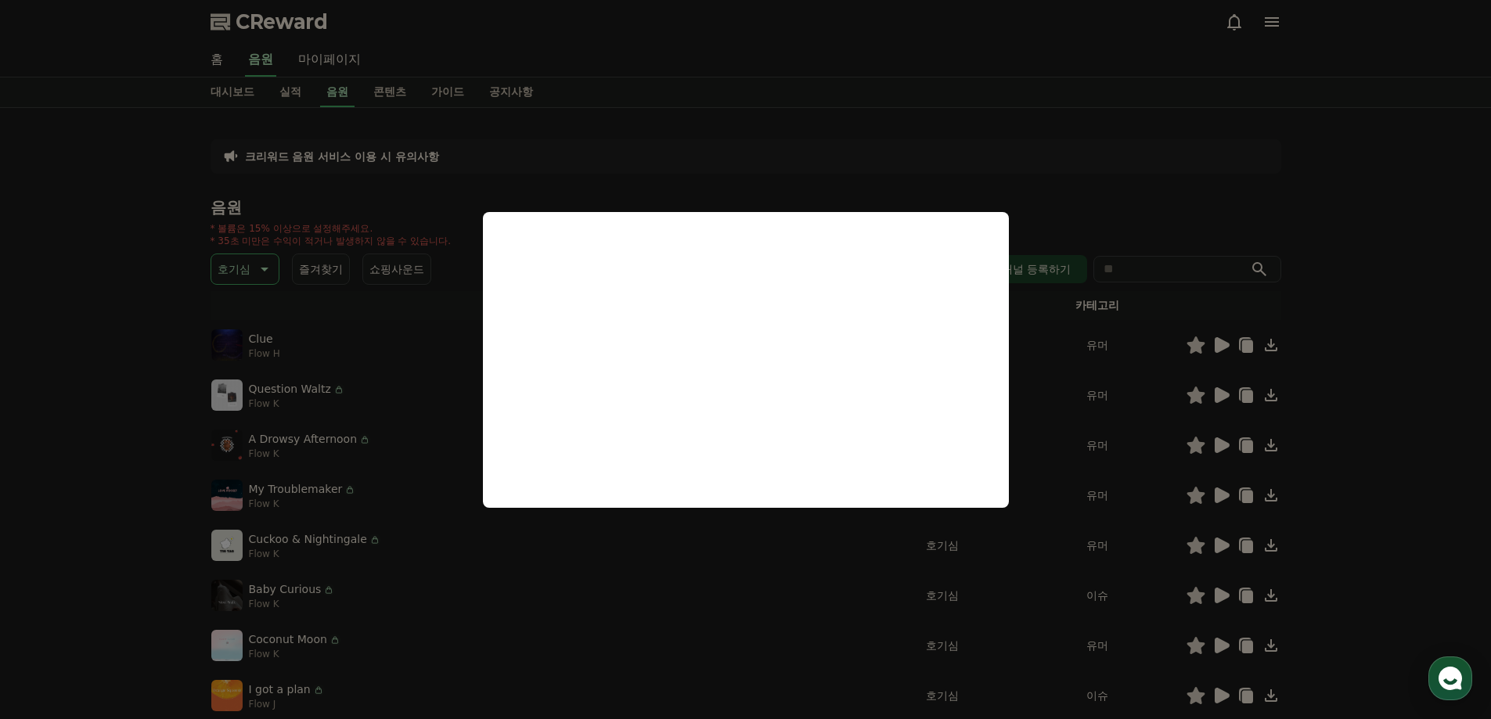
click at [1435, 475] on button "close modal" at bounding box center [745, 359] width 1491 height 719
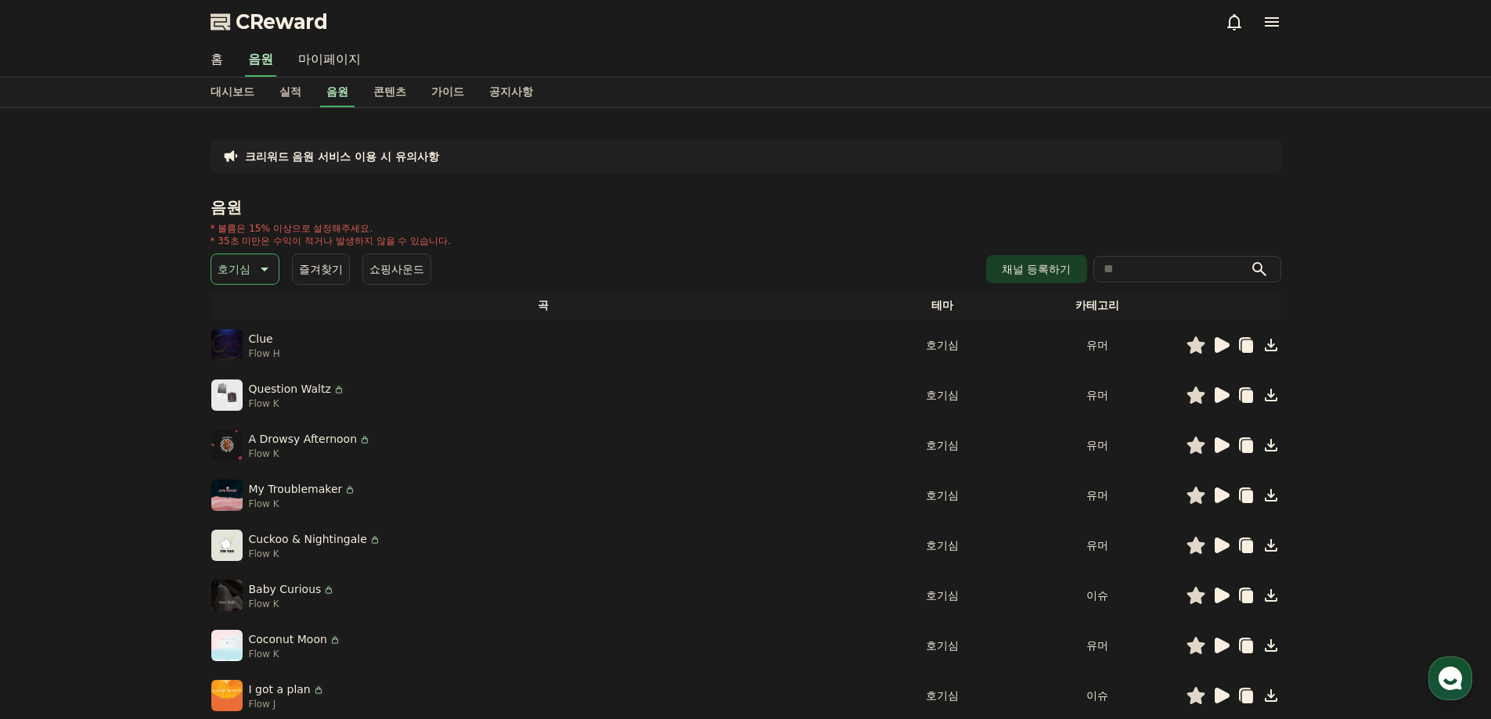
click at [250, 275] on p "호기심" at bounding box center [234, 269] width 33 height 22
click at [238, 308] on button "전체" at bounding box center [230, 310] width 34 height 34
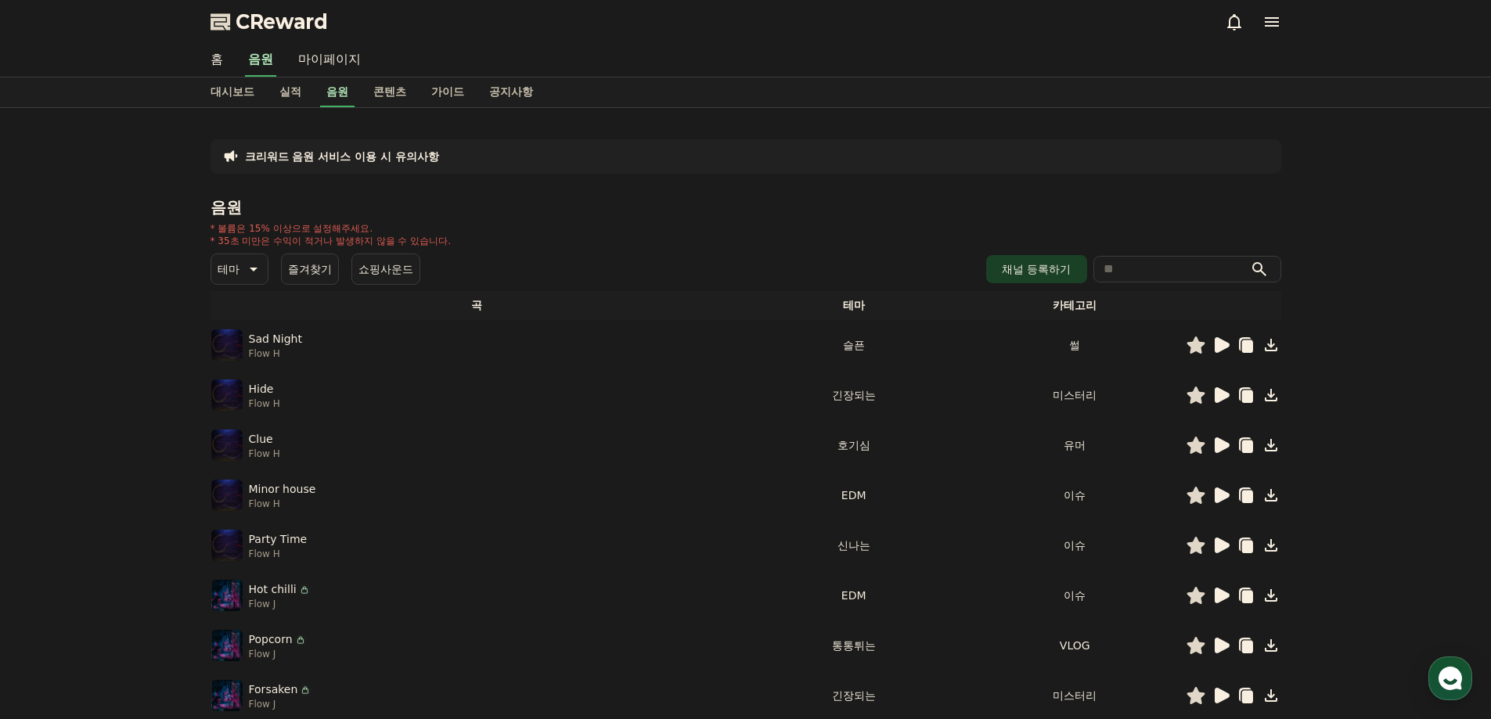
click at [1218, 397] on icon at bounding box center [1222, 395] width 15 height 16
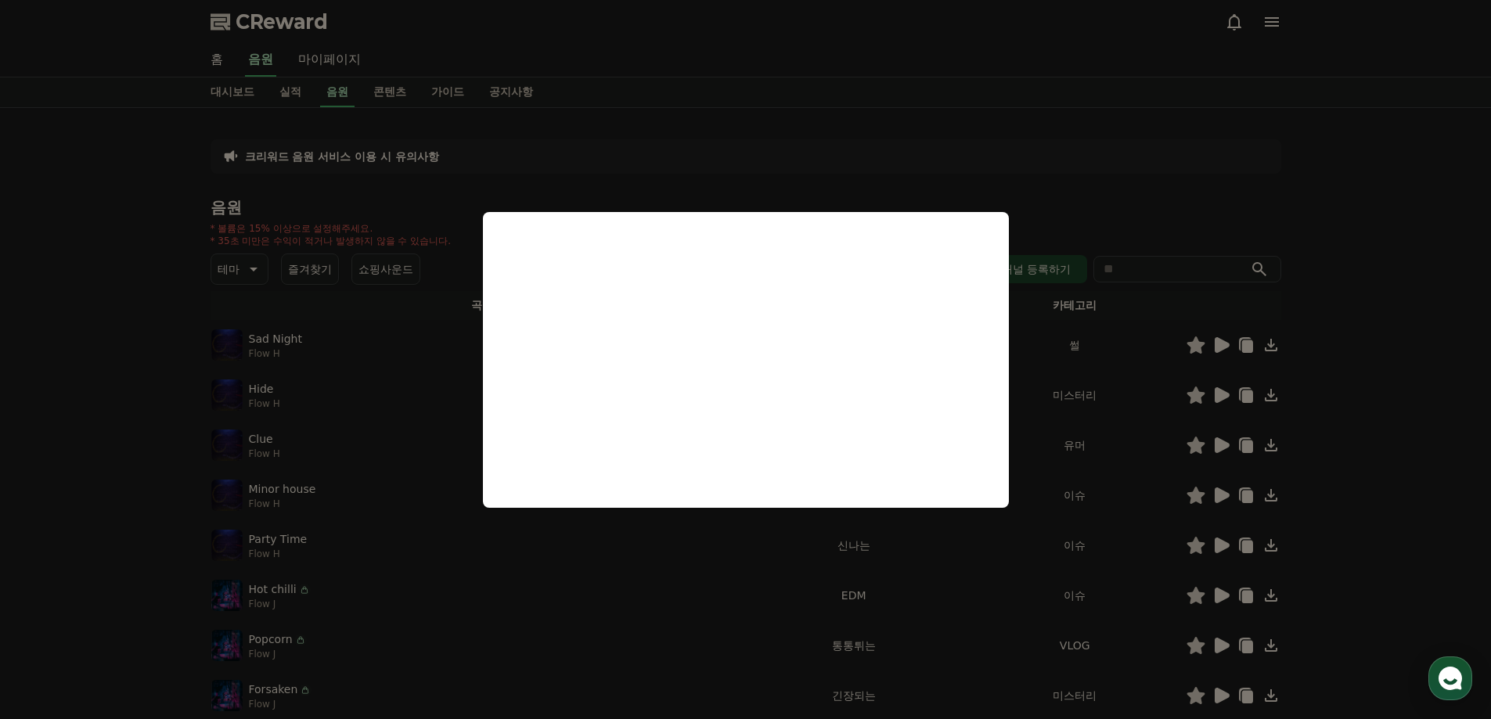
click at [1348, 489] on button "close modal" at bounding box center [745, 359] width 1491 height 719
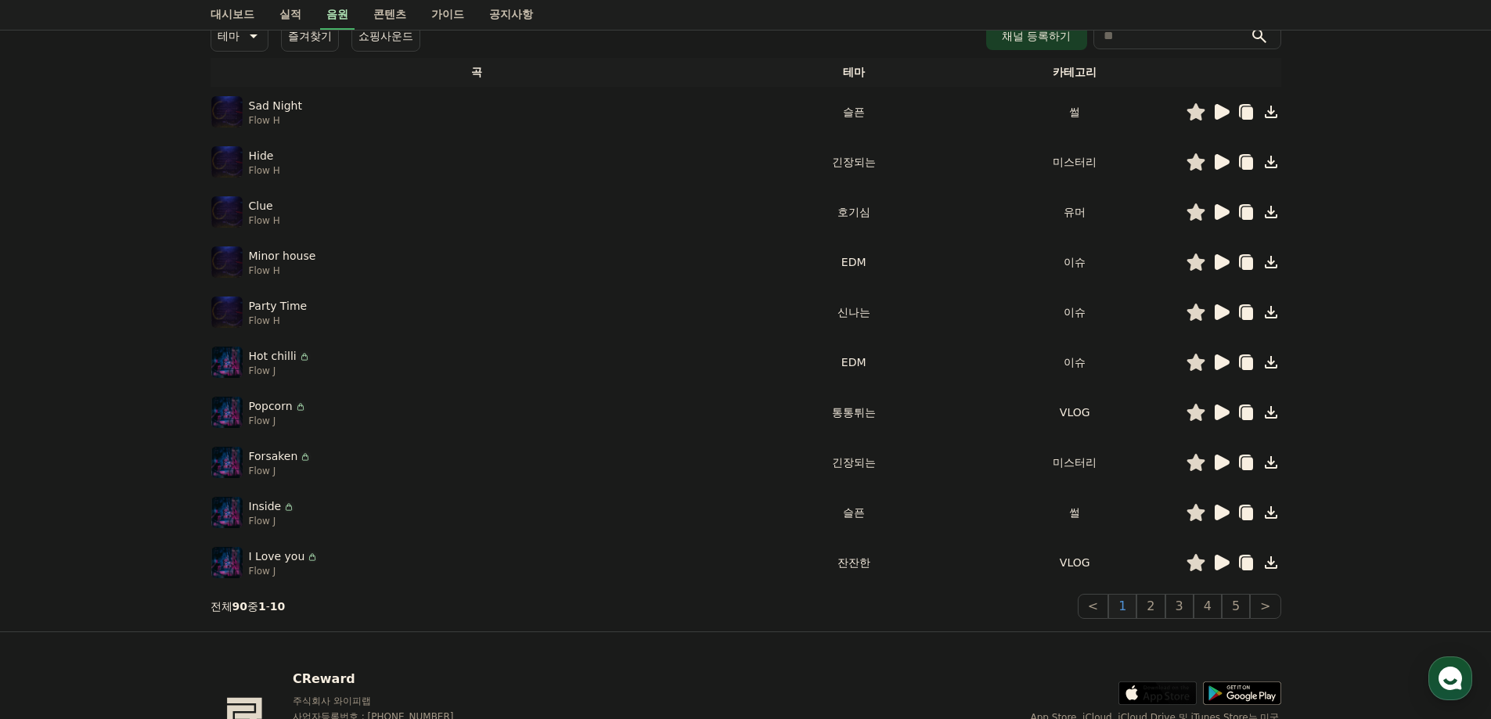
scroll to position [235, 0]
click at [1214, 454] on icon at bounding box center [1220, 461] width 19 height 19
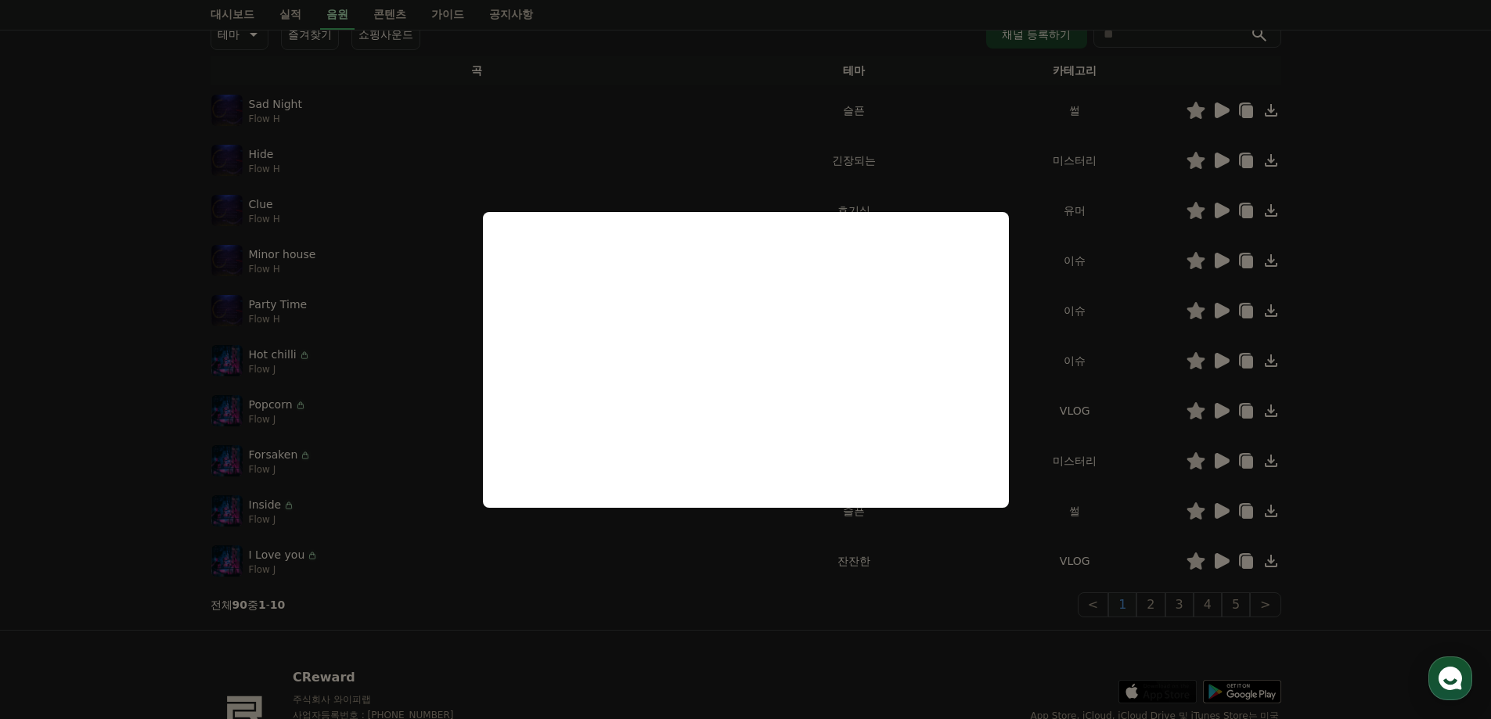
click at [1345, 275] on button "close modal" at bounding box center [745, 359] width 1491 height 719
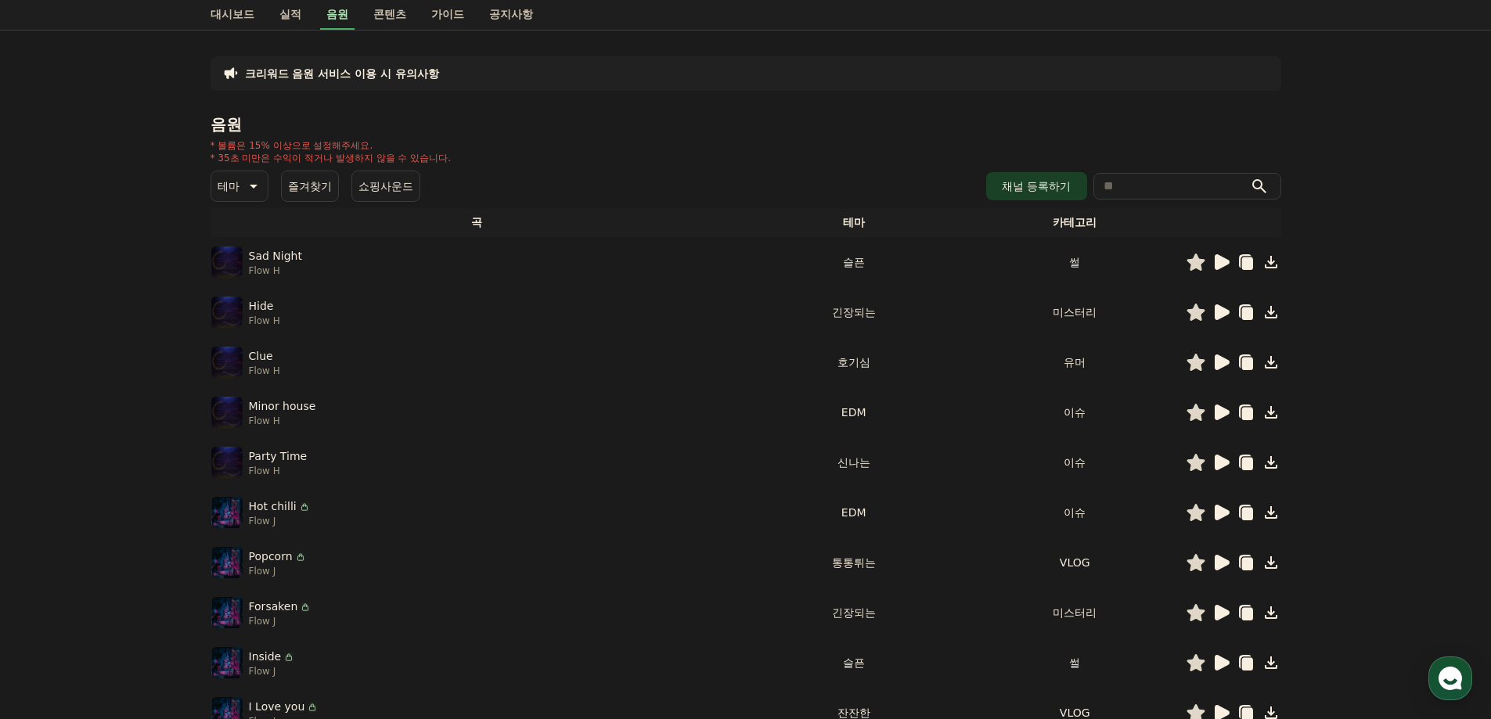
scroll to position [78, 0]
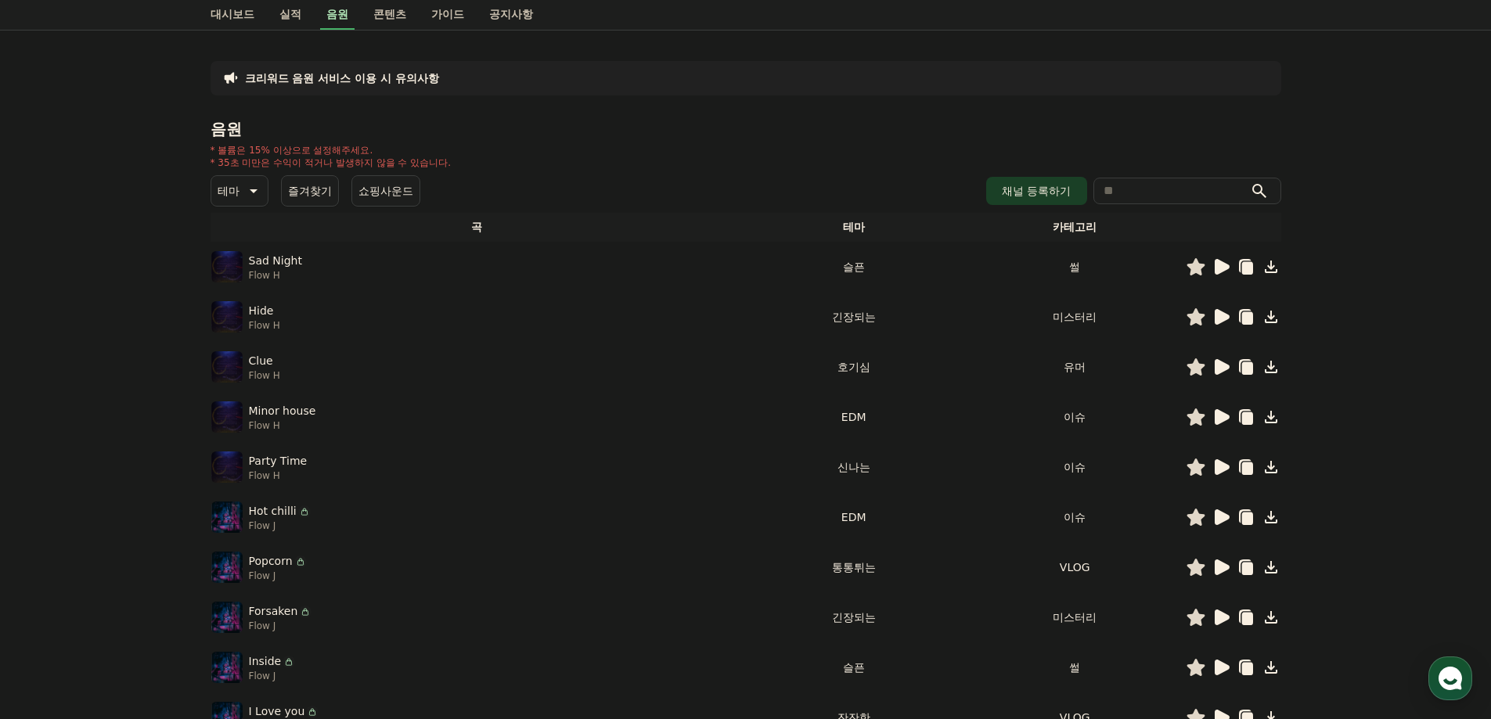
click at [1224, 419] on icon at bounding box center [1222, 417] width 15 height 16
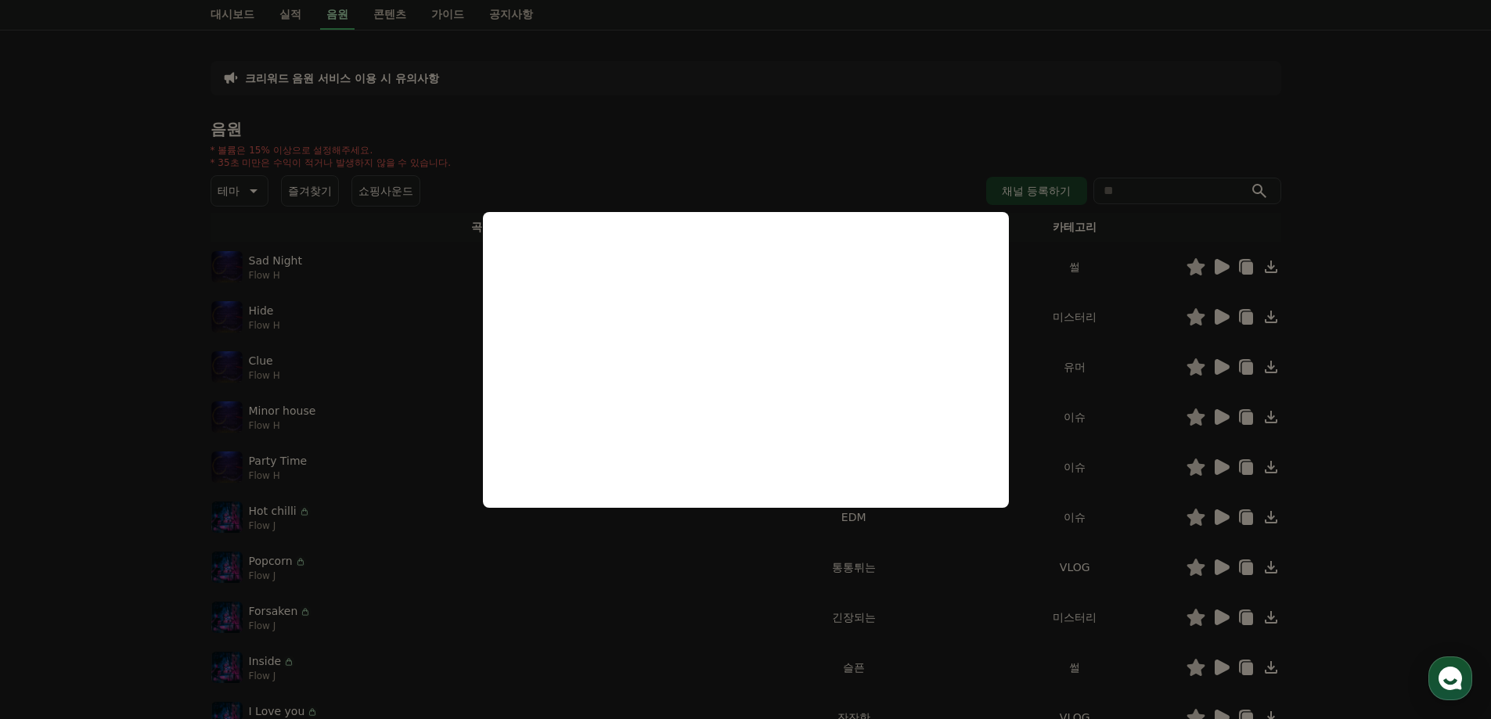
click at [1223, 460] on button "close modal" at bounding box center [745, 359] width 1491 height 719
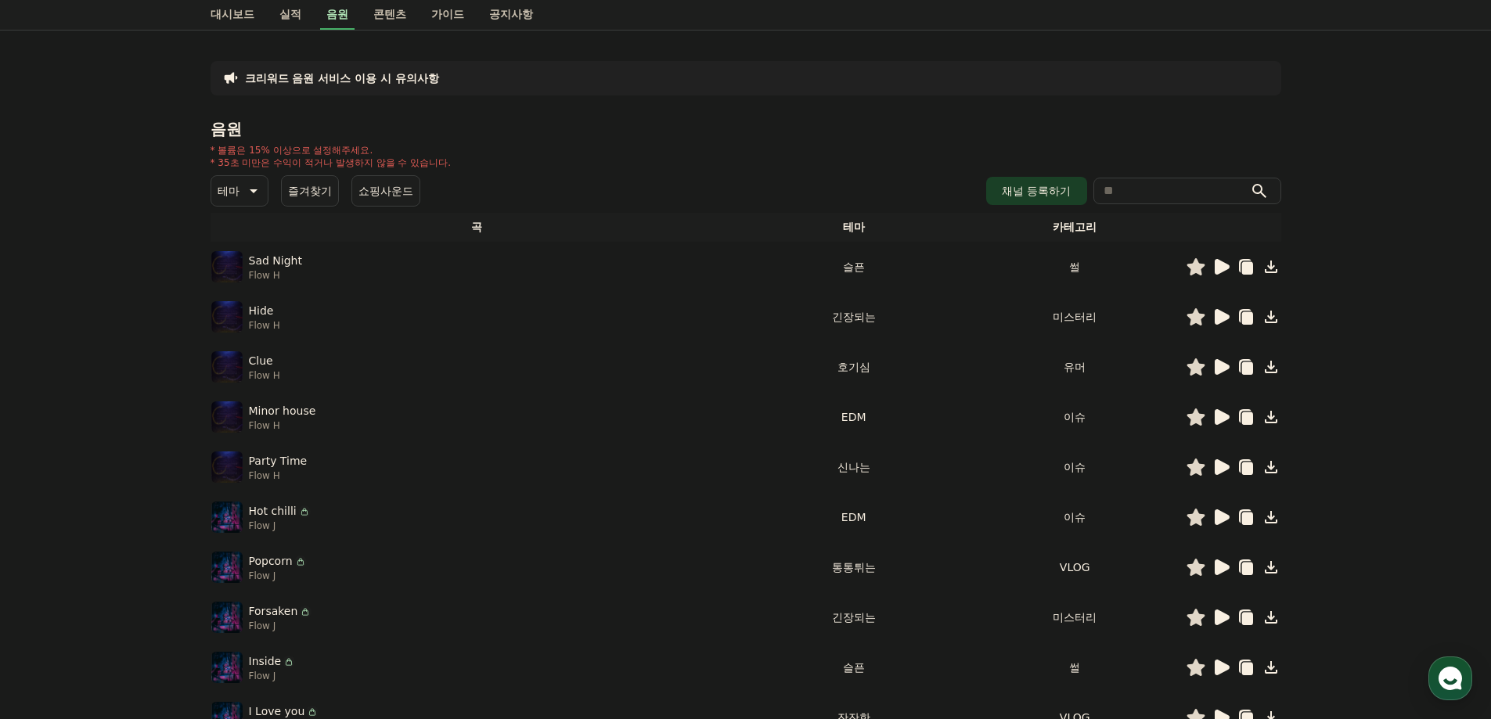
click at [1222, 463] on icon at bounding box center [1222, 467] width 15 height 16
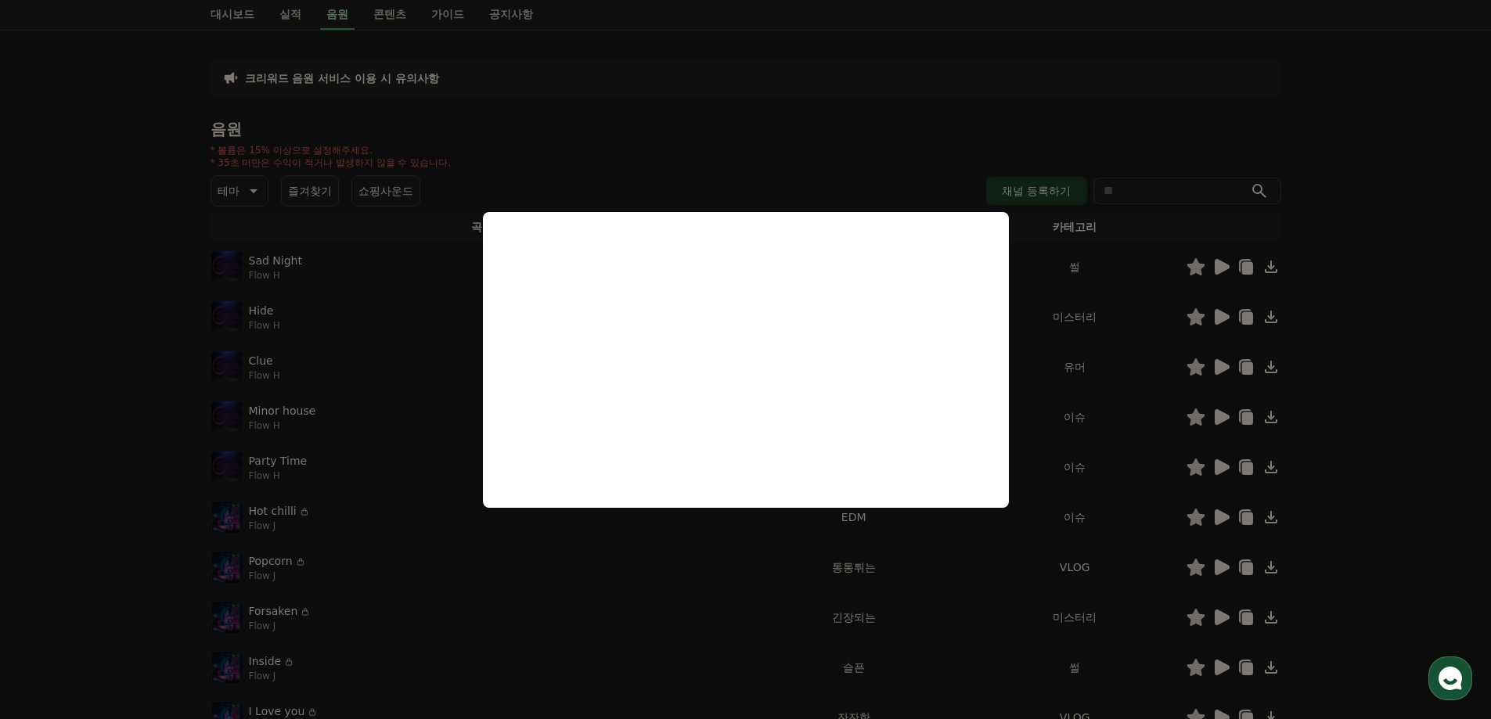
click at [1220, 529] on button "close modal" at bounding box center [745, 359] width 1491 height 719
click at [1222, 521] on icon at bounding box center [1222, 517] width 15 height 16
click at [1366, 617] on button "close modal" at bounding box center [745, 359] width 1491 height 719
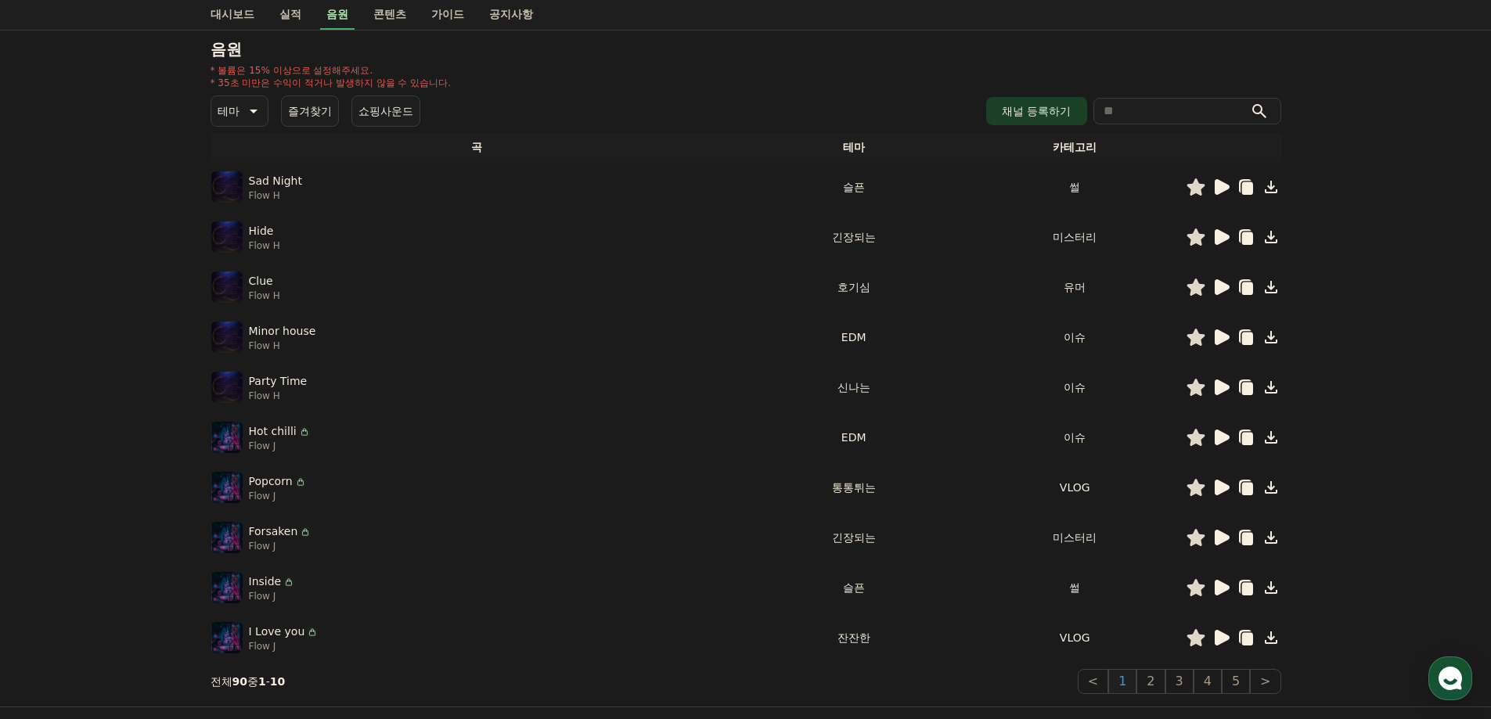
scroll to position [235, 0]
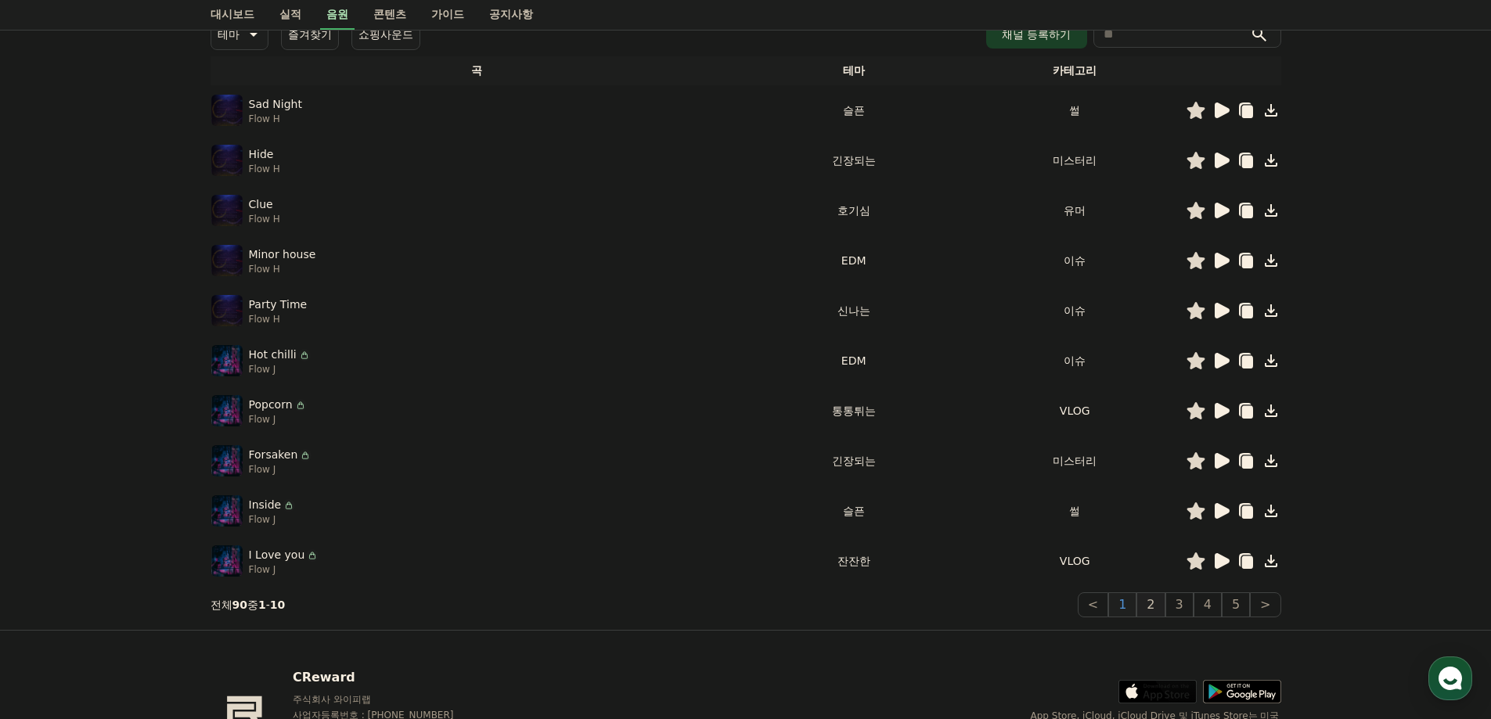
click at [1145, 603] on button "2" at bounding box center [1150, 604] width 28 height 25
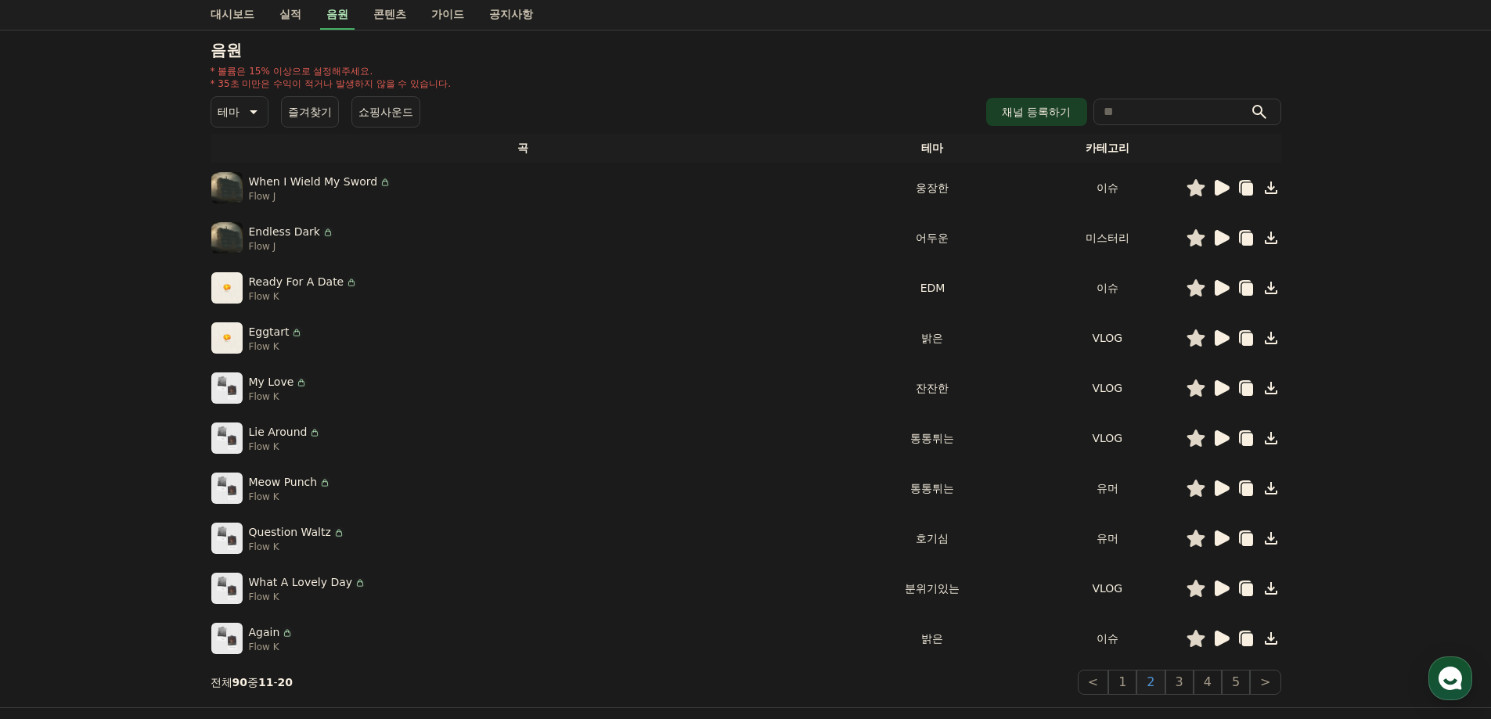
scroll to position [157, 0]
click at [1216, 186] on icon at bounding box center [1222, 189] width 15 height 16
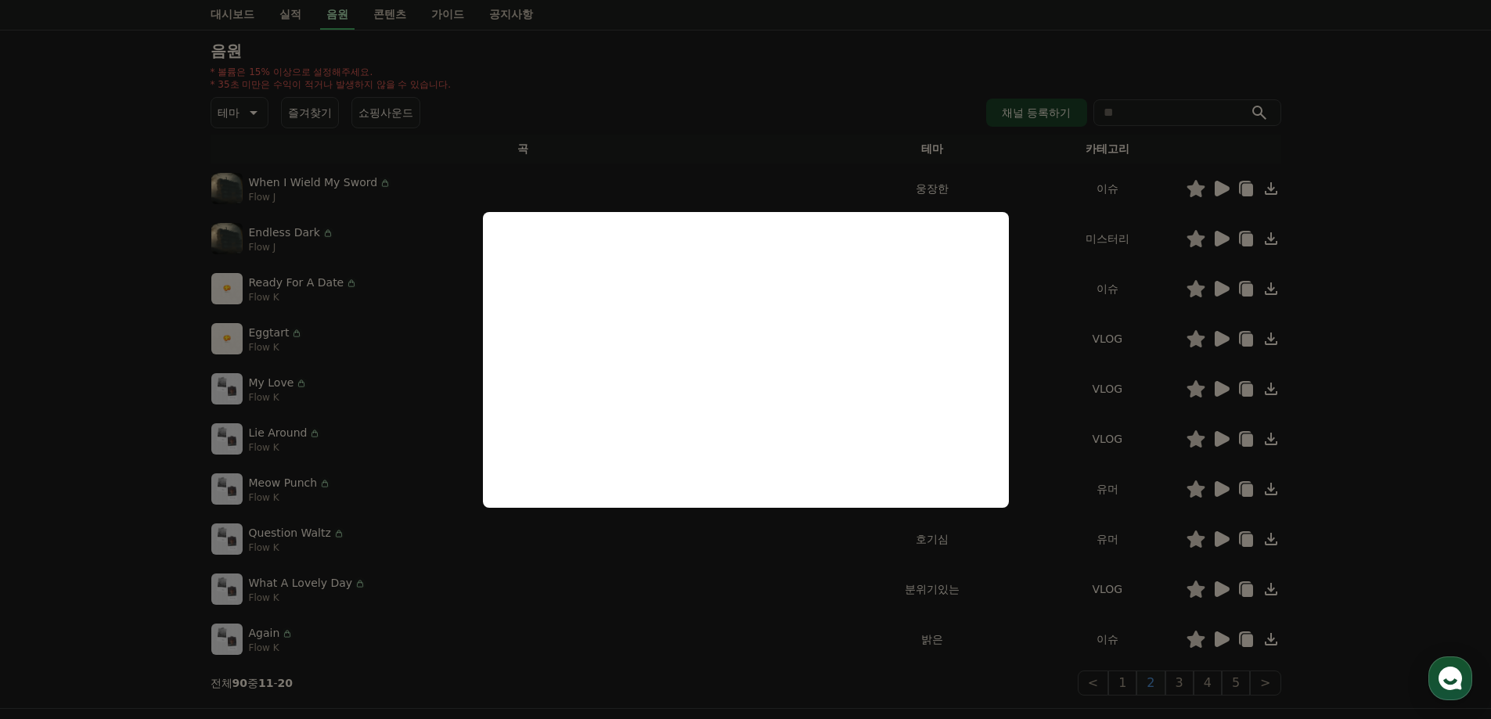
drag, startPoint x: 1323, startPoint y: 286, endPoint x: 1248, endPoint y: 291, distance: 75.3
click at [1323, 286] on button "close modal" at bounding box center [745, 359] width 1491 height 719
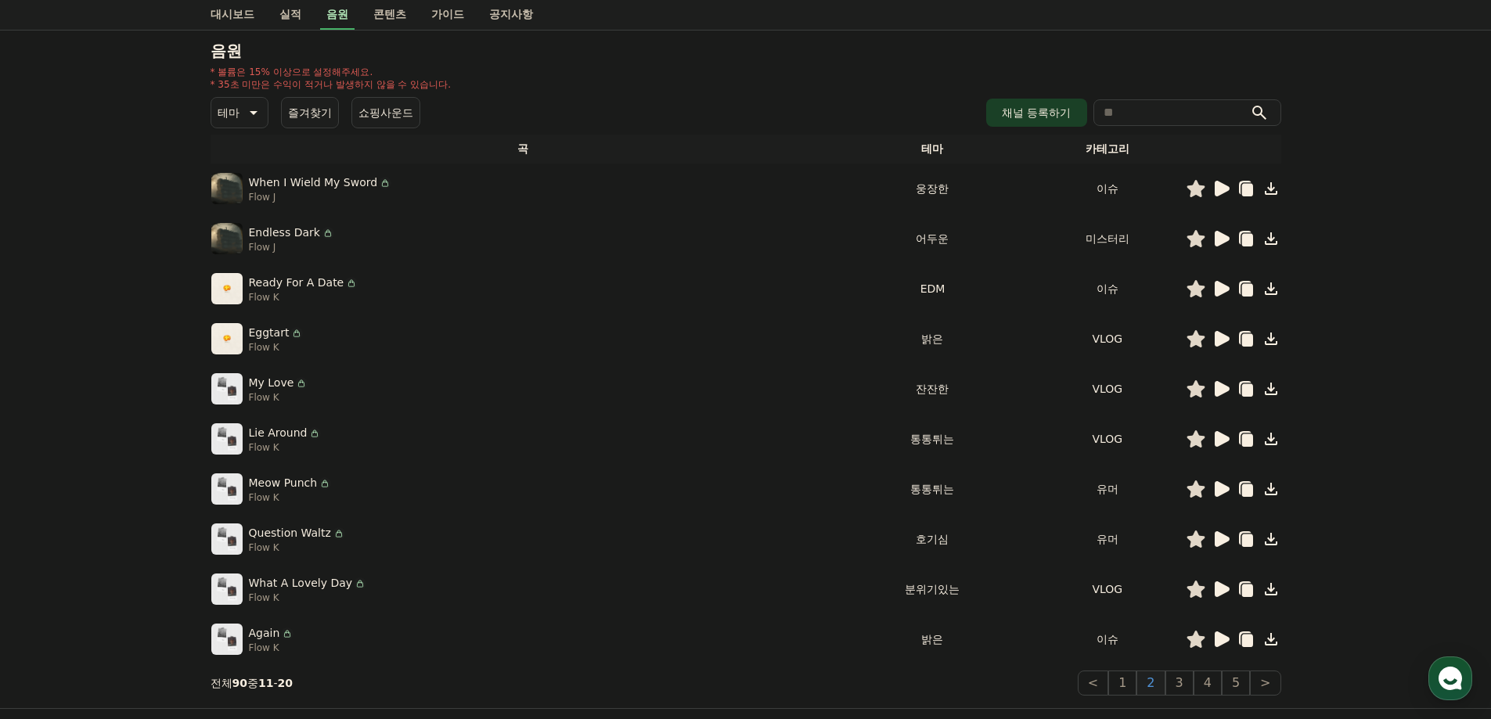
click at [1228, 286] on icon at bounding box center [1220, 288] width 19 height 19
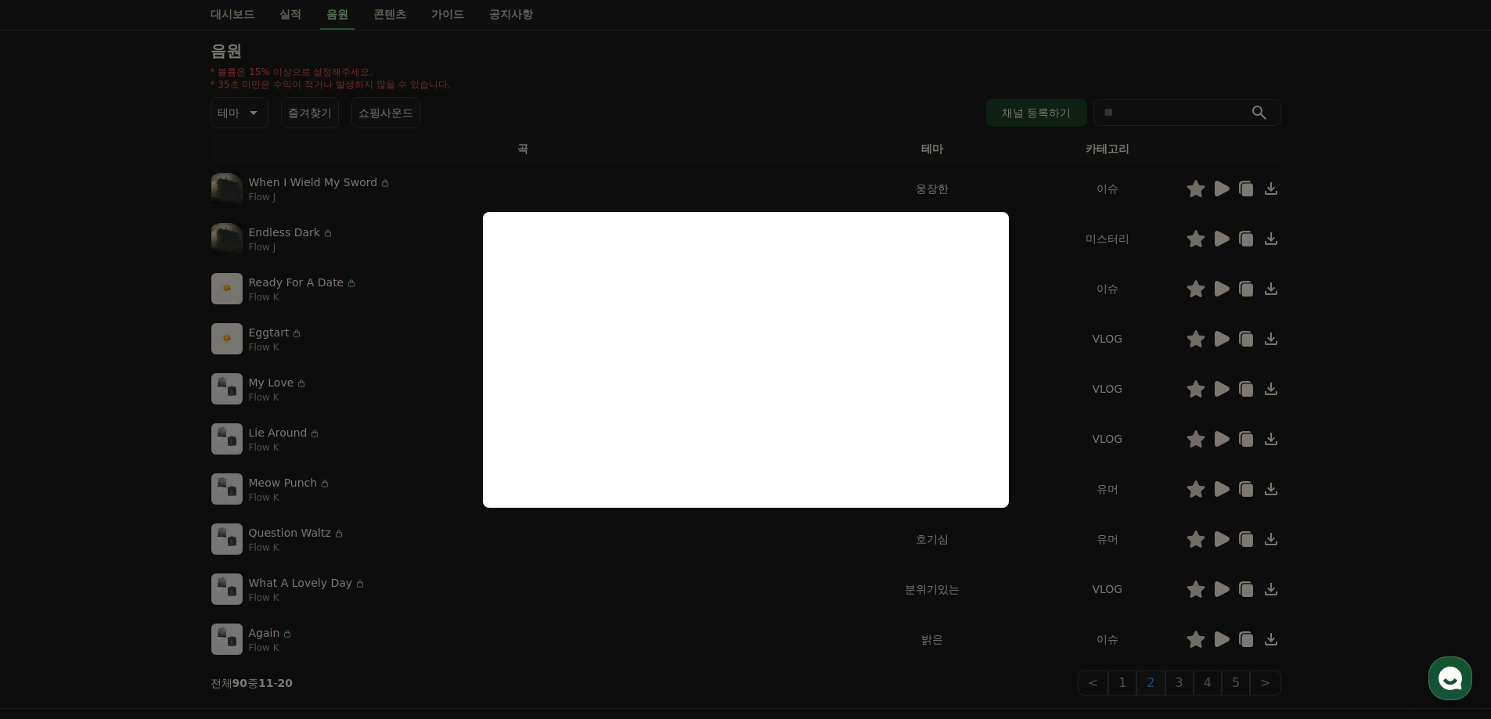
click at [1218, 229] on button "close modal" at bounding box center [745, 359] width 1491 height 719
click at [1223, 234] on icon at bounding box center [1220, 238] width 19 height 19
click at [1172, 449] on button "close modal" at bounding box center [745, 359] width 1491 height 719
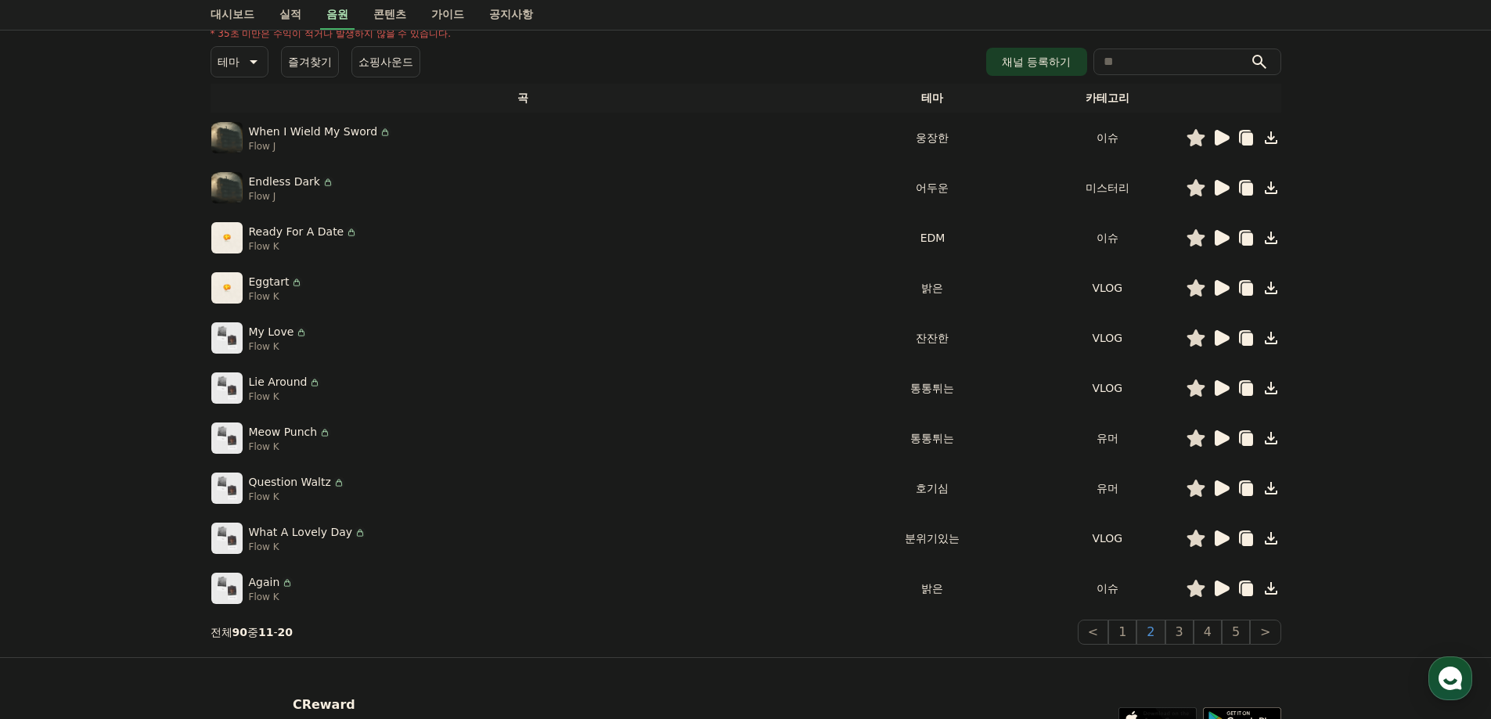
scroll to position [235, 0]
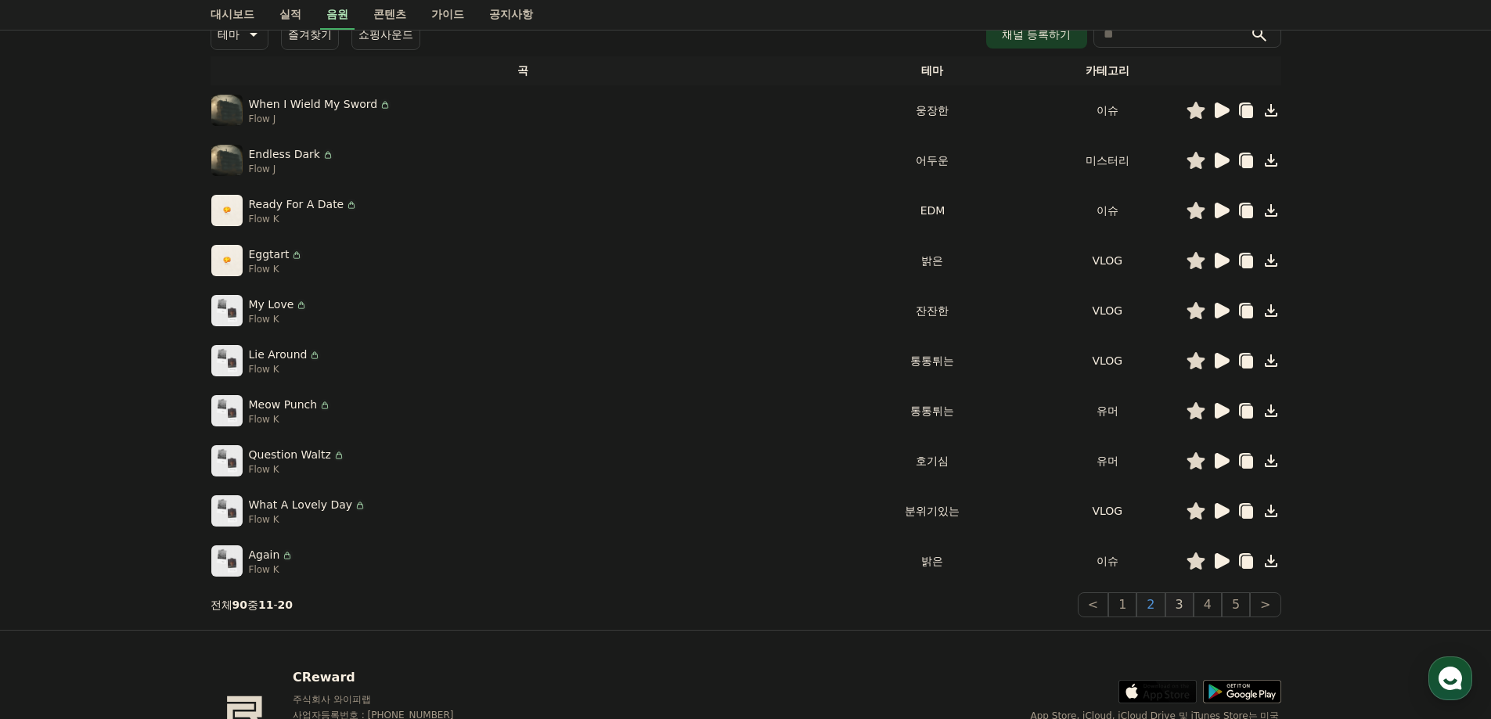
click at [1180, 600] on button "3" at bounding box center [1179, 604] width 28 height 25
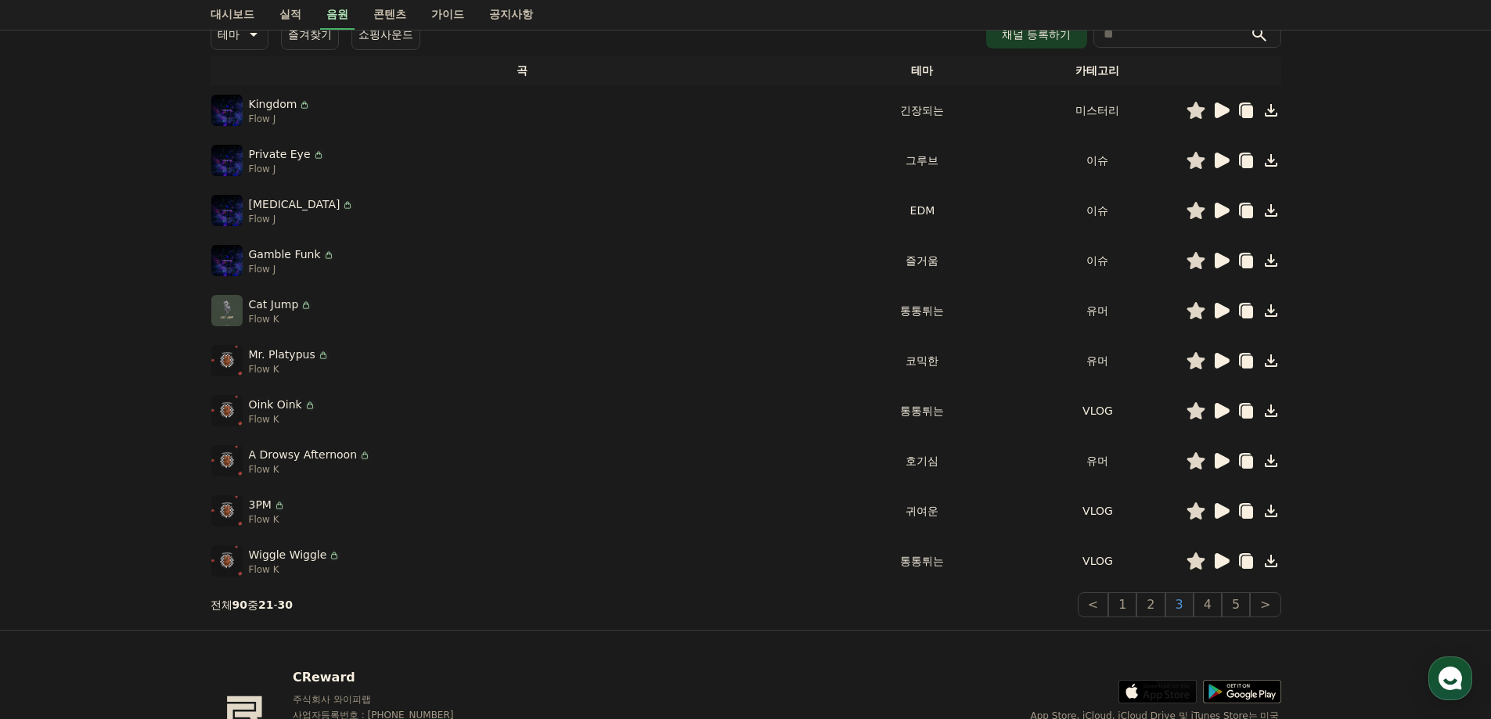
click at [1218, 110] on icon at bounding box center [1222, 111] width 15 height 16
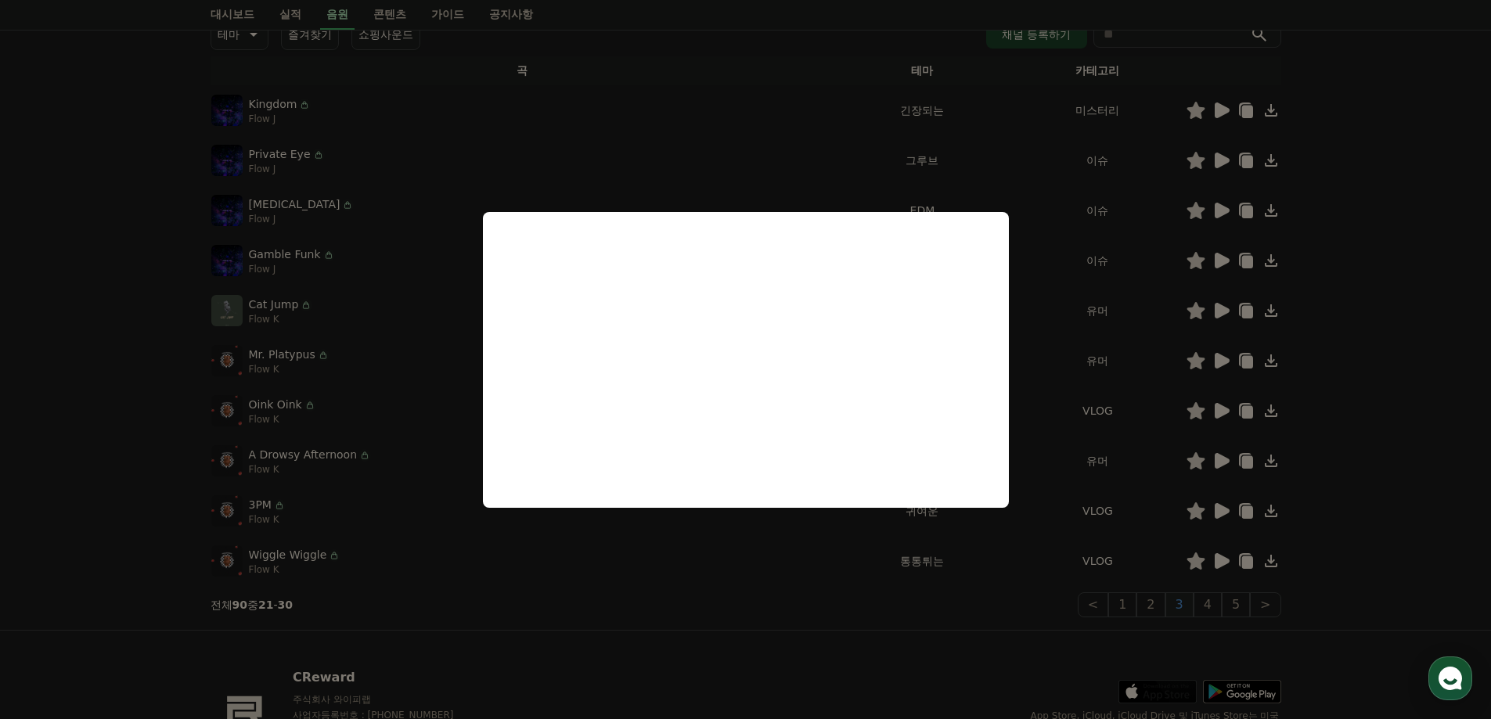
click at [1332, 401] on button "close modal" at bounding box center [745, 359] width 1491 height 719
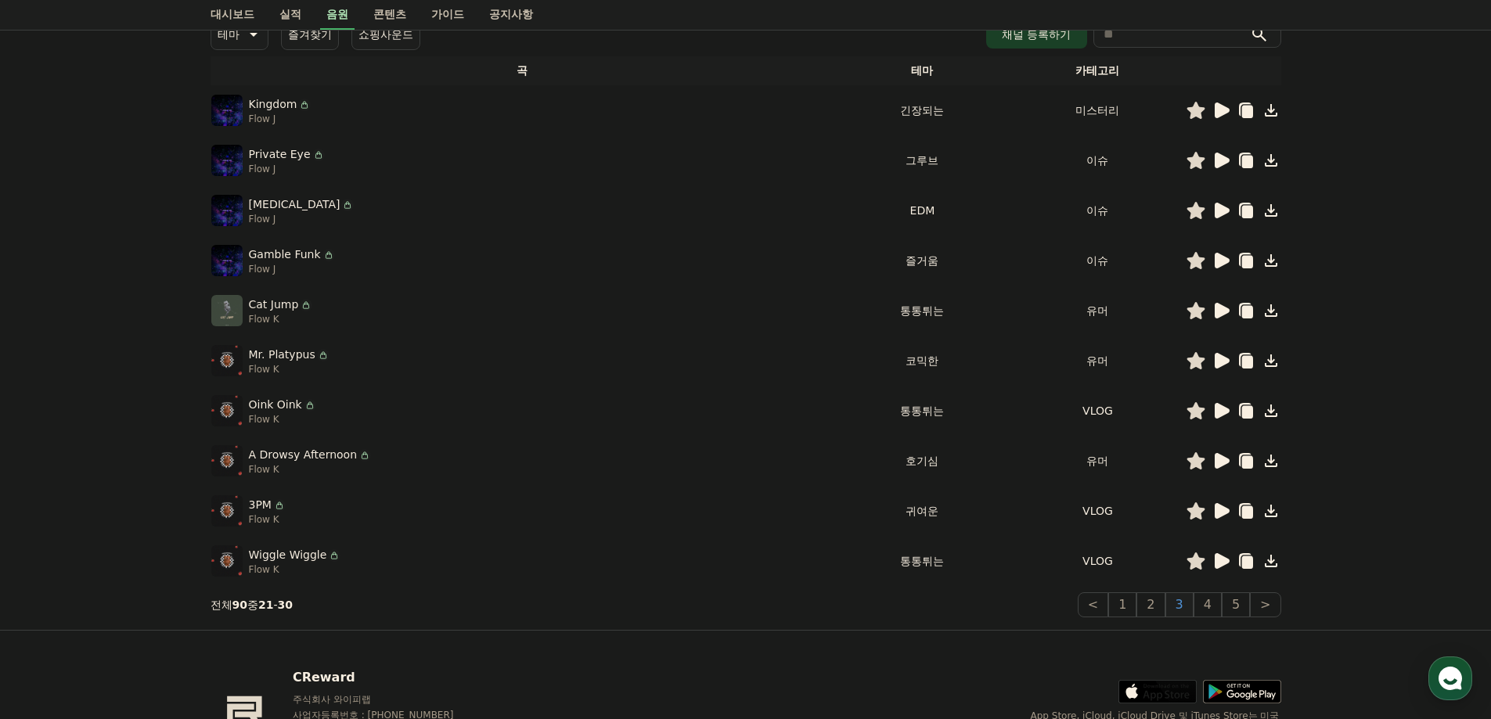
click at [1227, 257] on icon at bounding box center [1220, 260] width 19 height 19
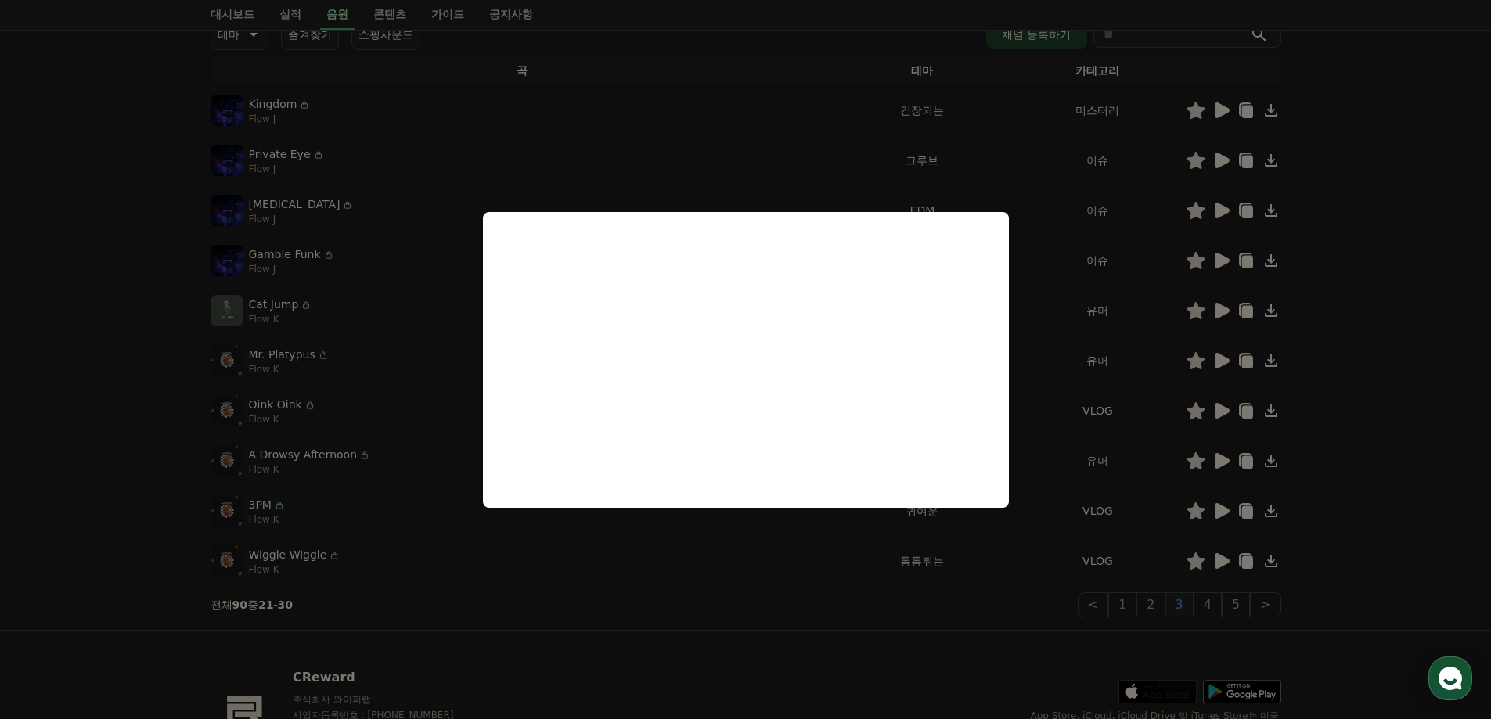
click at [1209, 287] on button "close modal" at bounding box center [745, 359] width 1491 height 719
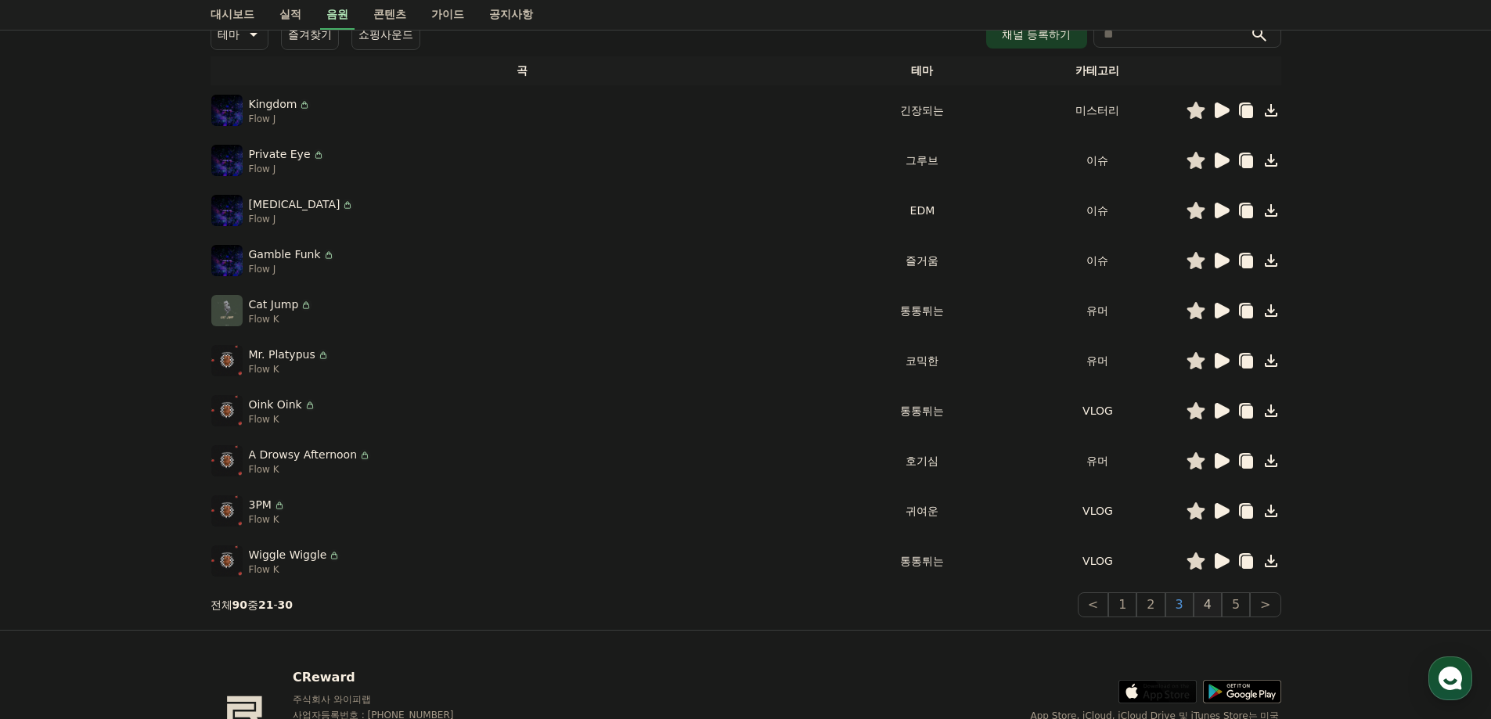
click at [1202, 605] on button "4" at bounding box center [1207, 604] width 28 height 25
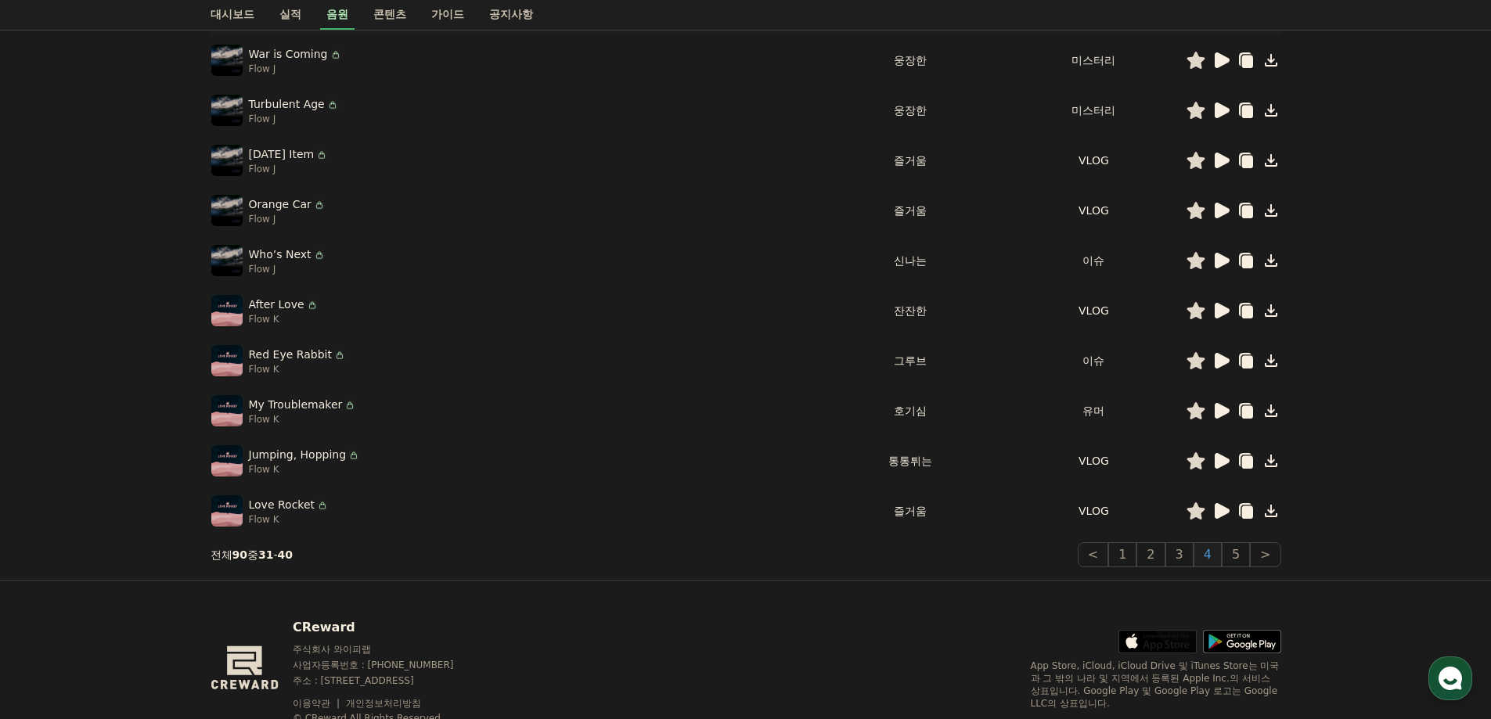
scroll to position [313, 0]
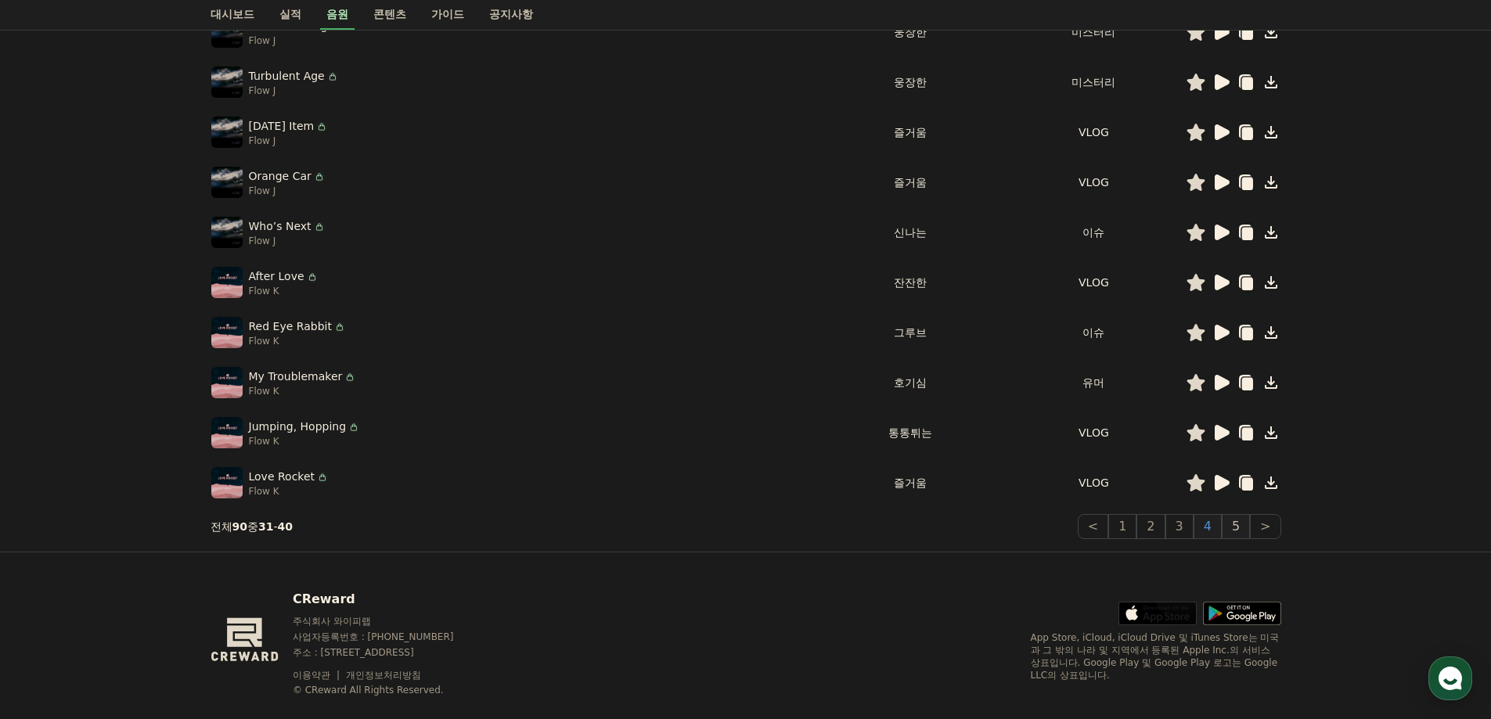
click at [1238, 526] on button "5" at bounding box center [1236, 526] width 28 height 25
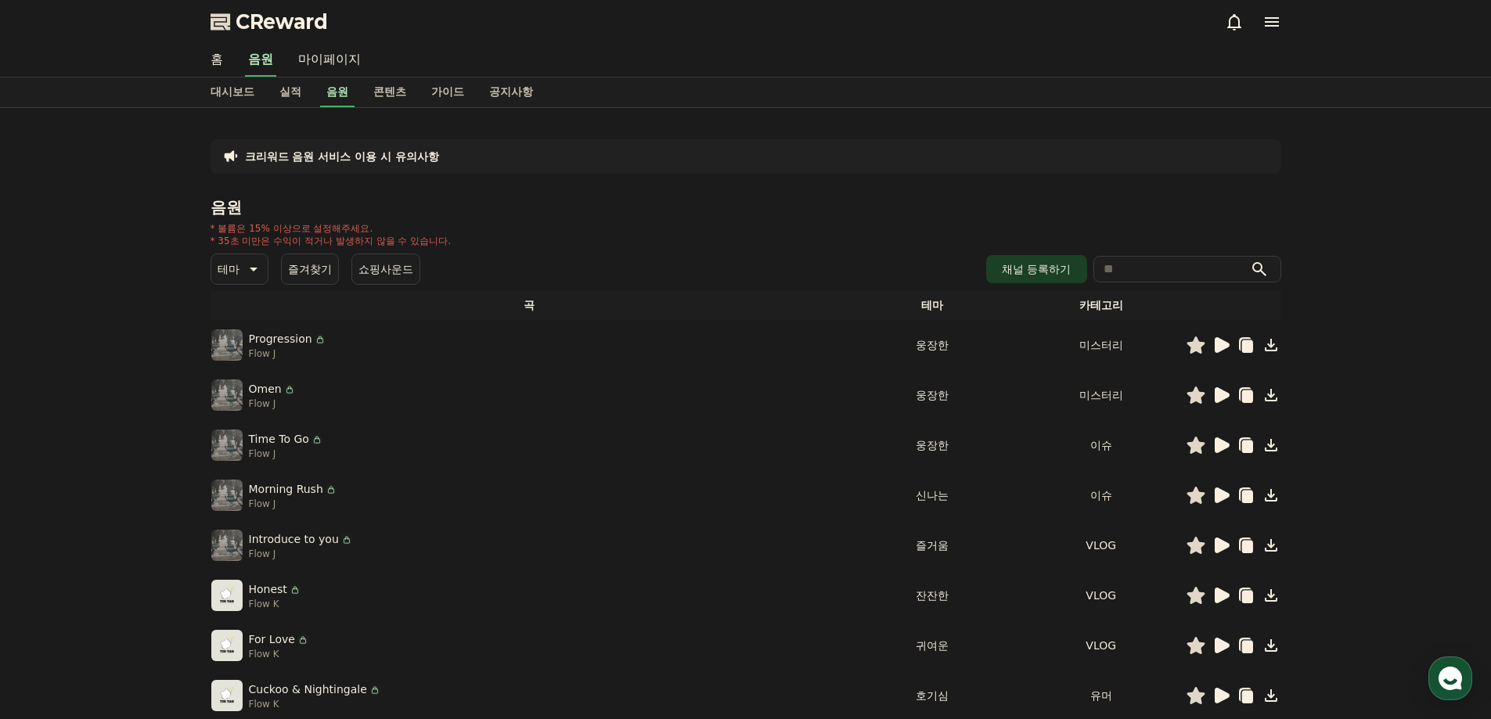
click at [243, 276] on icon at bounding box center [252, 269] width 19 height 19
click at [424, 266] on div "테마 테마 전체 환상적인 호기심 어두운 밝은 통통튀는 신나는 반전 웅장한 드라마틱 즐거움 분위기있는 EDM 그루브 슬픈 잔잔한 귀여운 감동적인…" at bounding box center [746, 269] width 1071 height 31
click at [527, 243] on div "* 볼륨은 15% 이상으로 설정해주세요. * 35초 미만은 수익이 적거나 발생하지 않을 수 있습니다." at bounding box center [746, 234] width 1071 height 25
click at [128, 407] on div "크리워드 음원 서비스 이용 시 유의사항 음원 * 볼륨은 15% 이상으로 설정해주세요. * 35초 미만은 수익이 적거나 발생하지 않을 수 있습니…" at bounding box center [745, 486] width 1491 height 757
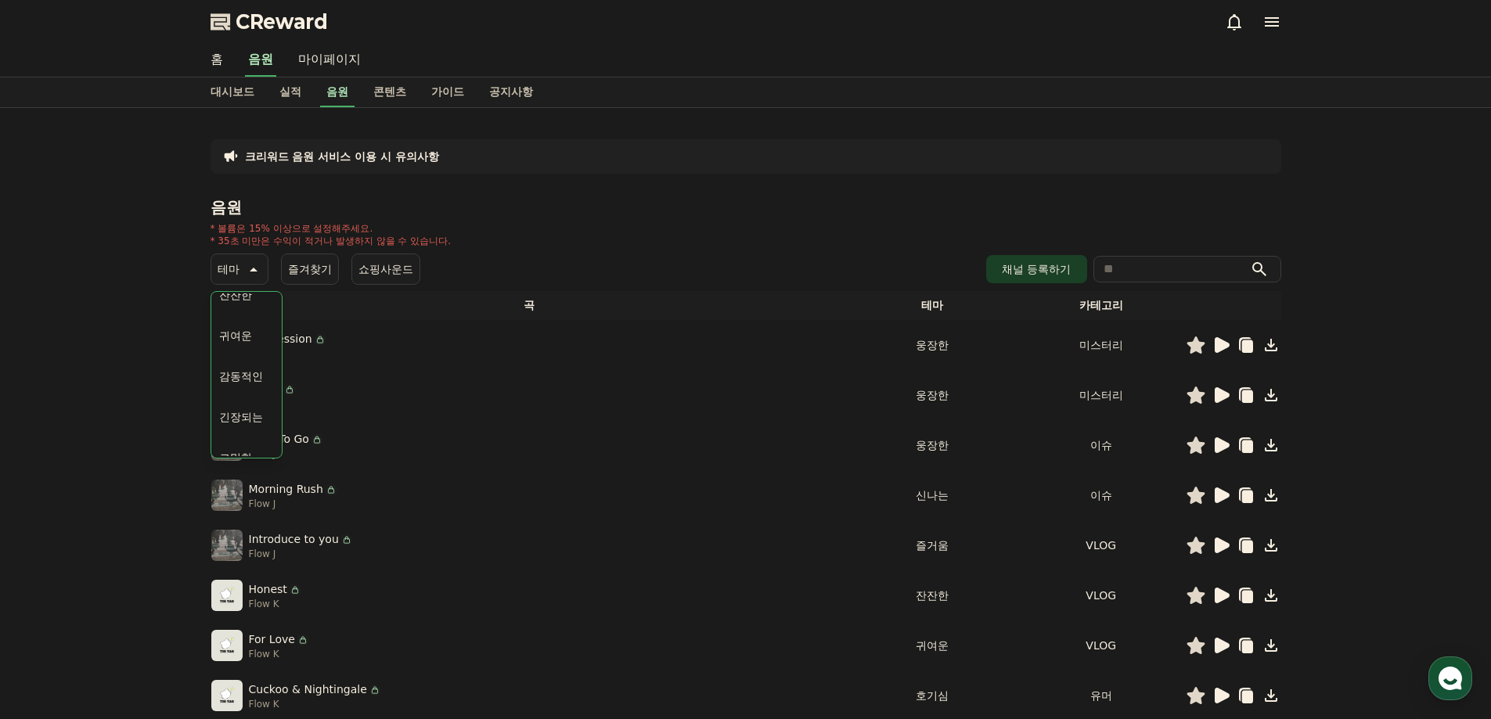
click at [226, 596] on img at bounding box center [226, 595] width 31 height 31
click at [1211, 601] on icon at bounding box center [1220, 595] width 19 height 19
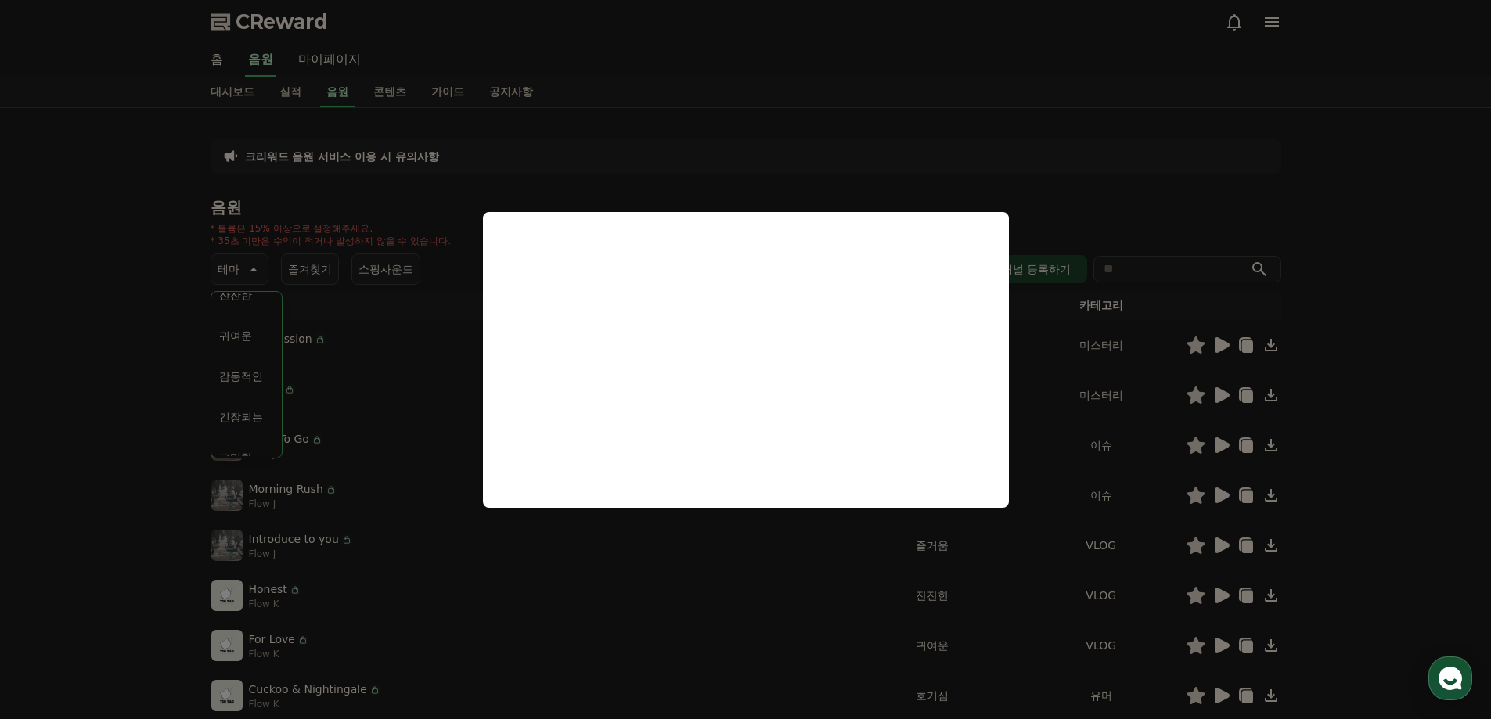
click at [1453, 403] on button "close modal" at bounding box center [745, 359] width 1491 height 719
click at [1459, 403] on div "크리워드 음원 서비스 이용 시 유의사항 음원 * 볼륨은 15% 이상으로 설정해주세요. * 35초 미만은 수익이 적거나 발생하지 않을 수 있습니…" at bounding box center [745, 486] width 1491 height 757
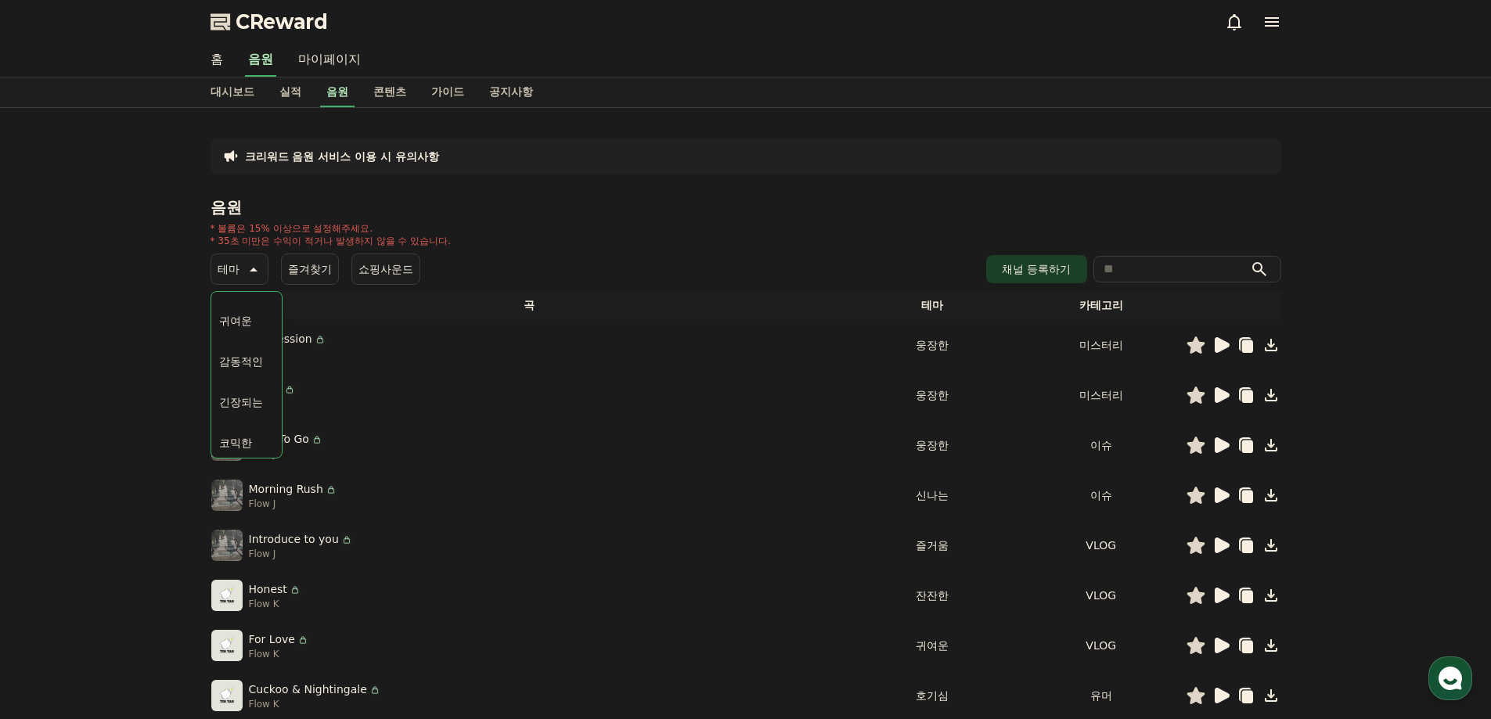
scroll to position [645, 0]
click at [257, 391] on button "긴장되는" at bounding box center [241, 398] width 56 height 34
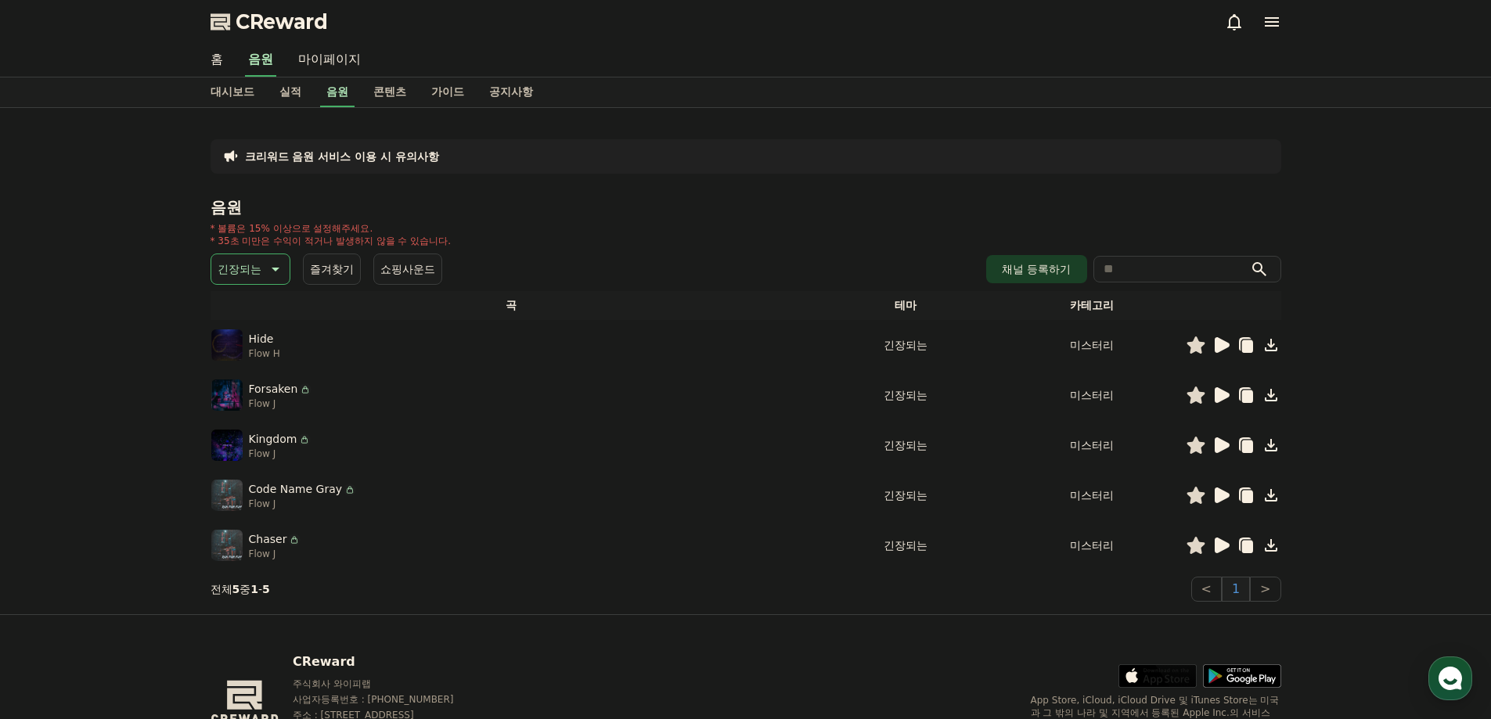
click at [1218, 538] on icon at bounding box center [1222, 546] width 15 height 16
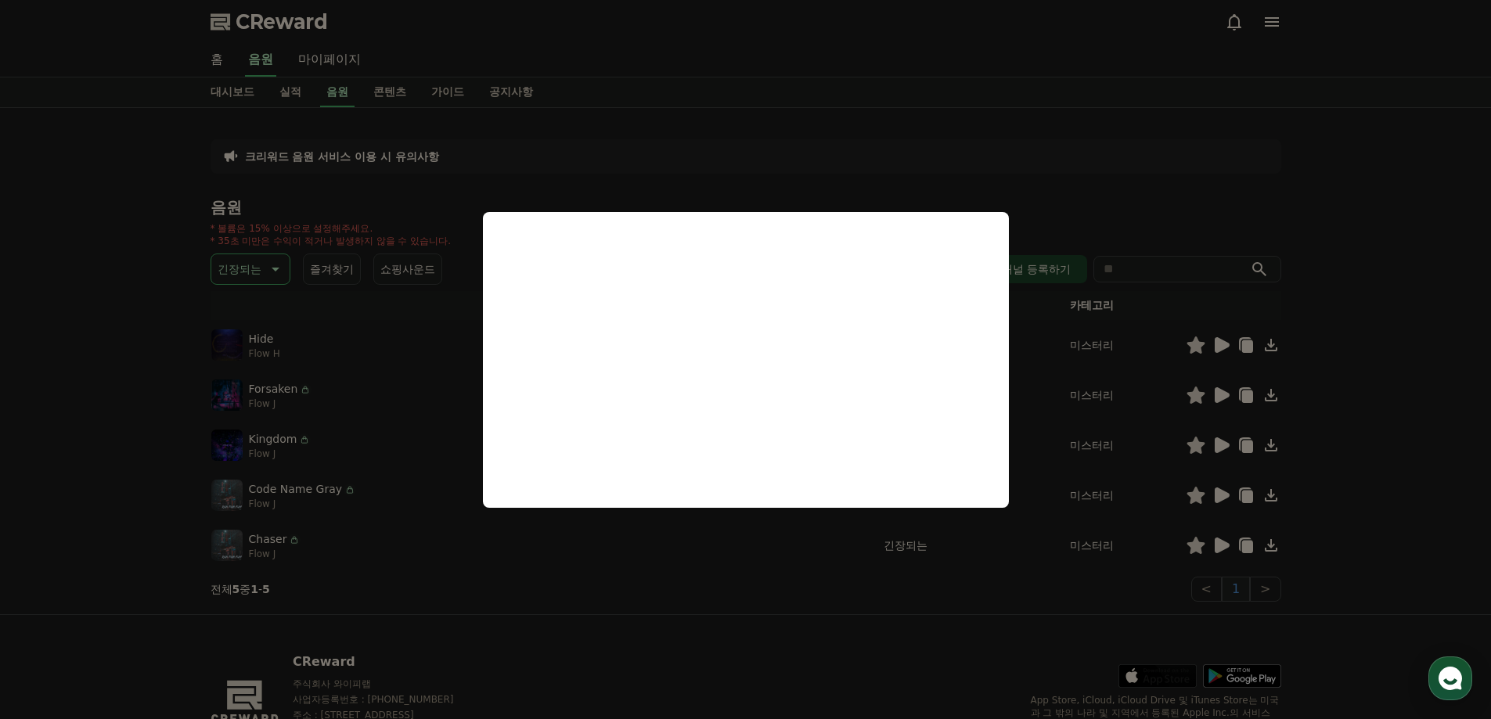
click at [1456, 468] on button "close modal" at bounding box center [745, 359] width 1491 height 719
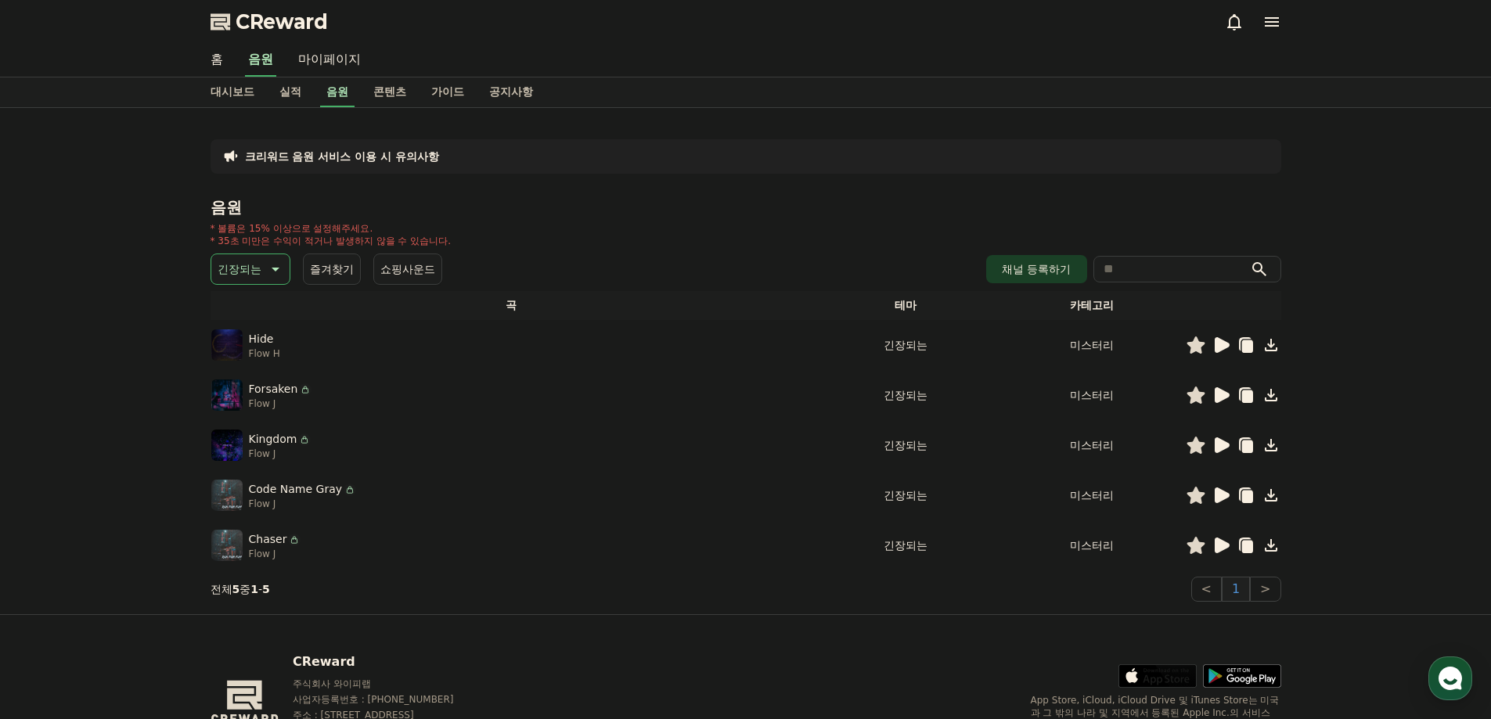
click at [1224, 495] on icon at bounding box center [1222, 496] width 15 height 16
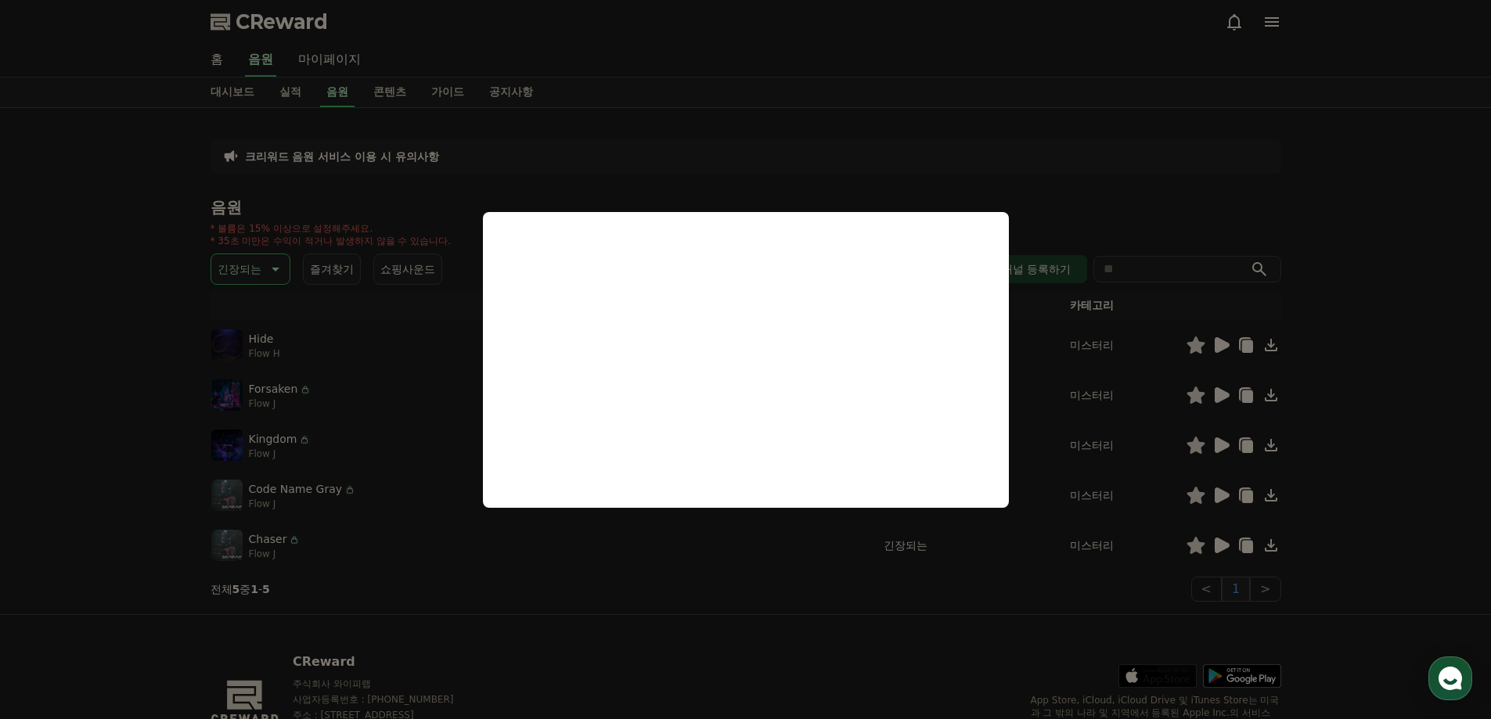
click at [1398, 462] on button "close modal" at bounding box center [745, 359] width 1491 height 719
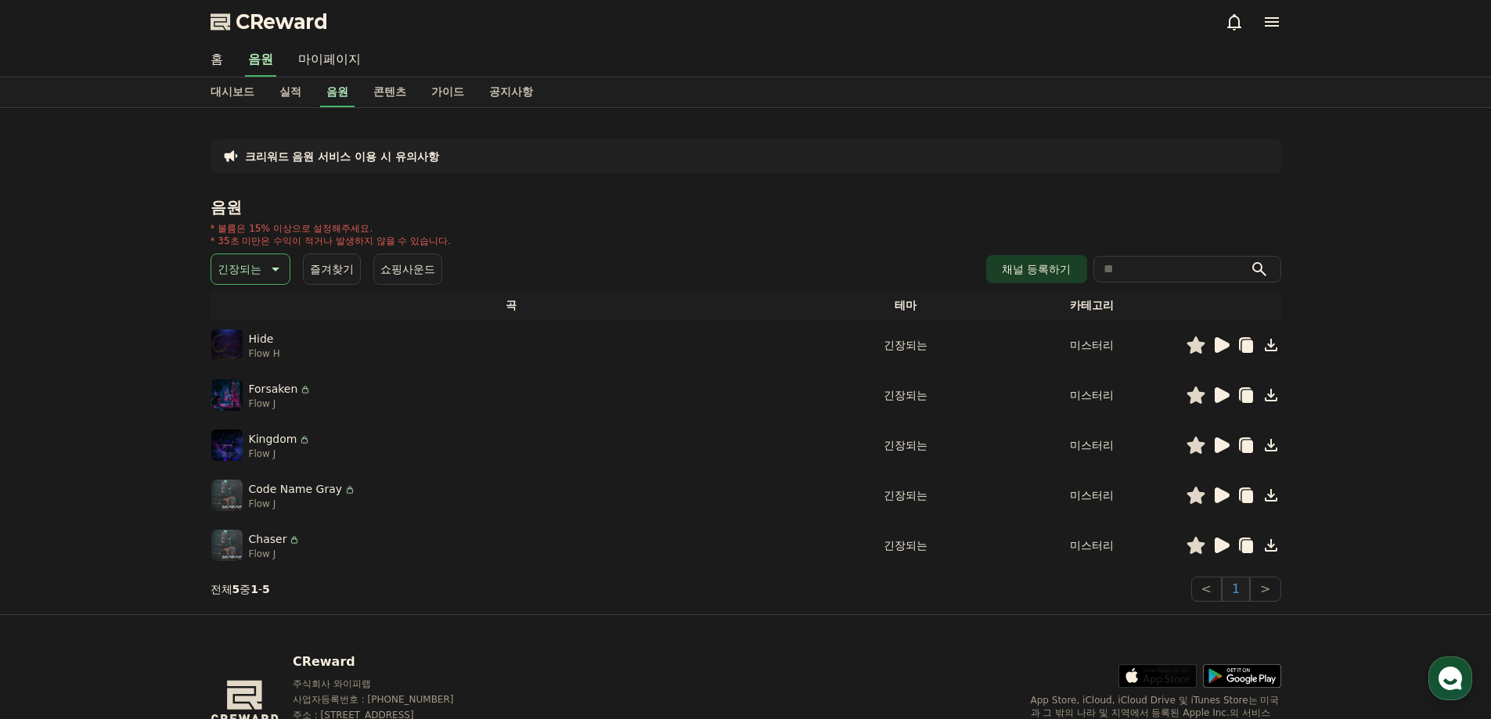
click at [1217, 446] on icon at bounding box center [1222, 445] width 15 height 16
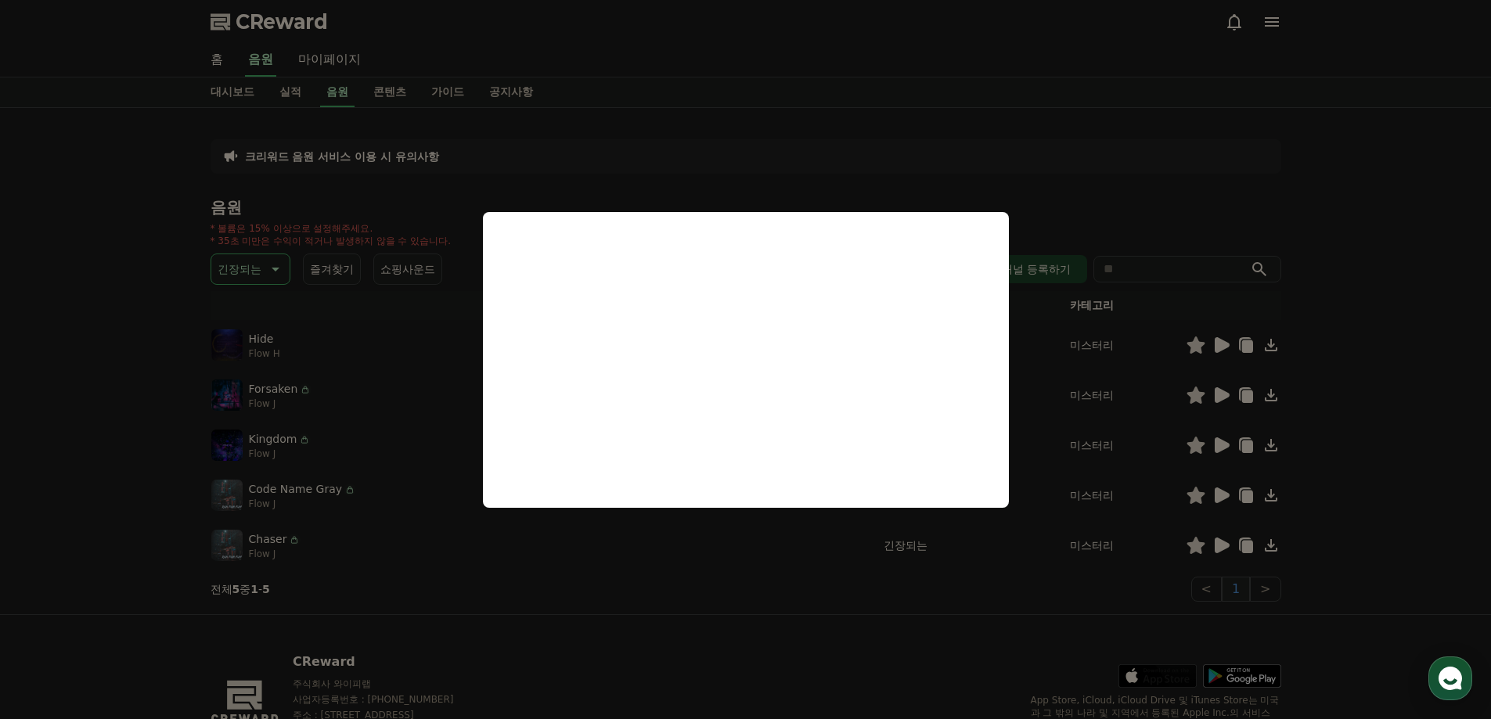
click at [1411, 444] on button "close modal" at bounding box center [745, 359] width 1491 height 719
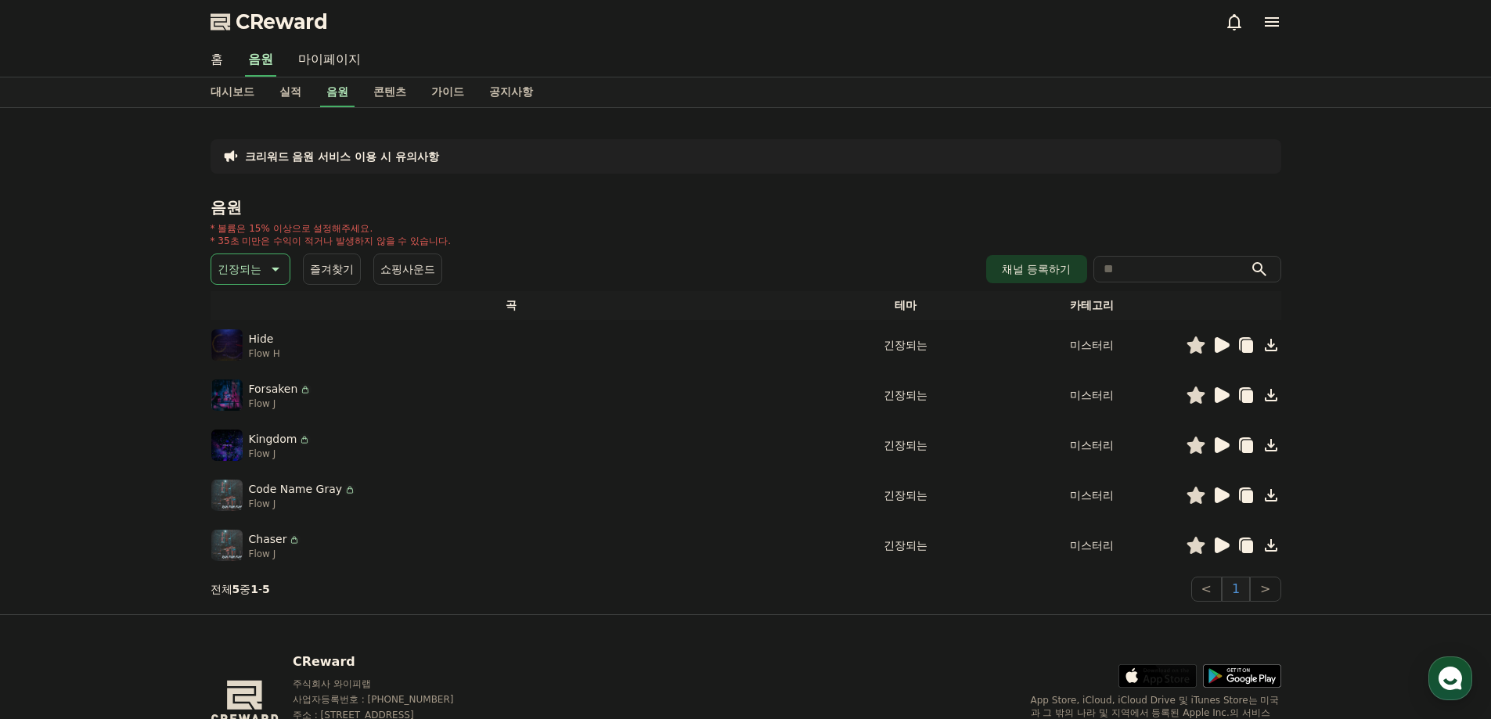
click at [1222, 396] on icon at bounding box center [1222, 395] width 15 height 16
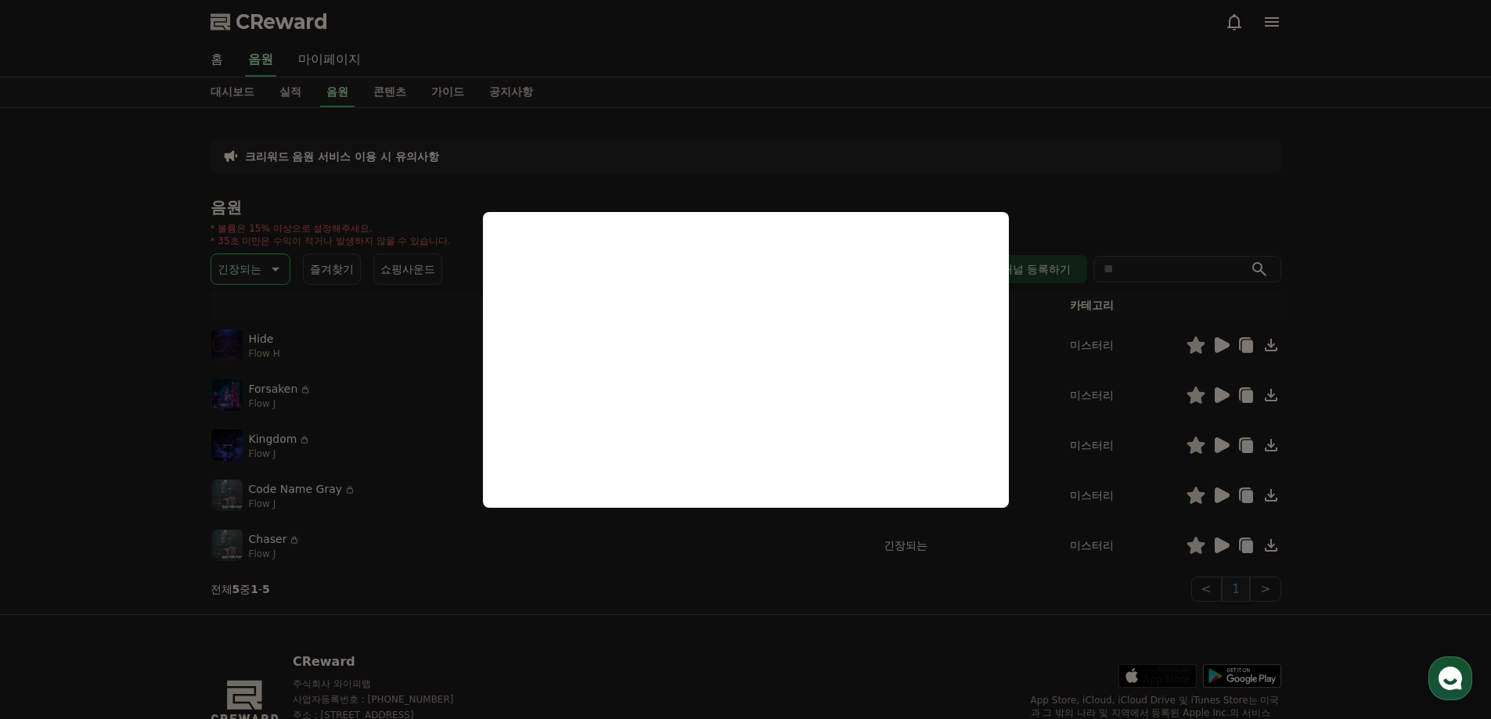
click at [1406, 431] on button "close modal" at bounding box center [745, 359] width 1491 height 719
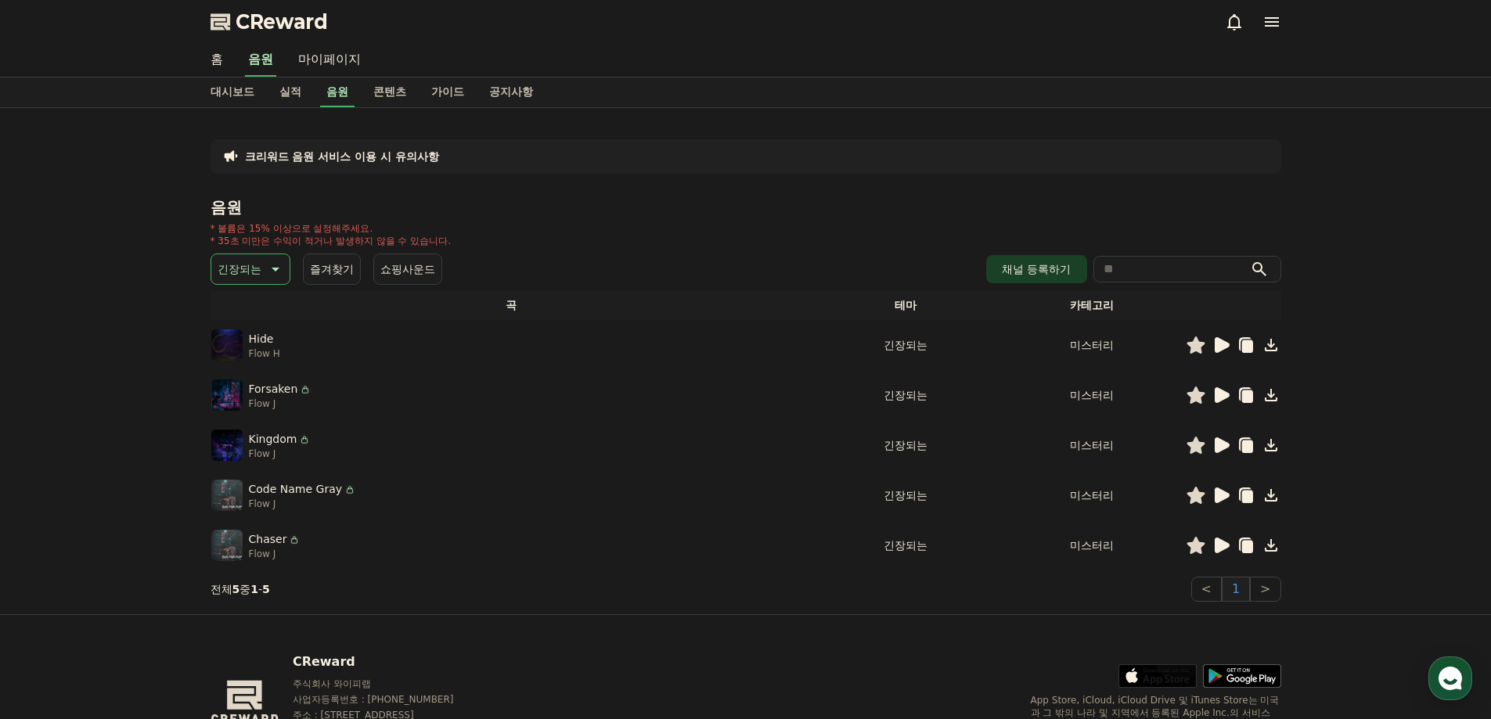
click at [1216, 342] on icon at bounding box center [1222, 345] width 15 height 16
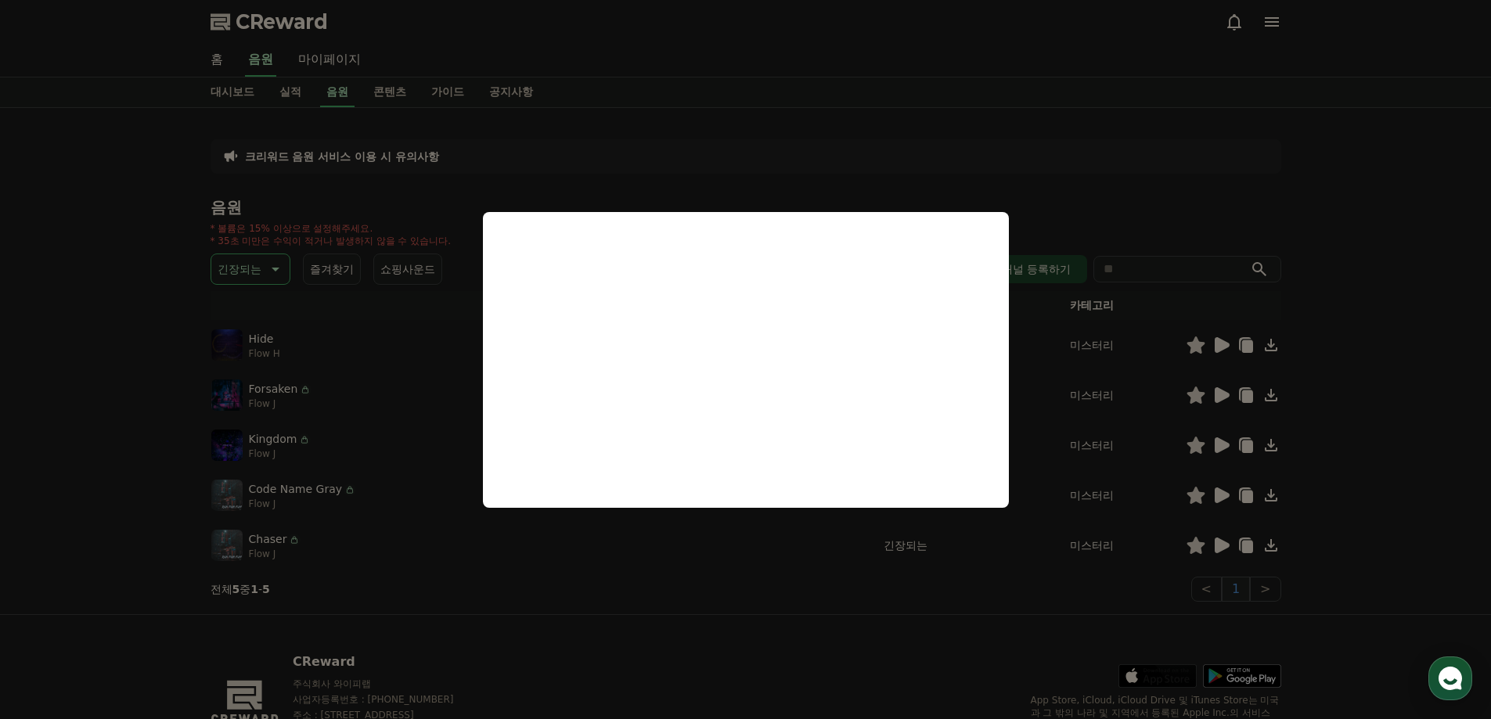
click at [1400, 437] on button "close modal" at bounding box center [745, 359] width 1491 height 719
click at [1400, 437] on div "크리워드 음원 서비스 이용 시 유의사항 음원 * 볼륨은 15% 이상으로 설정해주세요. * 35초 미만은 수익이 적거나 발생하지 않을 수 있습니…" at bounding box center [745, 361] width 1491 height 506
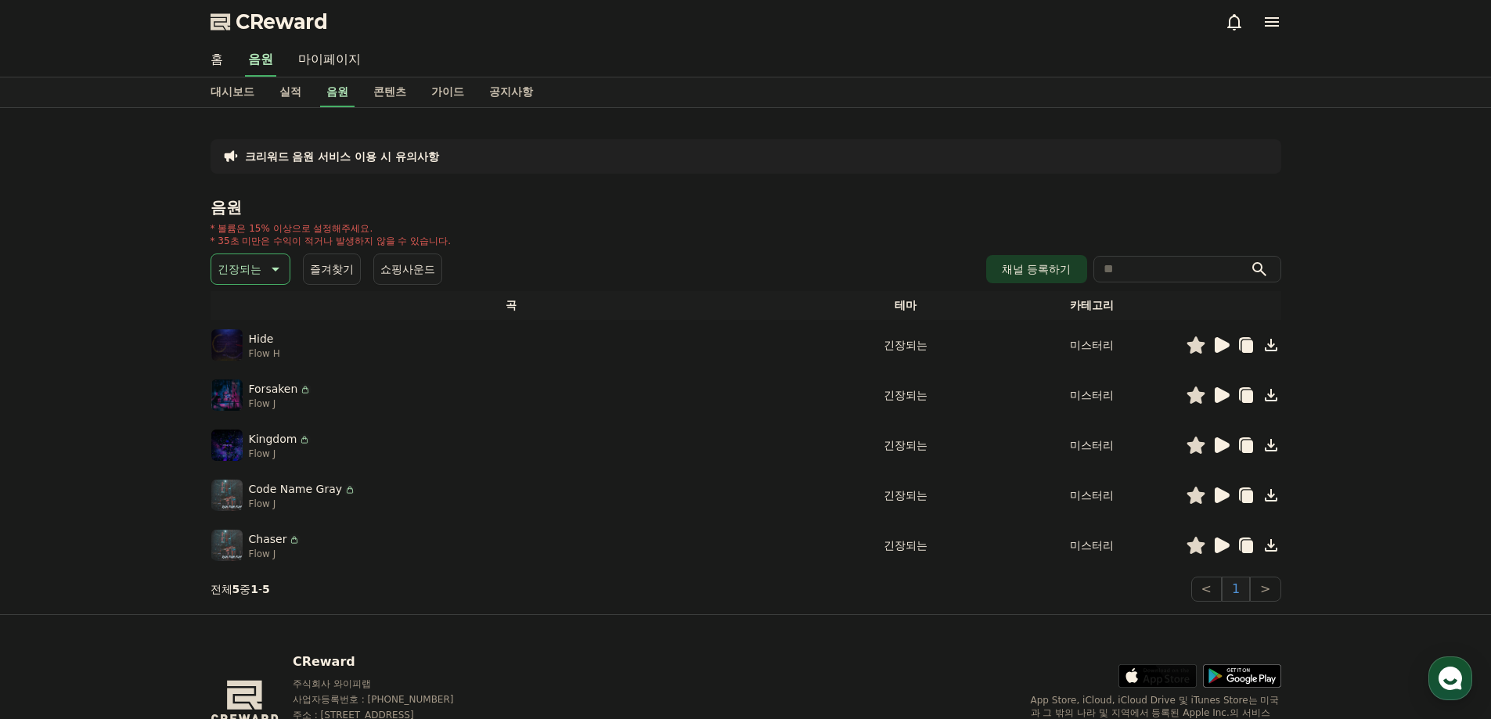
click at [269, 278] on icon at bounding box center [274, 269] width 19 height 19
click at [239, 427] on button "어두운" at bounding box center [235, 433] width 45 height 34
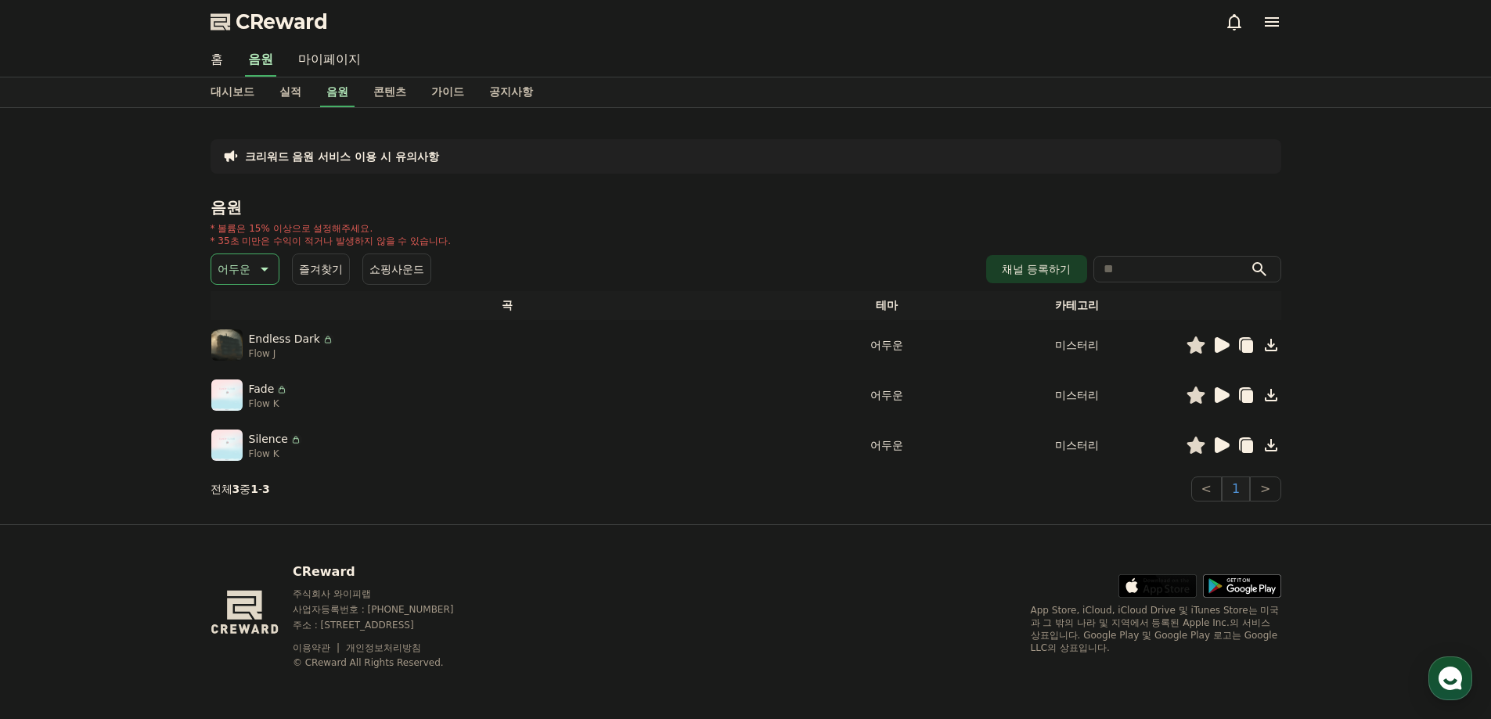
click at [1227, 346] on icon at bounding box center [1222, 345] width 15 height 16
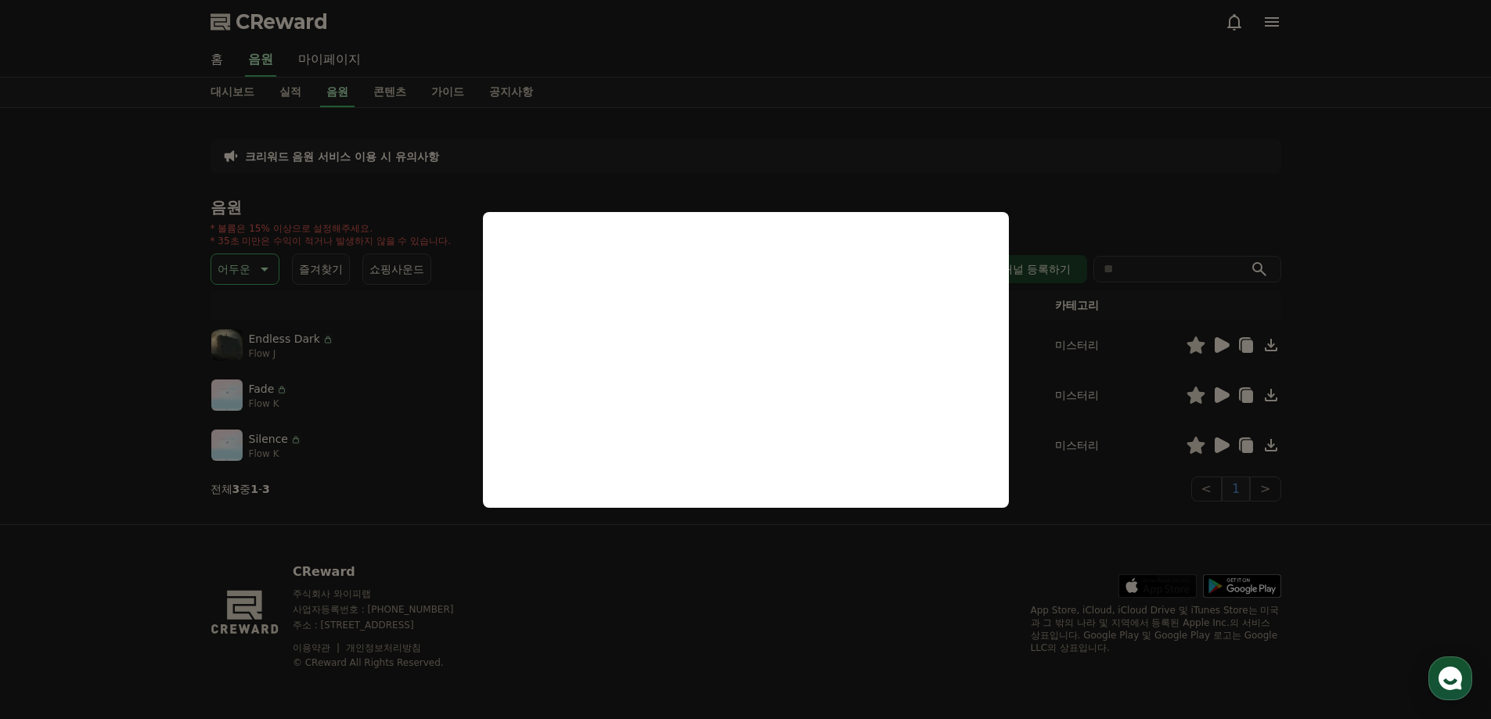
click at [1341, 427] on button "close modal" at bounding box center [745, 359] width 1491 height 719
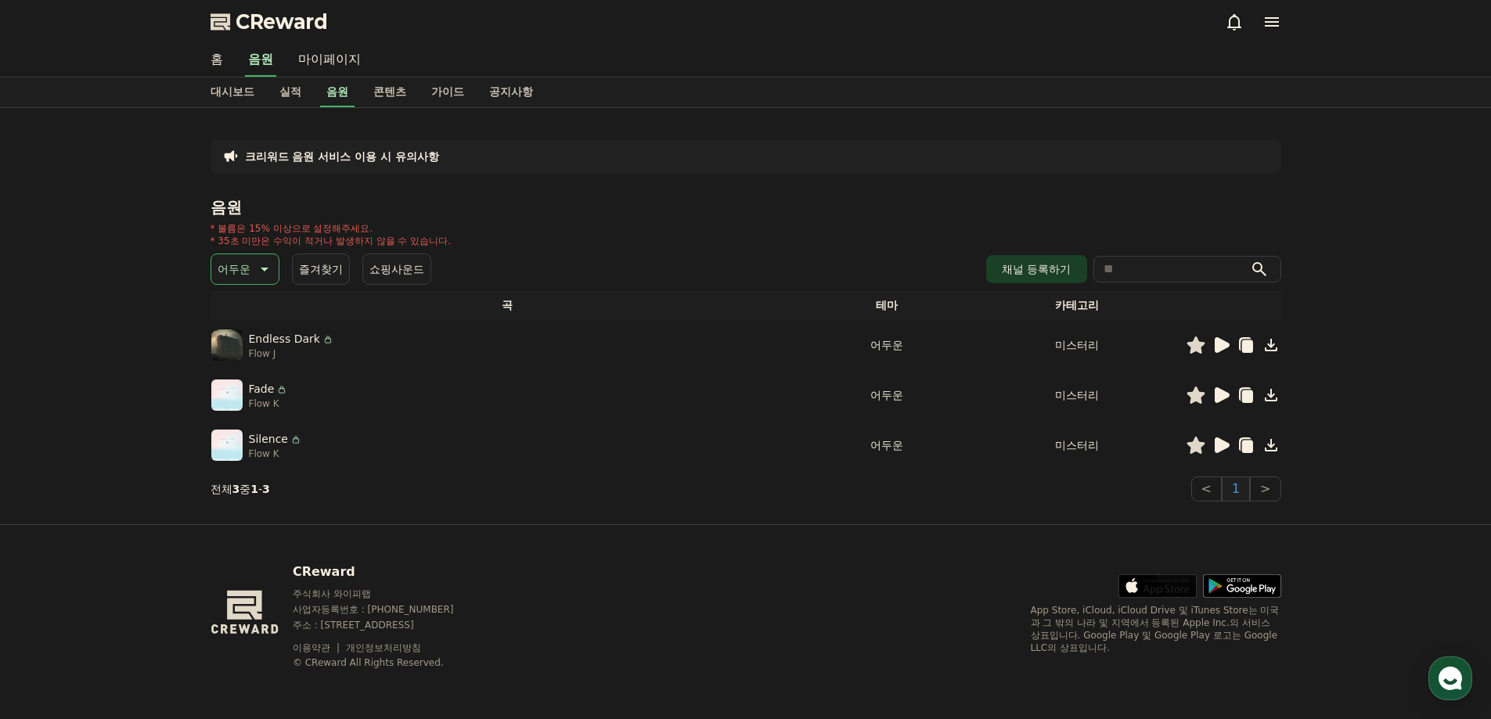
click at [1221, 398] on icon at bounding box center [1222, 395] width 15 height 16
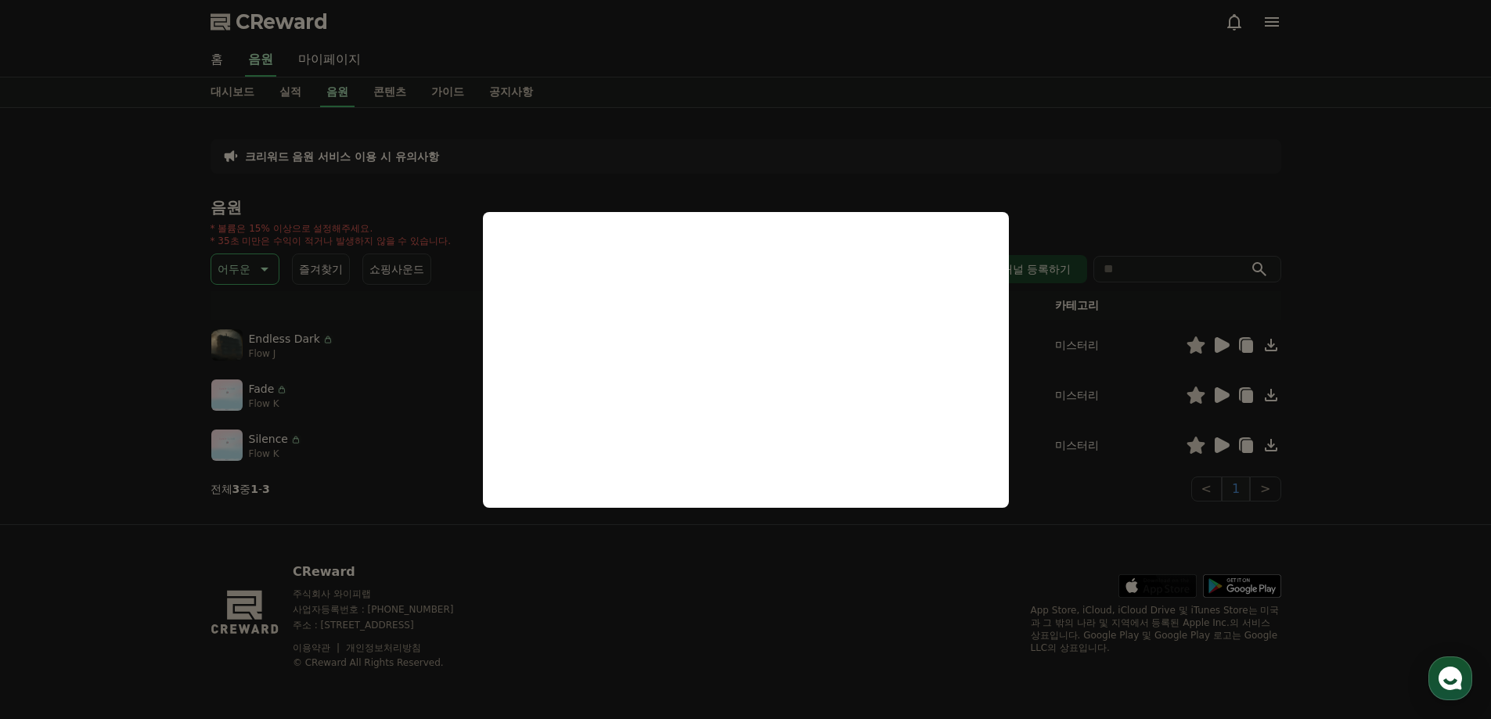
click at [1400, 450] on button "close modal" at bounding box center [745, 359] width 1491 height 719
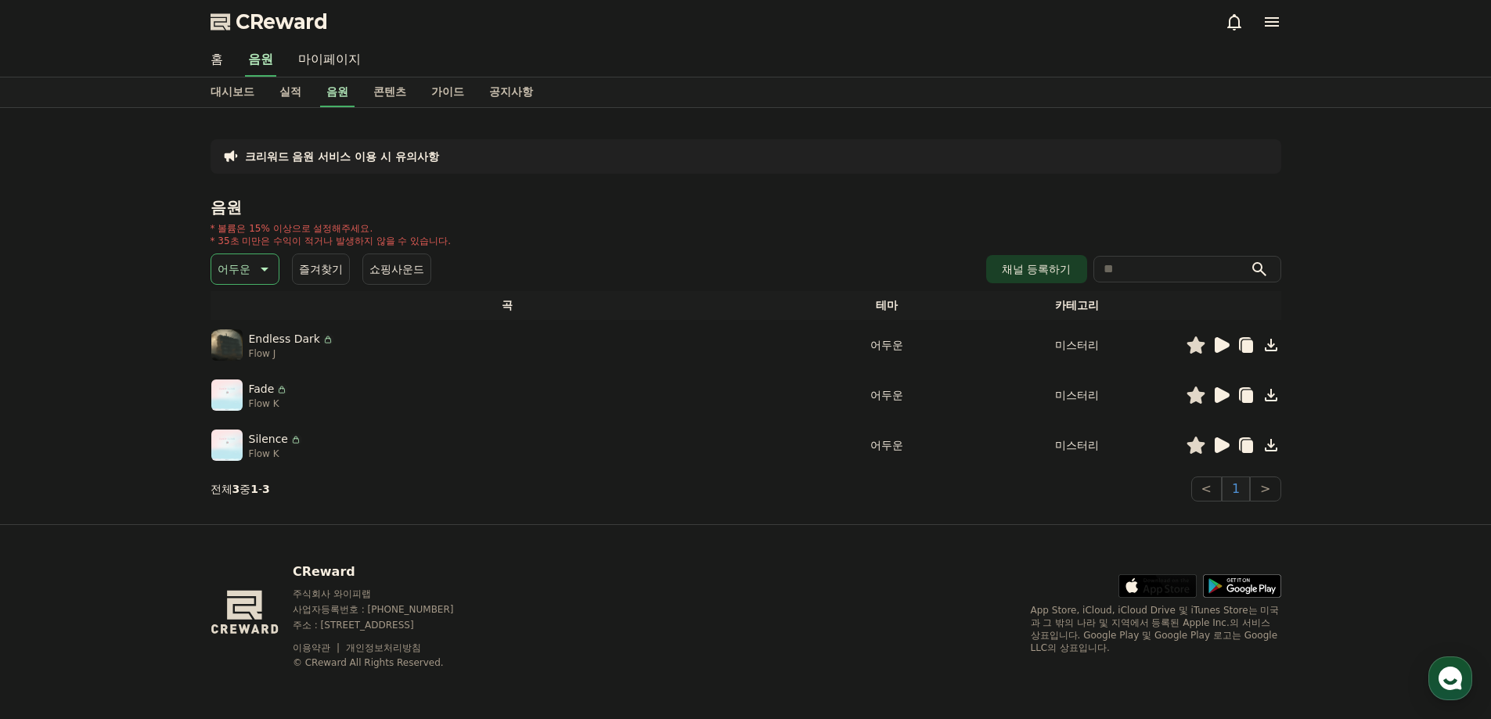
click at [1223, 445] on icon at bounding box center [1222, 445] width 15 height 16
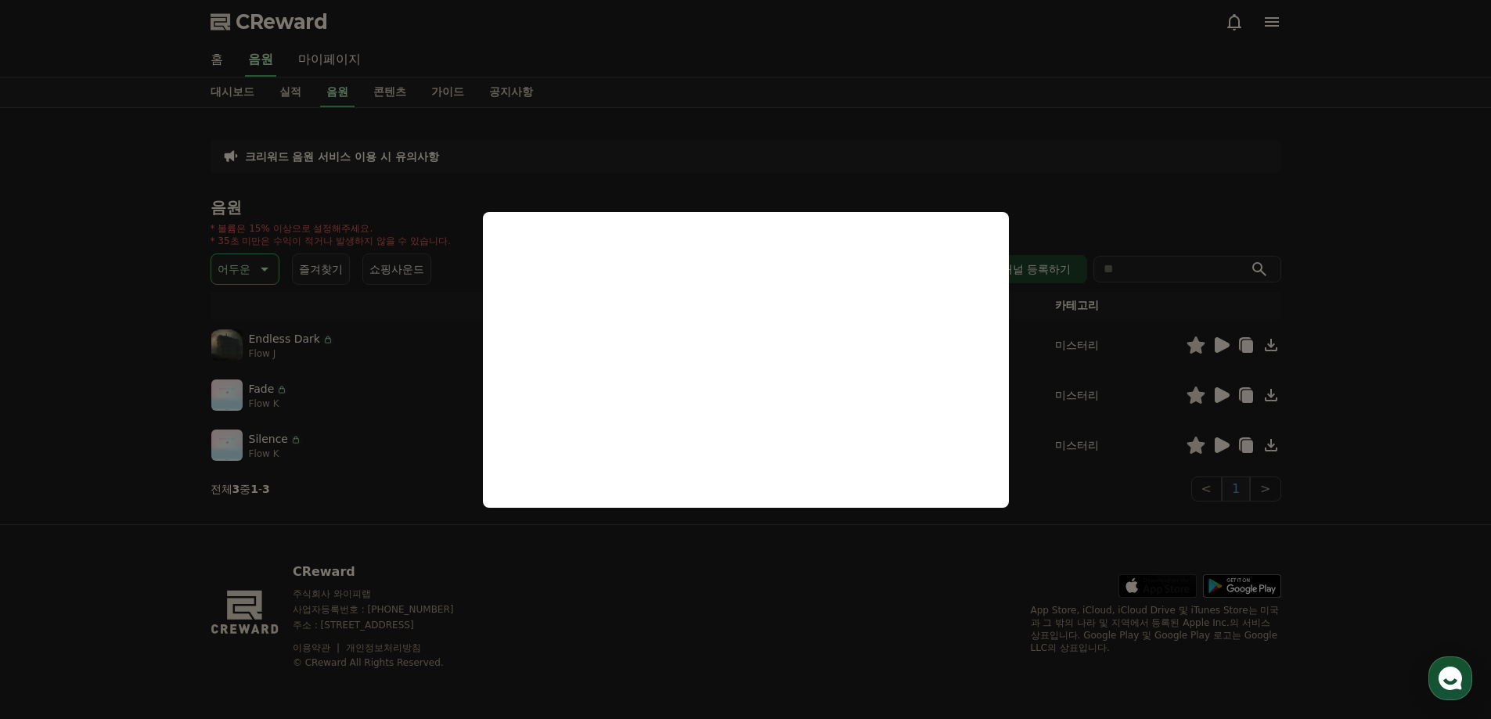
click at [1351, 433] on button "close modal" at bounding box center [745, 359] width 1491 height 719
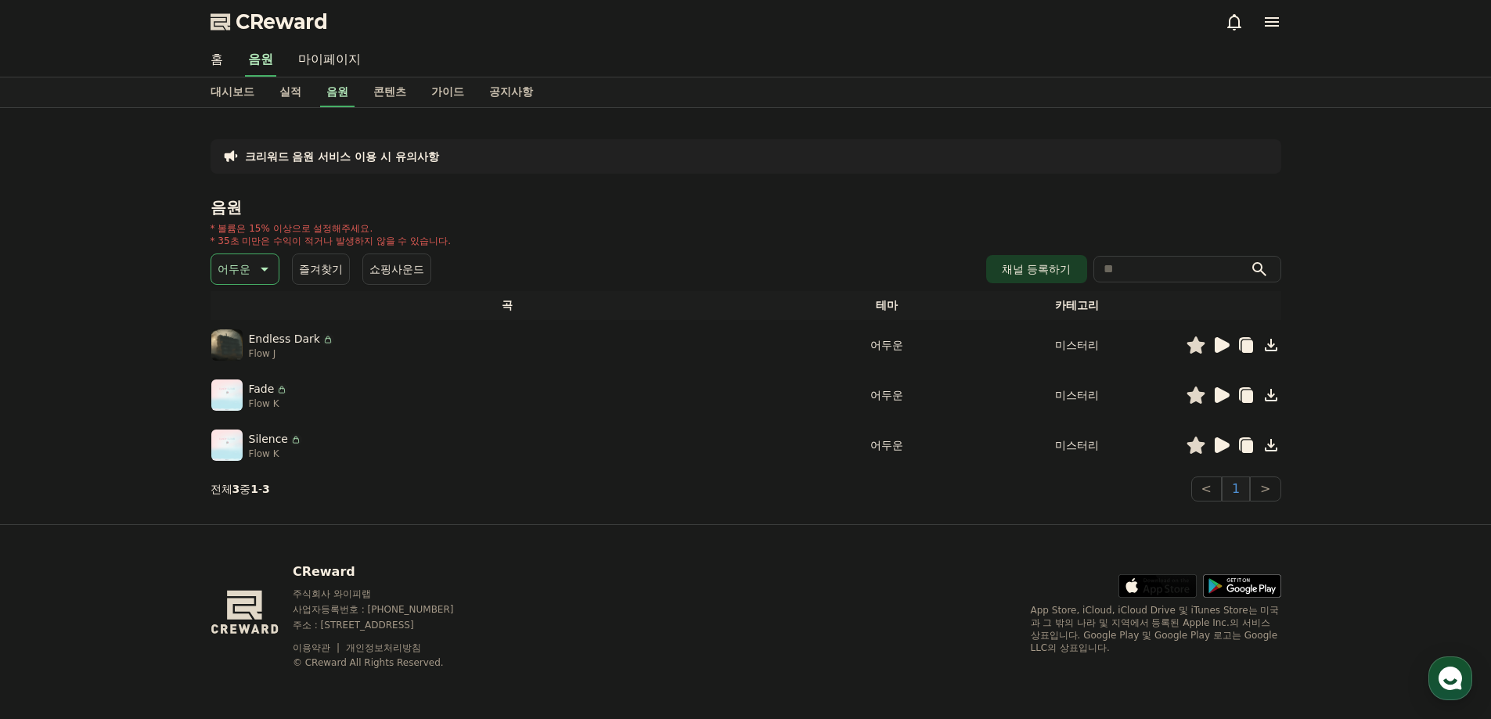
click at [250, 280] on button "어두운" at bounding box center [245, 269] width 69 height 31
click at [445, 523] on div "크리워드 음원 서비스 이용 시 유의사항 음원 * 볼륨은 15% 이상으로 설정해주세요. * 35초 미만은 수익이 적거나 발생하지 않을 수 있습니…" at bounding box center [746, 316] width 1096 height 416
click at [565, 490] on section "전체 3 중 1 - 3 < 1 >" at bounding box center [746, 489] width 1071 height 25
click at [795, 536] on div "CReward 주식회사 와이피랩 사업자등록번호 : [PHONE_NUMBER] 주소 : [STREET_ADDRESS] 이용약관 개인정보처리방침 …" at bounding box center [746, 622] width 1096 height 194
